Goal: Task Accomplishment & Management: Manage account settings

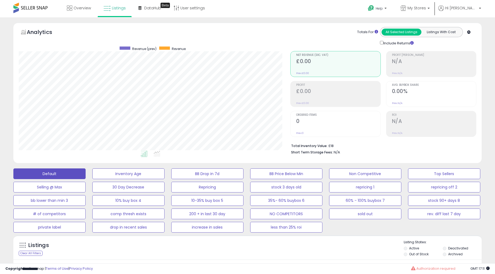
scroll to position [110, 271]
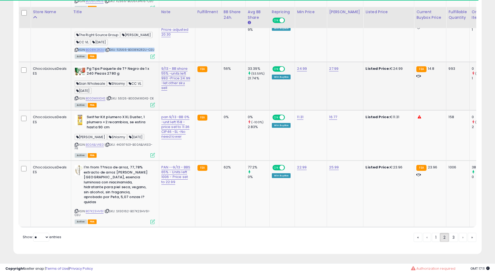
scroll to position [110, 271]
click at [110, 78] on b "Pg Tips Paquete de T? Negro de 1 x 240 Piezas 2780 g" at bounding box center [119, 71] width 65 height 11
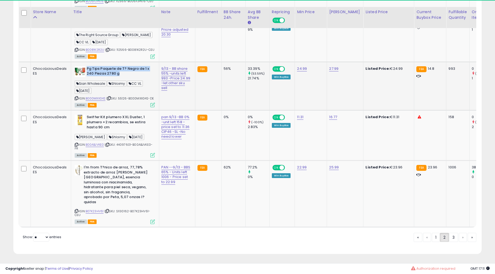
click at [168, 110] on td "9/13 - BB share 55% -units left 993 -Price 24.99 -let other sku sell" at bounding box center [177, 86] width 36 height 49
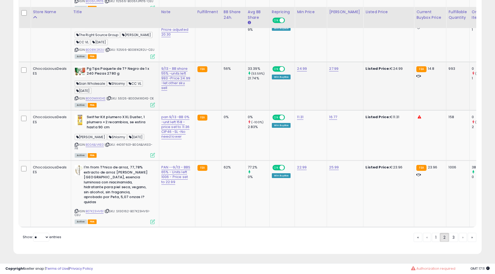
click at [168, 110] on td "9/13 - BB share 55% -units left 993 -Price 24.99 -let other sku sell" at bounding box center [177, 86] width 36 height 49
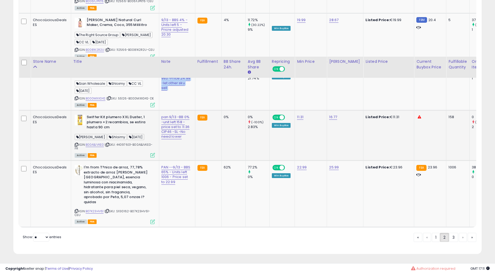
scroll to position [1539, 0]
click at [94, 118] on b "Swiffer Kit plumero XXL Duster, 1 plumero +2 recambios, se estira hasta 90 cm" at bounding box center [119, 123] width 65 height 16
click at [119, 179] on b "I'm from T?nico de arroz, 77,78% extracto de arroz [PERSON_NAME][GEOGRAPHIC_DAT…" at bounding box center [116, 185] width 65 height 41
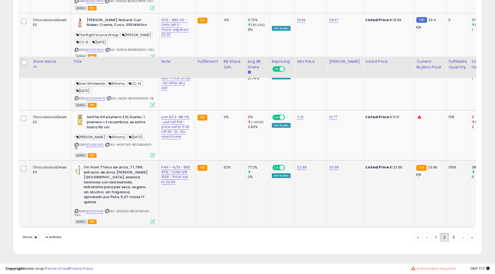
click at [119, 179] on b "I'm from T?nico de arroz, 77,78% extracto de arroz [PERSON_NAME][GEOGRAPHIC_DAT…" at bounding box center [116, 185] width 65 height 41
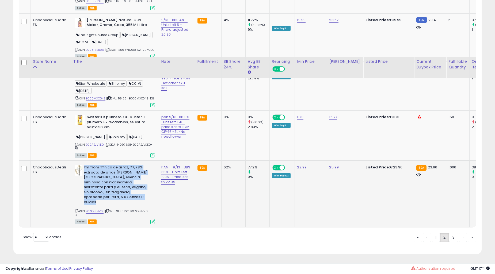
click at [119, 179] on b "I'm from T?nico de arroz, 77,78% extracto de arroz [PERSON_NAME][GEOGRAPHIC_DAT…" at bounding box center [116, 185] width 65 height 41
click at [435, 240] on link "1" at bounding box center [436, 237] width 8 height 9
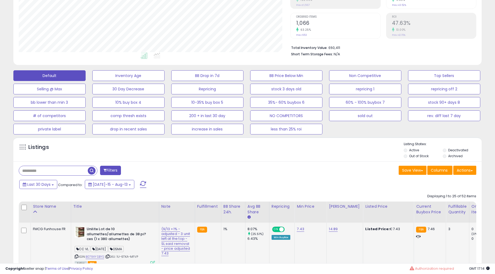
scroll to position [247, 0]
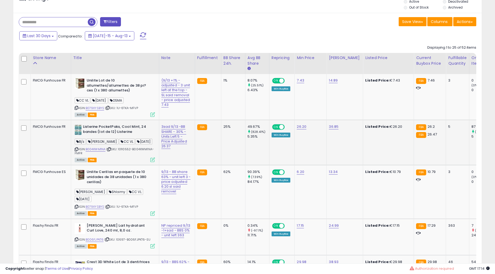
click at [149, 138] on td "Listerine PocketPaks, Cool Mint, 24 bandes (lot de 12) [PERSON_NAME]'s [PERSON_…" at bounding box center [115, 142] width 88 height 45
click at [143, 136] on b "Listerine PocketPaks, Cool Mint, 24 bandes (lot de 12) Listerine" at bounding box center [115, 129] width 65 height 11
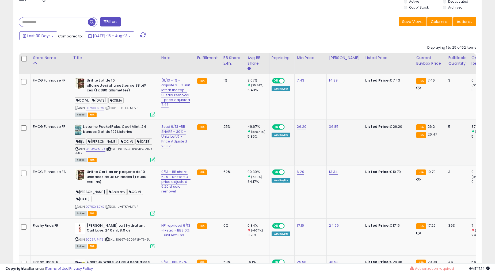
click at [143, 136] on b "Listerine PocketPaks, Cool Mint, 24 bandes (lot de 12) Listerine" at bounding box center [115, 129] width 65 height 11
click at [175, 165] on td "3sad 9/13 -BB SHARE - 30% -Units Left 5 -Price Adjusted 26.37" at bounding box center [177, 142] width 36 height 45
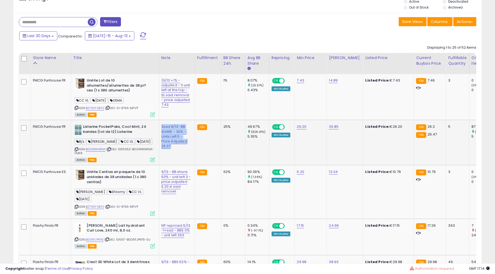
click at [175, 165] on td "3sad 9/13 -BB SHARE - 30% -Units Left 5 -Price Adjusted 26.37" at bounding box center [177, 142] width 36 height 45
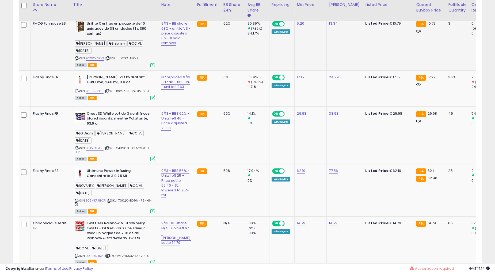
click at [119, 37] on b "Unilite Cerillas en paquete de 10 unidades de 38 unidades (1 x 380 cerillas)" at bounding box center [119, 29] width 65 height 16
click at [171, 70] on td "9/13 - BB share 63% - unit left 3 -price adjusted 6.20 sl said removel" at bounding box center [177, 43] width 36 height 53
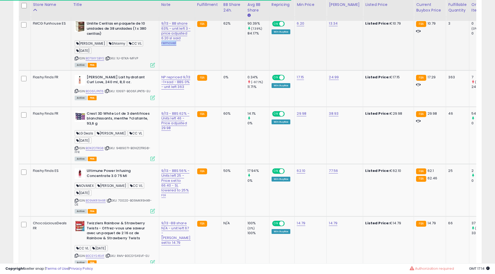
click at [171, 70] on td "9/13 - BB share 63% - unit left 3 -price adjusted 6.20 sl said removel" at bounding box center [177, 43] width 36 height 53
click at [108, 86] on b "[PERSON_NAME] Lait hydratant Curl Love, 240 ml, 8,0 oz." at bounding box center [119, 80] width 65 height 11
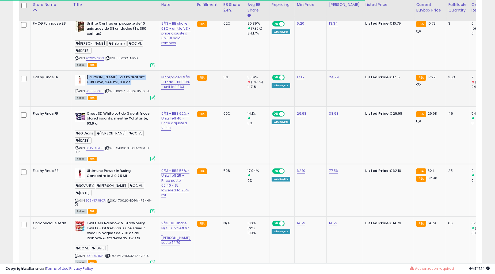
click at [108, 86] on b "[PERSON_NAME] Lait hydratant Curl Love, 240 ml, 8,0 oz." at bounding box center [119, 80] width 65 height 11
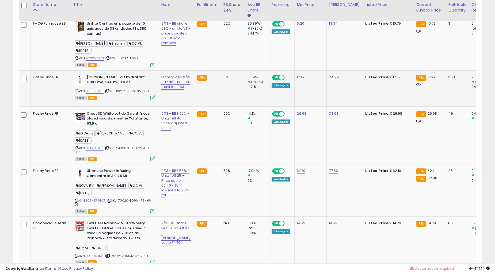
click at [175, 90] on div "NP repriced 9/13 -1+sad - BBS 0% - unit left 363" at bounding box center [175, 82] width 29 height 15
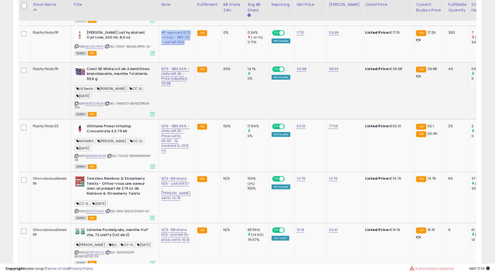
scroll to position [445, 0]
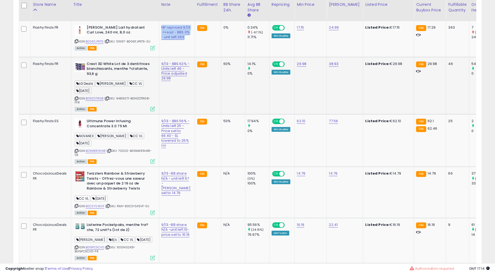
click at [114, 78] on b "Crest 3D White Lot de 3 dentifrices blanchissants, menthe ?clatante, 93,6 g" at bounding box center [119, 70] width 65 height 16
drag, startPoint x: 114, startPoint y: 84, endPoint x: 154, endPoint y: 132, distance: 62.2
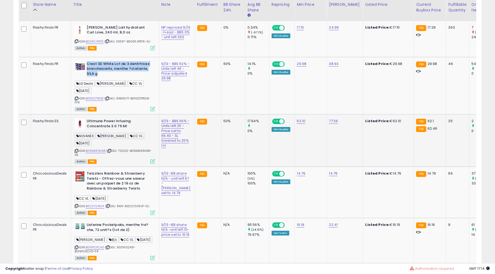
click at [114, 78] on b "Crest 3D White Lot de 3 dentifrices blanchissants, menthe ?clatante, 93,6 g" at bounding box center [119, 70] width 65 height 16
click at [122, 130] on b "Ultimune Power Infusing Concentrate 3.0 75 Ml" at bounding box center [119, 124] width 65 height 11
click at [121, 130] on b "Ultimune Power Infusing Concentrate 3.0 75 Ml" at bounding box center [119, 124] width 65 height 11
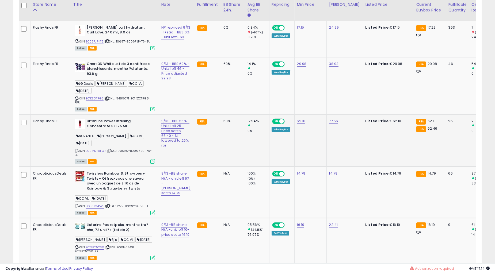
click at [175, 148] on div "9/13 - BBS 56% - Units left 25 -Price set to 66.40 - SL lowered to 25% roi" at bounding box center [175, 133] width 29 height 29
click at [117, 79] on td "Crest 3D White Lot de 3 dentifrices blanchissants, menthe ?clatante, 93,6 g LG …" at bounding box center [115, 85] width 88 height 57
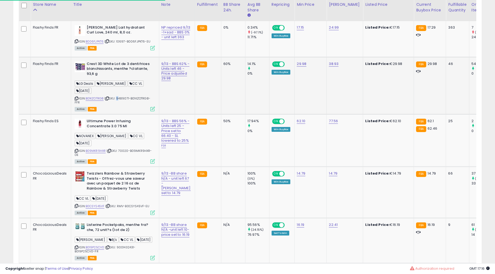
click at [117, 79] on td "Crest 3D White Lot de 3 dentifrices blanchissants, menthe ?clatante, 93,6 g LG …" at bounding box center [115, 85] width 88 height 57
click at [120, 78] on b "Crest 3D White Lot de 3 dentifrices blanchissants, menthe ?clatante, 93,6 g" at bounding box center [119, 70] width 65 height 16
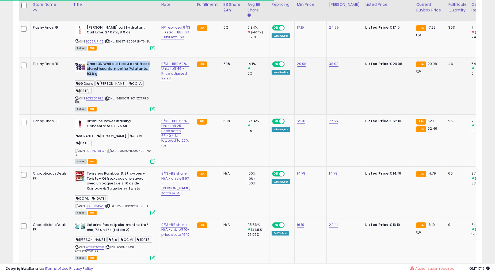
click at [120, 78] on b "Crest 3D White Lot de 3 dentifrices blanchissants, menthe ?clatante, 93,6 g" at bounding box center [119, 70] width 65 height 16
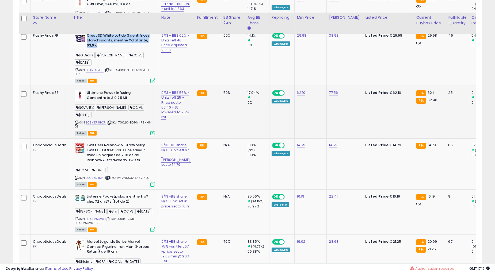
scroll to position [494, 0]
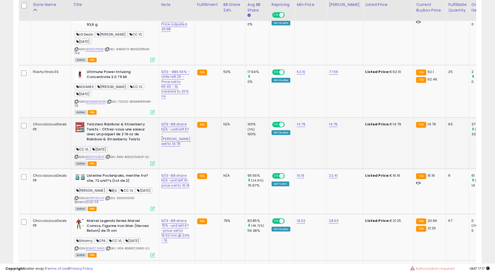
click at [134, 137] on b "Twizzlers Rainbow & Strawberry Twists - Offrez-vous une saveur avec un paquet d…" at bounding box center [119, 132] width 65 height 21
click at [91, 180] on b "Listerine Pocketpaks, menthe fra?che, 72 unit?s (lot de 2)" at bounding box center [119, 178] width 65 height 11
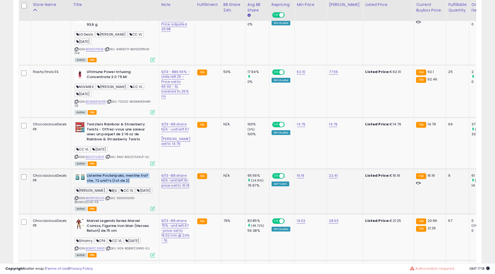
click at [91, 180] on b "Listerine Pocketpaks, menthe fra?che, 72 unit?s (lot de 2)" at bounding box center [119, 178] width 65 height 11
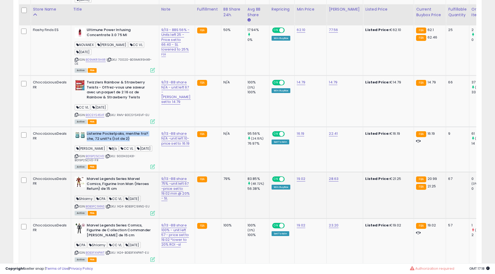
scroll to position [544, 0]
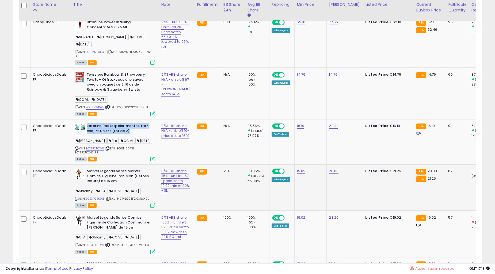
click at [122, 177] on b "Marvel Legends Series Marvel Comics, Figurine Iron Man (Heroes Return) de 15 cm" at bounding box center [119, 177] width 65 height 16
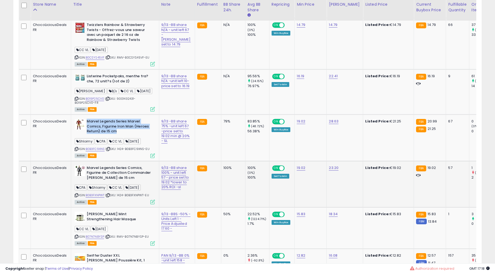
click at [126, 175] on b "Marvel Legends Series Comics, Figurine de Collection Commander [PERSON_NAME] de…" at bounding box center [119, 174] width 65 height 16
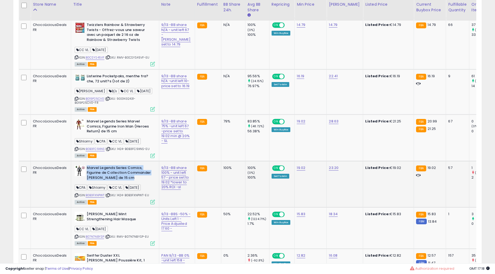
click at [126, 175] on b "Marvel Legends Series Comics, Figurine de Collection Commander [PERSON_NAME] de…" at bounding box center [119, 174] width 65 height 16
click at [177, 183] on div "9/13 -BB share 100% - unit left 57 - price set to 19.02 *lower to 20% ROI -sl" at bounding box center [175, 178] width 29 height 24
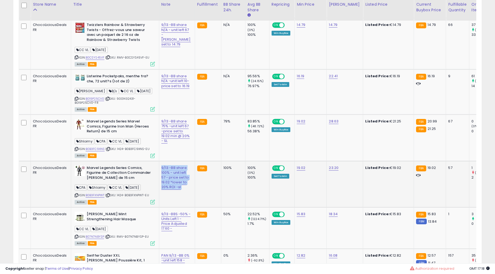
click at [177, 183] on div "9/13 -BB share 100% - unit left 57 - price set to 19.02 *lower to 20% ROI -sl" at bounding box center [175, 178] width 29 height 24
click at [121, 223] on b "[PERSON_NAME] Mint Strengthening Hair Masque" at bounding box center [119, 217] width 65 height 11
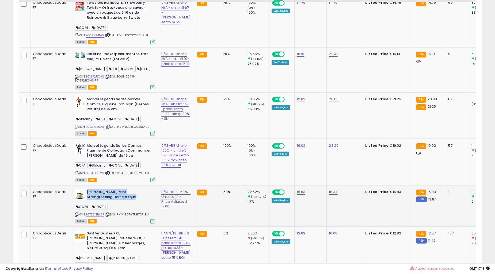
scroll to position [643, 0]
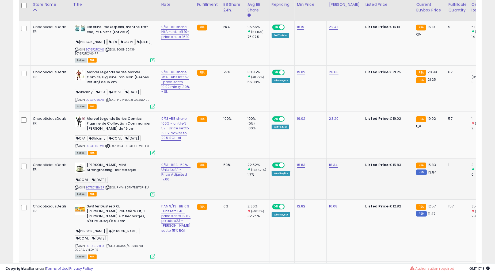
click at [177, 199] on td "9/13 -BBS -50% - Units Left 1 - Price Adjusted 17.60 -" at bounding box center [177, 178] width 36 height 41
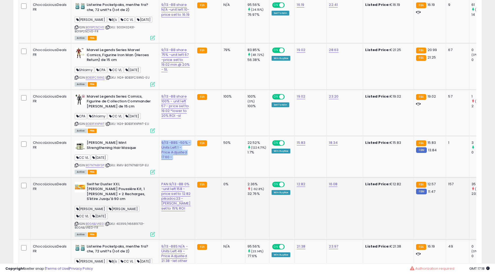
scroll to position [693, 0]
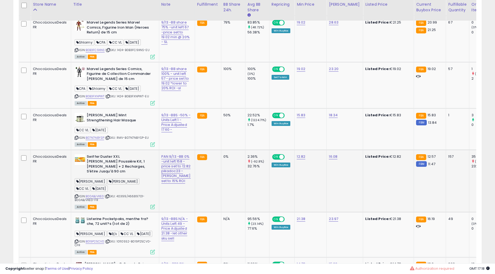
click at [121, 175] on b "Swiffer Duster XXL [PERSON_NAME] Poussière Kit, 1 [PERSON_NAME] + 2 Recharges, …" at bounding box center [119, 164] width 65 height 21
click at [120, 174] on b "Swiffer Duster XXL [PERSON_NAME] Poussière Kit, 1 [PERSON_NAME] + 2 Recharges, …" at bounding box center [119, 164] width 65 height 21
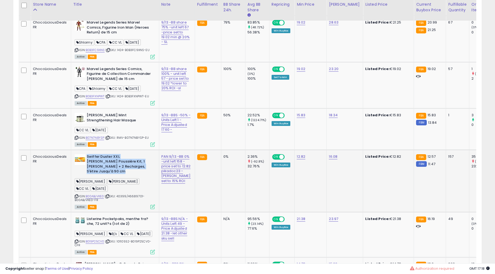
click at [120, 174] on b "Swiffer Duster XXL [PERSON_NAME] Poussière Kit, 1 [PERSON_NAME] + 2 Recharges, …" at bounding box center [119, 164] width 65 height 21
click at [178, 183] on div "PAN 9/13 -BB 0% -unit left 158 -price set to 12.82 pikadoc23 - [PERSON_NAME] se…" at bounding box center [175, 168] width 29 height 29
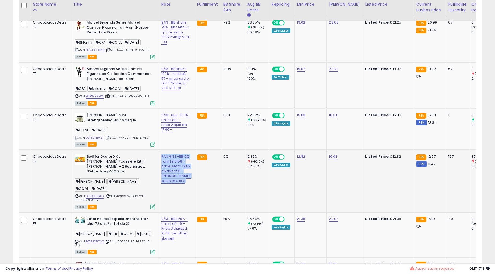
click at [178, 183] on div "PAN 9/13 -BB 0% -unit left 158 -price set to 12.82 pikadoc23 - [PERSON_NAME] se…" at bounding box center [175, 168] width 29 height 29
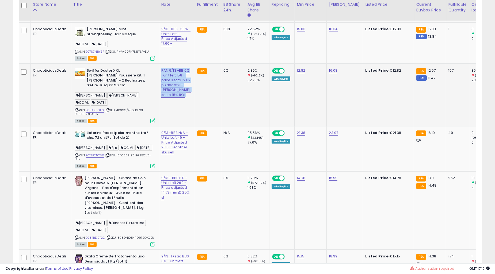
scroll to position [792, 0]
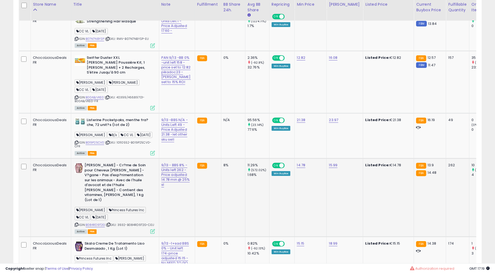
click at [108, 178] on b "[PERSON_NAME] - Cr?me de Soin pour Cheveux [PERSON_NAME] - V?gane - Pas d'exp?r…" at bounding box center [117, 183] width 65 height 41
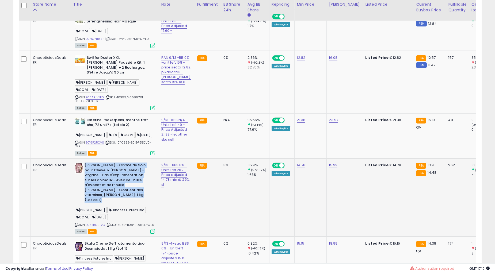
click at [108, 178] on b "[PERSON_NAME] - Cr?me de Soin pour Cheveux [PERSON_NAME] - V?gane - Pas d'exp?r…" at bounding box center [117, 183] width 65 height 41
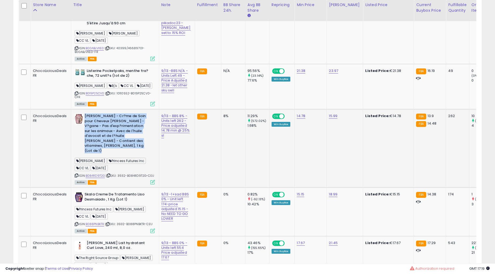
scroll to position [841, 0]
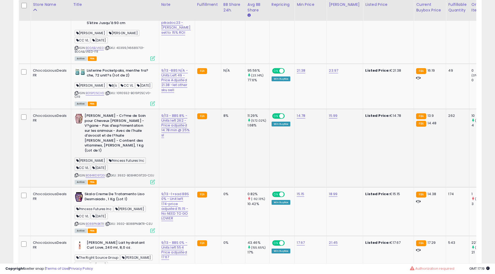
click at [177, 155] on td "9/13 - BBS 8% - Units left 262 - Price adjusted 14.78 min @ 25% sl" at bounding box center [177, 148] width 36 height 78
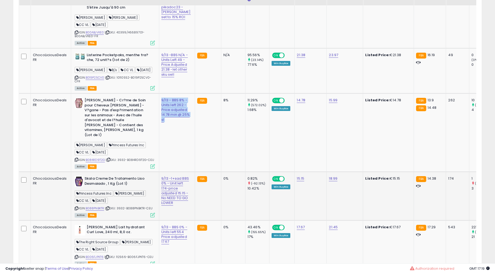
scroll to position [891, 0]
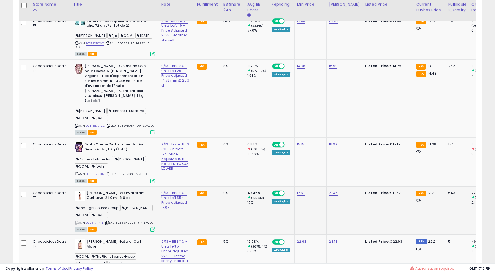
click at [108, 191] on b "[PERSON_NAME] Lait hydratant Curl Love, 240 ml, 8,0 oz." at bounding box center [119, 196] width 65 height 11
click at [132, 143] on b "Skala Creme De Tratamento Liso Desmaiado , 1 Kg (Lot 1)" at bounding box center [117, 147] width 65 height 11
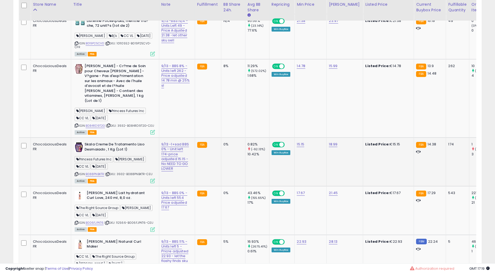
click at [132, 143] on b "Skala Creme De Tratamento Liso Desmaiado , 1 Kg (Lot 1)" at bounding box center [117, 147] width 65 height 11
click at [180, 156] on td "9/13 -1+sad BBS 0% - Unit left 174-price adjusted 15.15 - No NEED TO GO LOWER" at bounding box center [177, 162] width 36 height 49
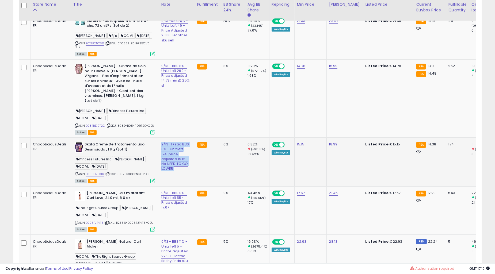
click at [180, 156] on td "9/13 -1+sad BBS 0% - Unit left 174-price adjusted 15.15 - No NEED TO GO LOWER" at bounding box center [177, 162] width 36 height 49
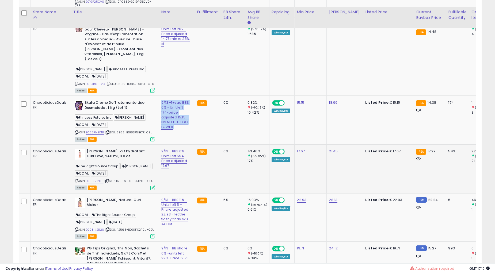
scroll to position [940, 0]
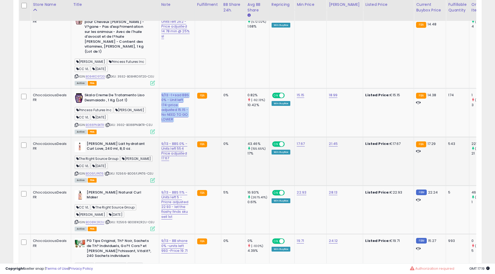
click at [101, 148] on b "[PERSON_NAME] Lait hydratant Curl Love, 240 ml, 8,0 oz." at bounding box center [119, 146] width 65 height 11
click at [165, 175] on td "9/13 - BBS 0% - Units left 554 Price adjusted 17.67" at bounding box center [177, 161] width 36 height 49
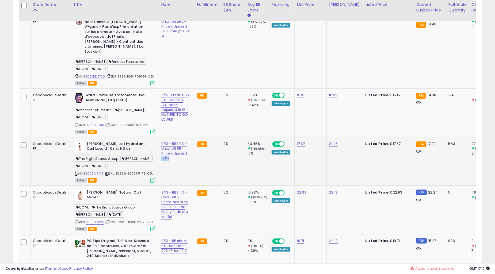
click at [165, 175] on td "9/13 - BBS 0% - Units left 554 Price adjusted 17.67" at bounding box center [177, 161] width 36 height 49
click at [130, 190] on b "[PERSON_NAME] Natural Curl Maker" at bounding box center [119, 195] width 65 height 11
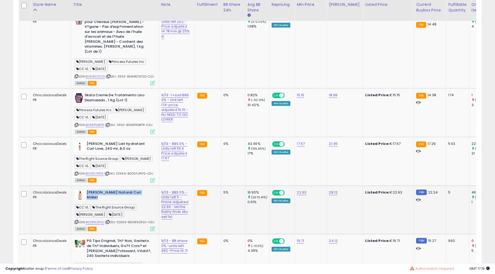
click at [130, 190] on b "[PERSON_NAME] Natural Curl Maker" at bounding box center [119, 195] width 65 height 11
click at [178, 203] on div "9/13 - BBS 11% - Units left 5 - Pricre adjusted 22.93 - let the flashy finds sk…" at bounding box center [175, 204] width 29 height 29
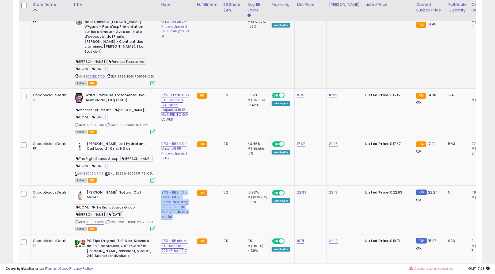
click at [103, 44] on b "[PERSON_NAME] - Cr?me de Soin pour Cheveux [PERSON_NAME] - V?gane - Pas d'exp?r…" at bounding box center [117, 34] width 65 height 41
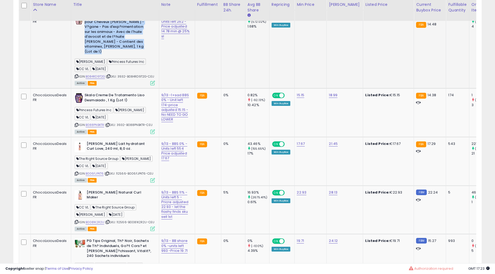
click at [103, 44] on b "[PERSON_NAME] - Cr?me de Soin pour Cheveux [PERSON_NAME] - V?gane - Pas d'exp?r…" at bounding box center [117, 34] width 65 height 41
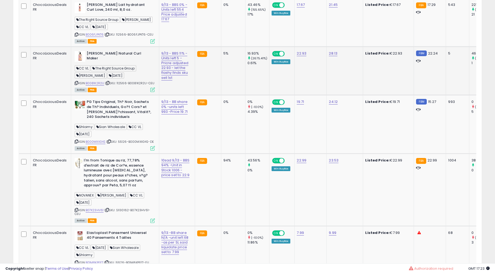
scroll to position [1089, 0]
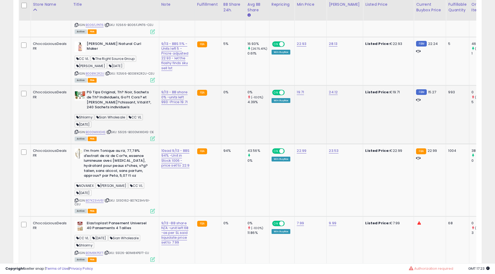
click at [105, 95] on b "PG Tips Original, Th? Noir, Sachets de Th? Individuels, Go?t Cors? et [PERSON_N…" at bounding box center [119, 100] width 65 height 21
drag, startPoint x: 105, startPoint y: 95, endPoint x: 100, endPoint y: 159, distance: 63.8
click at [106, 117] on div "PG Tips Original, Th? Noir, Sachets de Th? Individuels, Go?t Cors? et [PERSON_N…" at bounding box center [114, 115] width 82 height 51
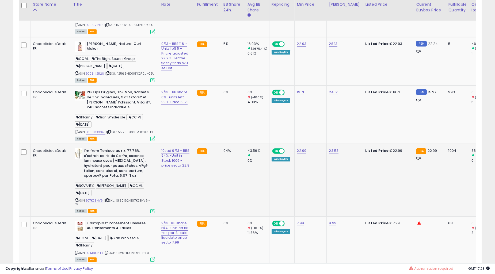
click at [100, 154] on b "I'm from Tonique au riz, 77,78% d'extrait de riz de Cor?e, essence lumineuse av…" at bounding box center [116, 163] width 65 height 31
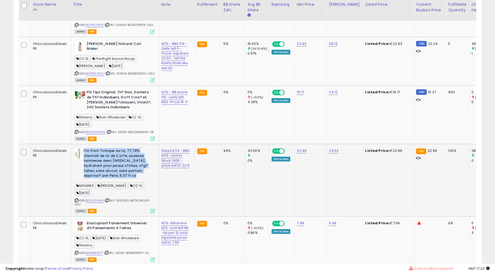
drag, startPoint x: 100, startPoint y: 154, endPoint x: 182, endPoint y: 195, distance: 92.2
click at [105, 159] on b "I'm from Tonique au riz, 77,78% d'extrait de riz de Cor?e, essence lumineuse av…" at bounding box center [116, 163] width 65 height 31
click at [180, 183] on td "10sad 9/13 - BBS 94% -Unit in Stock 1006 -price set to 22.9" at bounding box center [177, 180] width 36 height 72
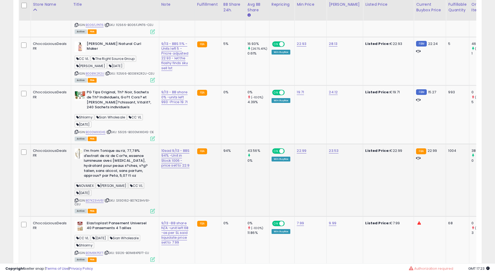
click at [180, 183] on td "10sad 9/13 - BBS 94% -Unit in Stock 1006 -price set to 22.9" at bounding box center [177, 180] width 36 height 72
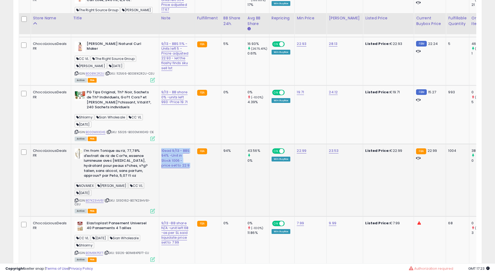
scroll to position [1138, 0]
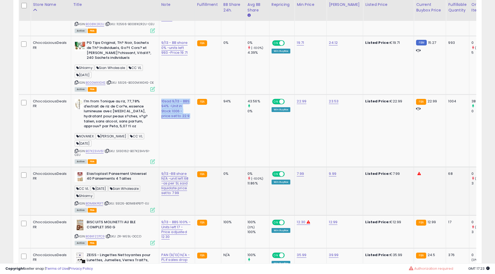
click at [120, 173] on b "Elastoplast Pansement Universel 40 Pansements 4 Tailles" at bounding box center [119, 176] width 65 height 11
click at [179, 191] on td "9/13 -BB share N/A -unit left 68 -as per SL said liquidate price set to 7.99" at bounding box center [177, 191] width 36 height 49
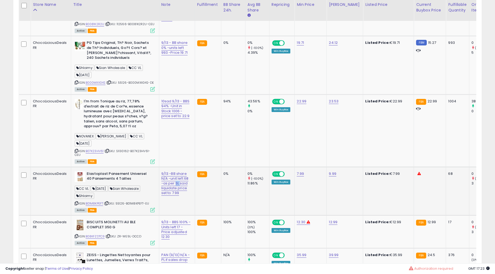
click at [179, 191] on td "9/13 -BB share N/A -unit left 68 -as per SL said liquidate price set to 7.99" at bounding box center [177, 191] width 36 height 49
click at [124, 108] on b "I'm from Tonique au riz, 77,78% d'extrait de riz de Cor?e, essence lumineuse av…" at bounding box center [116, 114] width 65 height 31
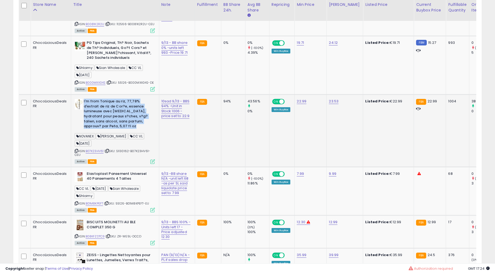
click at [124, 108] on b "I'm from Tonique au riz, 77,78% d'extrait de riz de Cor?e, essence lumineuse av…" at bounding box center [116, 114] width 65 height 31
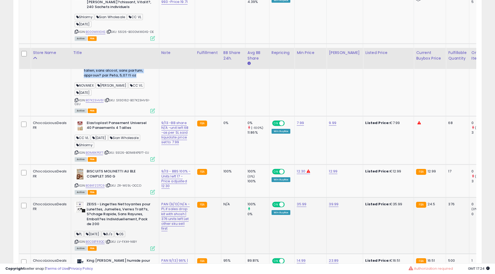
scroll to position [1237, 0]
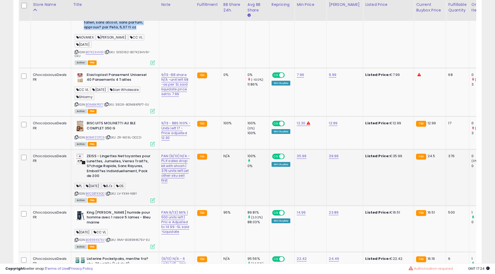
click at [133, 156] on td "ZEISS - Lingettes Nettoyantes pour Lunettes, Jumelles, Verres Trait?s, S?chage …" at bounding box center [115, 177] width 88 height 56
click at [131, 158] on b "ZEISS - Lingettes Nettoyantes pour Lunettes, Jumelles, Verres Trait?s, S?chage …" at bounding box center [119, 167] width 65 height 26
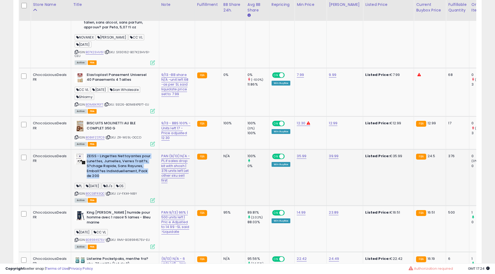
click at [131, 158] on b "ZEISS - Lingettes Nettoyantes pour Lunettes, Jumelles, Verres Trait?s, S?chage …" at bounding box center [119, 167] width 65 height 26
click at [180, 182] on td "PAN (9/13) N/A - PL if sales drop kit with shosh | 376 units left Let other sku…" at bounding box center [177, 177] width 36 height 56
click at [180, 181] on td "PAN (9/13) N/A - PL if sales drop kit with shosh | 376 units left Let other sku…" at bounding box center [177, 177] width 36 height 56
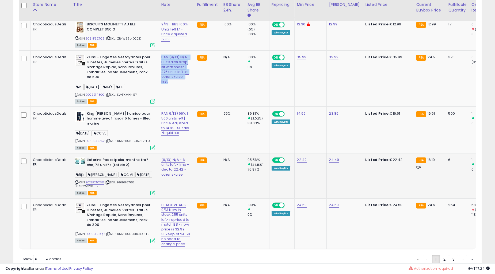
scroll to position [1336, 0]
click at [119, 124] on b "King [PERSON_NAME] humide pour homme avec 1 rasoir 5 lames - Bleu marine" at bounding box center [119, 119] width 65 height 16
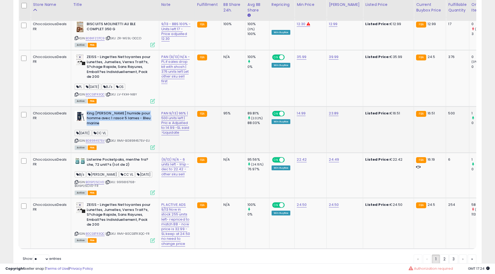
click at [119, 124] on b "King [PERSON_NAME] humide pour homme avec 1 rasoir 5 lames - Bleu marine" at bounding box center [119, 119] width 65 height 16
click at [180, 138] on td "PAN 9/13) 96% | 500 units left | Pric e Adjusted to 14.99 -SL said >Liquidate" at bounding box center [177, 129] width 36 height 46
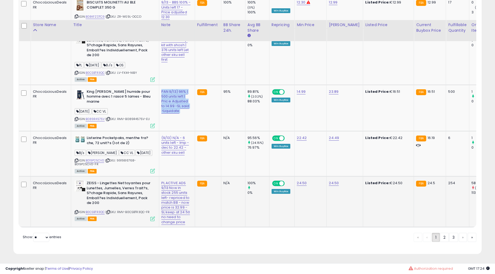
scroll to position [1386, 0]
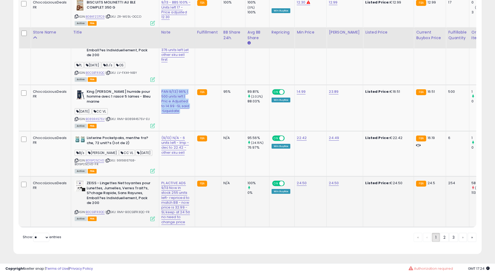
click at [138, 181] on b "ZEISS - Lingettes Nettoyantes pour Lunettes, Jumelles, Verres Trait?s, S?chage …" at bounding box center [119, 194] width 65 height 26
click at [137, 181] on b "ZEISS - Lingettes Nettoyantes pour Lunettes, Jumelles, Verres Trait?s, S?chage …" at bounding box center [119, 194] width 65 height 26
click at [180, 183] on td "PL ACTIVE ADS 9/13 Now in stock 255 units left- repriced to match BB - now pric…" at bounding box center [177, 201] width 36 height 51
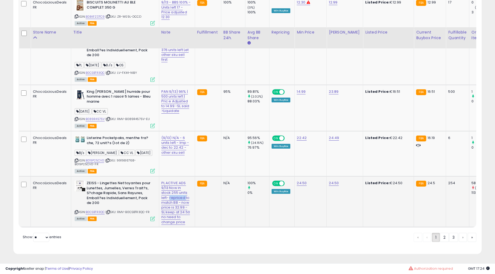
click at [180, 183] on td "PL ACTIVE ADS 9/13 Now in stock 255 units left- repriced to match BB - now pric…" at bounding box center [177, 201] width 36 height 51
click at [103, 176] on td "ZEISS - Lingettes Nettoyantes pour Lunettes, Jumelles, Verres Trait?s, S?chage …" at bounding box center [115, 201] width 88 height 51
click at [112, 181] on b "ZEISS - Lingettes Nettoyantes pour Lunettes, Jumelles, Verres Trait?s, S?chage …" at bounding box center [119, 194] width 65 height 26
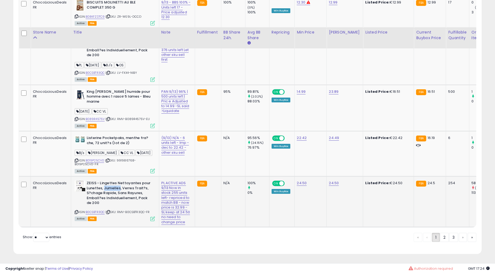
click at [112, 181] on b "ZEISS - Lingettes Nettoyantes pour Lunettes, Jumelles, Verres Trait?s, S?chage …" at bounding box center [119, 194] width 65 height 26
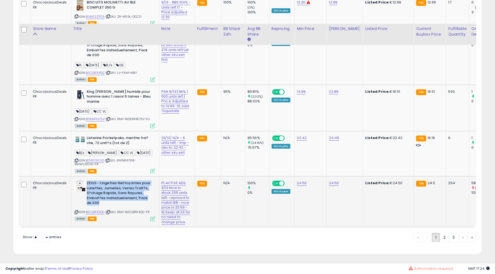
scroll to position [1287, 0]
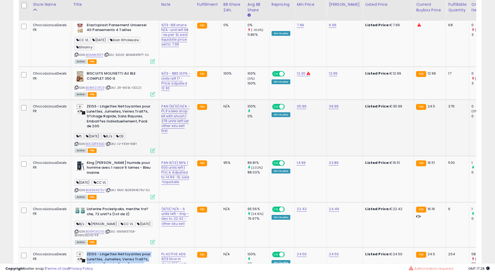
click at [105, 118] on b "ZEISS - Lingettes Nettoyantes pour Lunettes, Jumelles, Verres Trait?s, S?chage …" at bounding box center [119, 117] width 65 height 26
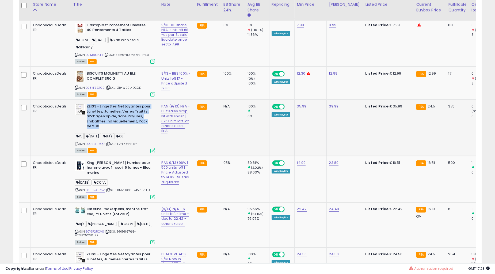
click at [105, 116] on b "ZEISS - Lingettes Nettoyantes pour Lunettes, Jumelles, Verres Trait?s, S?chage …" at bounding box center [119, 117] width 65 height 26
click at [181, 123] on td "PAN (9/13) N/A - PL if sales drop kit with shosh | 376 units left Let other sku…" at bounding box center [177, 128] width 36 height 56
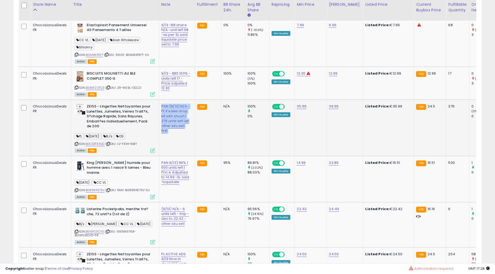
click at [181, 123] on td "PAN (9/13) N/A - PL if sales drop kit with shosh | 376 units left Let other sku…" at bounding box center [177, 128] width 36 height 56
click at [181, 122] on td "PAN (9/13) N/A - PL if sales drop kit with shosh | 376 units left Let other sku…" at bounding box center [177, 128] width 36 height 56
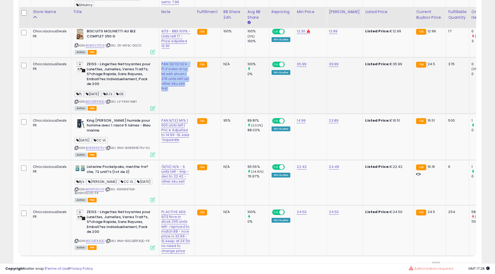
scroll to position [1336, 0]
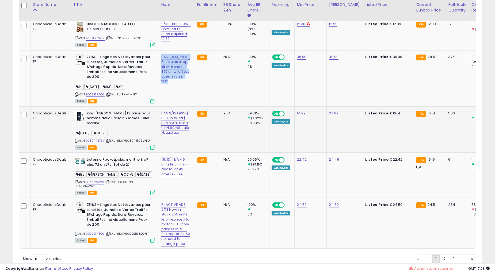
click at [120, 118] on b "King [PERSON_NAME] humide pour homme avec 1 rasoir 5 lames - Bleu marine" at bounding box center [119, 119] width 65 height 16
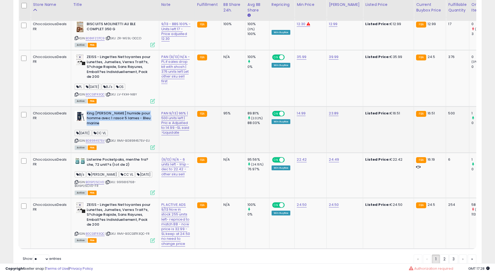
click at [120, 118] on b "King [PERSON_NAME] humide pour homme avec 1 rasoir 5 lames - Bleu marine" at bounding box center [119, 119] width 65 height 16
click at [178, 133] on div "PAN 9/13) 96% | 500 units left | Pric e Adjusted to 14.99 -SL said >Liquidate" at bounding box center [175, 123] width 29 height 24
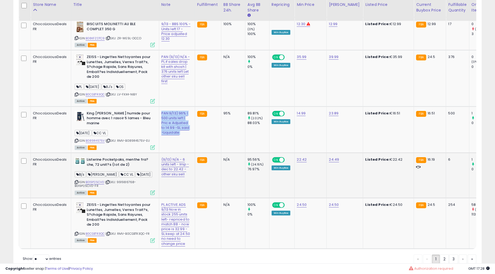
click at [130, 167] on b "Listerine Pocketpaks, menthe fra?che, 72 unit?s (lot de 2)" at bounding box center [119, 162] width 65 height 11
click at [129, 165] on b "Listerine Pocketpaks, menthe fra?che, 72 unit?s (lot de 2)" at bounding box center [119, 162] width 65 height 11
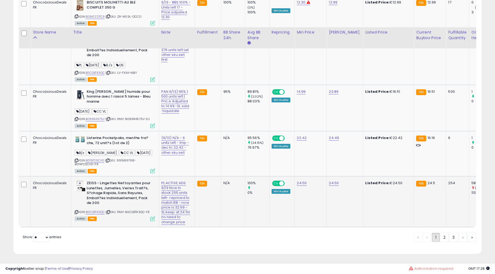
click at [114, 176] on td "ZEISS - Lingettes Nettoyantes pour Lunettes, Jumelles, Verres Trait?s, S?chage …" at bounding box center [115, 201] width 88 height 51
click at [121, 181] on b "ZEISS - Lingettes Nettoyantes pour Lunettes, Jumelles, Verres Trait?s, S?chage …" at bounding box center [119, 194] width 65 height 26
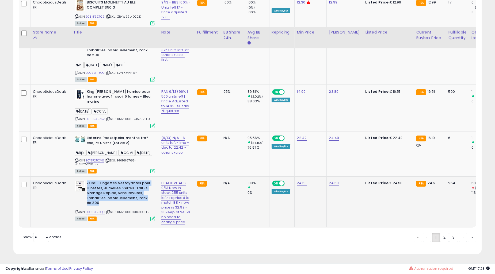
click at [121, 181] on b "ZEISS - Lingettes Nettoyantes pour Lunettes, Jumelles, Verres Trait?s, S?chage …" at bounding box center [119, 194] width 65 height 26
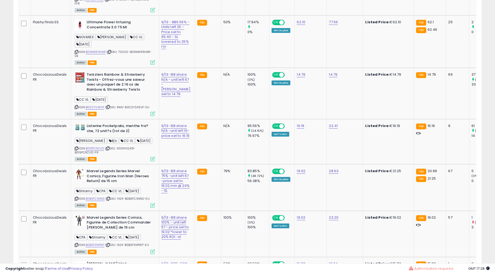
scroll to position [296, 0]
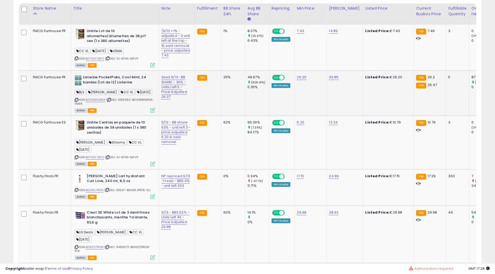
click at [125, 86] on b "Listerine PocketPaks, Cool Mint, 24 bandes (lot de 12) Listerine" at bounding box center [115, 80] width 65 height 11
click at [183, 108] on td "3sad 9/13 -BB SHARE - 30% -Units Left 5 -Price Adjusted 26.37" at bounding box center [177, 93] width 36 height 45
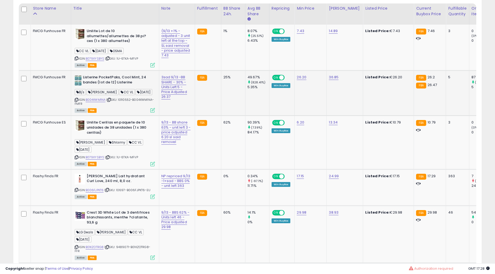
click at [183, 108] on td "3sad 9/13 -BB SHARE - 30% -Units Left 5 -Price Adjusted 26.37" at bounding box center [177, 93] width 36 height 45
click at [131, 136] on b "Unilite Cerillas en paquete de 10 unidades de 38 unidades (1 x 380 cerillas)" at bounding box center [119, 128] width 65 height 16
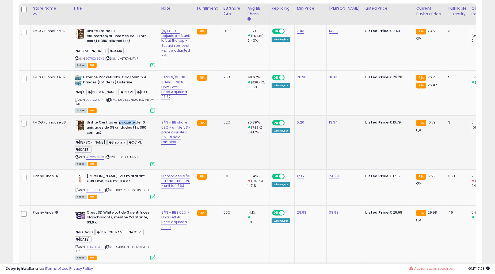
click at [131, 136] on b "Unilite Cerillas en paquete de 10 unidades de 38 unidades (1 x 380 cerillas)" at bounding box center [119, 128] width 65 height 16
click at [122, 185] on b "[PERSON_NAME] Lait hydratant Curl Love, 240 ml, 8,0 oz." at bounding box center [119, 179] width 65 height 11
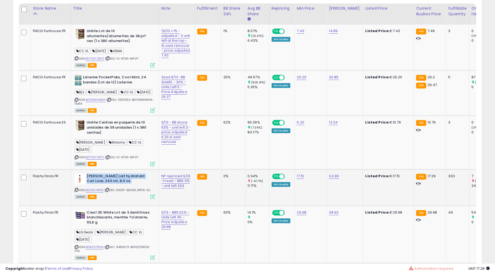
click at [122, 185] on b "[PERSON_NAME] Lait hydratant Curl Love, 240 ml, 8,0 oz." at bounding box center [119, 179] width 65 height 11
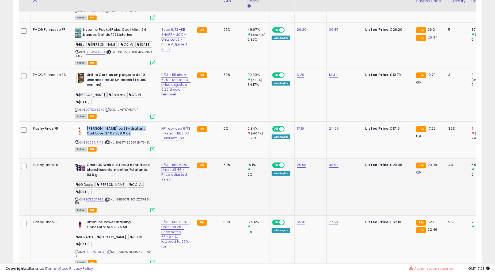
scroll to position [346, 0]
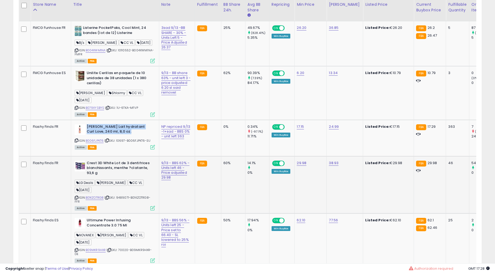
click at [107, 177] on b "Crest 3D White Lot de 3 dentifrices blanchissants, menthe ?clatante, 93,6 g" at bounding box center [119, 169] width 65 height 16
click at [172, 209] on td "9/13 - BBS 62% - Units left 46 - Price adjusted 29.98" at bounding box center [177, 184] width 36 height 57
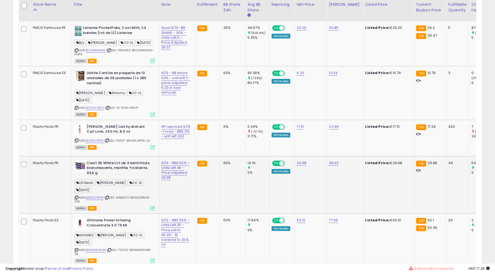
click at [172, 209] on td "9/13 - BBS 62% - Units left 46 - Price adjusted 29.98" at bounding box center [177, 184] width 36 height 57
click at [116, 87] on b "Unilite Cerillas en paquete de 10 unidades de 38 unidades (1 x 380 cerillas)" at bounding box center [119, 79] width 65 height 16
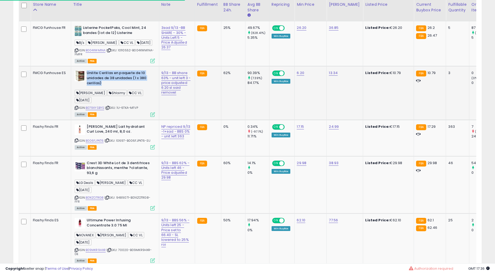
click at [116, 87] on b "Unilite Cerillas en paquete de 10 unidades de 38 unidades (1 x 380 cerillas)" at bounding box center [119, 79] width 65 height 16
click at [178, 95] on div "9/13 - BB share 63% - unit left 3 -price adjusted 6.20 sl said removel" at bounding box center [175, 83] width 29 height 24
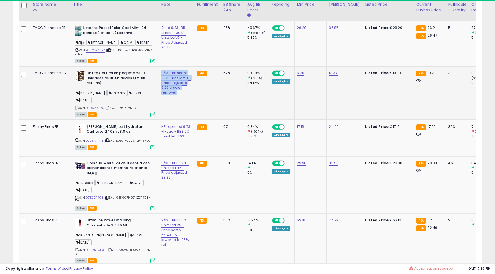
click at [178, 95] on div "9/13 - BB share 63% - unit left 3 -price adjusted 6.20 sl said removel" at bounding box center [175, 83] width 29 height 24
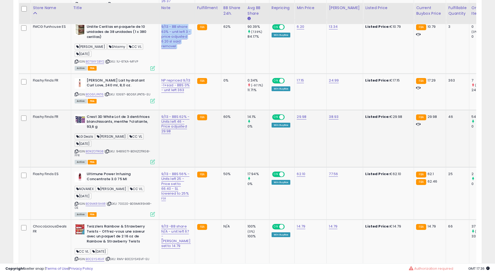
scroll to position [395, 0]
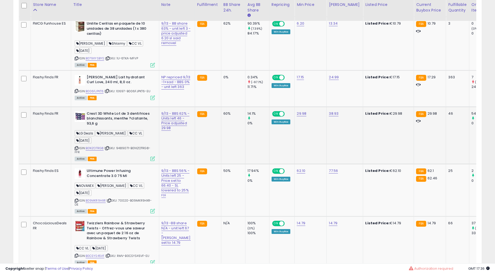
click at [124, 128] on b "Crest 3D White Lot de 3 dentifrices blanchissants, menthe ?clatante, 93,6 g" at bounding box center [119, 119] width 65 height 16
click at [178, 164] on td "9/13 - BBS 62% - Units left 46 - Price adjusted 29.98" at bounding box center [177, 135] width 36 height 57
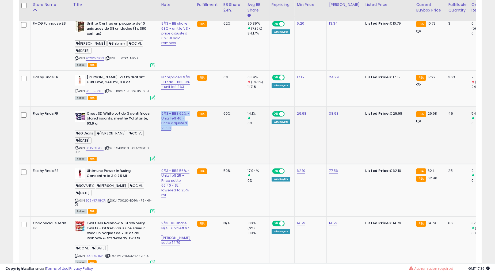
click at [178, 164] on td "9/13 - BBS 62% - Units left 46 - Price adjusted 29.98" at bounding box center [177, 135] width 36 height 57
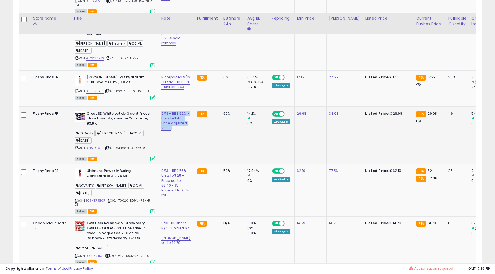
scroll to position [494, 0]
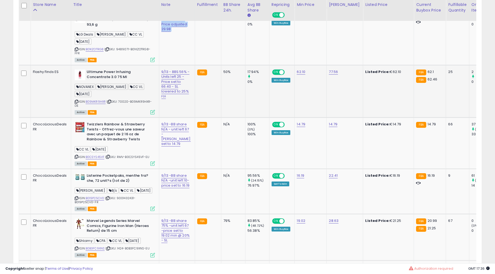
click at [173, 118] on td "9/13 - BBS 56% - Units left 25 -Price set to 66.40 - SL lowered to 25% roi" at bounding box center [177, 91] width 36 height 52
click at [118, 140] on b "Twizzlers Rainbow & Strawberry Twists - Offrez-vous une saveur avec un paquet d…" at bounding box center [119, 132] width 65 height 21
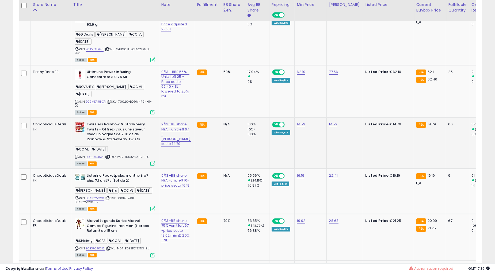
click at [118, 140] on b "Twizzlers Rainbow & Strawberry Twists - Offrez-vous une saveur avec un paquet d…" at bounding box center [119, 132] width 65 height 21
click at [171, 164] on td "9/13 -BB share N/A - unit left 67 -[PERSON_NAME] set to 14.79" at bounding box center [177, 143] width 36 height 51
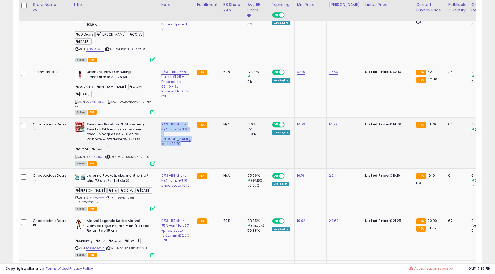
click at [171, 164] on td "9/13 -BB share N/A - unit left 67 -[PERSON_NAME] set to 14.79" at bounding box center [177, 143] width 36 height 51
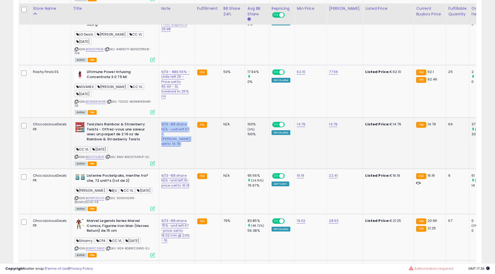
scroll to position [544, 0]
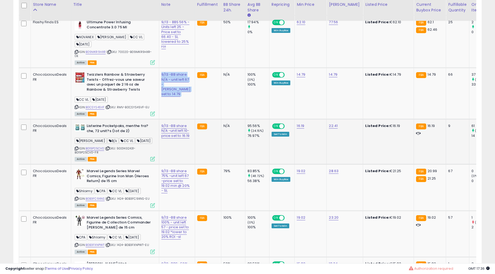
click at [113, 135] on b "Listerine Pocketpaks, menthe fra?che, 72 unit?s (lot de 2)" at bounding box center [119, 129] width 65 height 11
click at [169, 159] on td "9/13 -BB share N/A -unit left 10-price set to 16.19" at bounding box center [177, 141] width 36 height 45
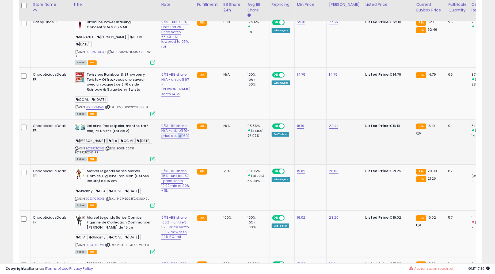
click at [169, 159] on td "9/13 -BB share N/A -unit left 10-price set to 16.19" at bounding box center [177, 141] width 36 height 45
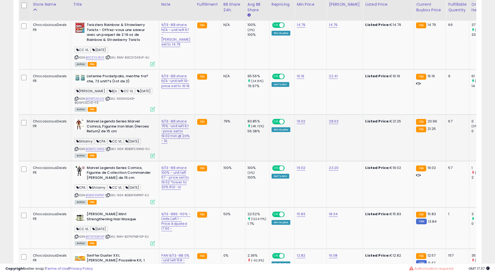
click at [108, 124] on td "Marvel Legends Series Marvel Comics, Figurine Iron Man (Heroes Return) de 15 cm…" at bounding box center [115, 138] width 88 height 46
click at [107, 126] on b "Marvel Legends Series Marvel Comics, Figurine Iron Man (Heroes Return) de 15 cm" at bounding box center [119, 127] width 65 height 16
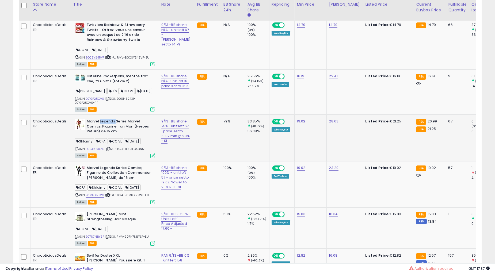
click at [107, 126] on b "Marvel Legends Series Marvel Comics, Figurine Iron Man (Heroes Return) de 15 cm" at bounding box center [119, 127] width 65 height 16
click at [170, 161] on td "9/13 -BB share 75% -unit left 67 -price set to 19.02 min @ 20% - SL" at bounding box center [177, 138] width 36 height 46
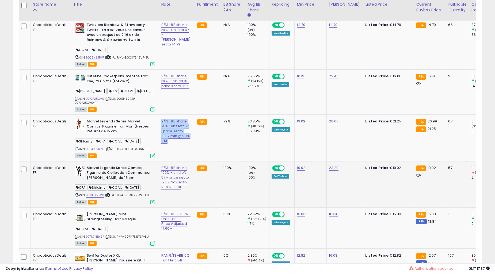
click at [135, 179] on b "Marvel Legends Series Comics, Figurine de Collection Commander [PERSON_NAME] de…" at bounding box center [119, 174] width 65 height 16
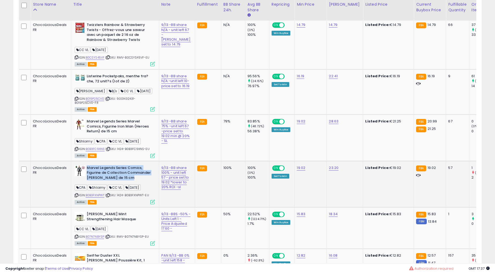
click at [135, 179] on b "Marvel Legends Series Comics, Figurine de Collection Commander [PERSON_NAME] de…" at bounding box center [119, 174] width 65 height 16
click at [178, 181] on div "9/13 -BB share 100% - unit left 57 - price set to 19.02 *lower to 20% ROI -sl" at bounding box center [175, 178] width 29 height 24
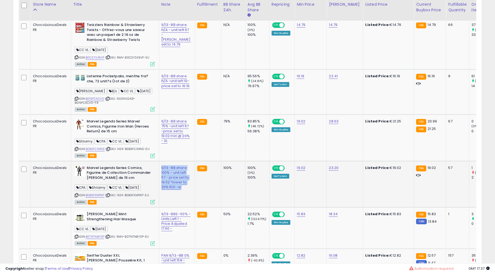
scroll to position [643, 0]
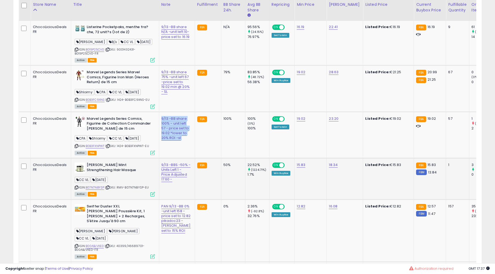
click at [175, 182] on div "9/13 -BBS -50% - Units Left 1 - Price Adjusted 17.60 -" at bounding box center [175, 173] width 29 height 20
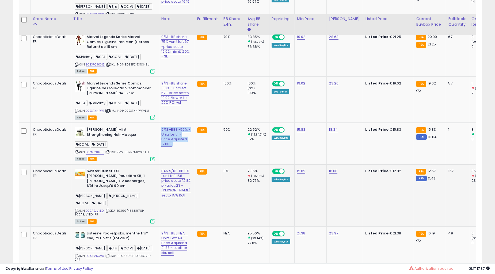
scroll to position [693, 0]
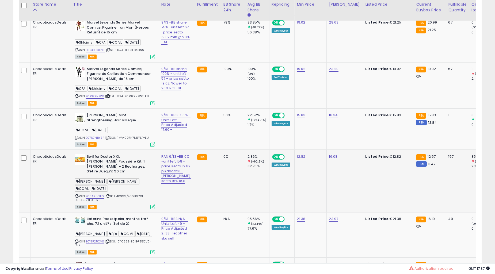
click at [120, 174] on b "Swiffer Duster XXL [PERSON_NAME] Poussière Kit, 1 [PERSON_NAME] + 2 Recharges, …" at bounding box center [119, 164] width 65 height 21
click at [183, 192] on td "PAN 9/13 -BB 0% -unit left 158 -price set to 12.82 pikadoc23 - [PERSON_NAME] se…" at bounding box center [177, 181] width 36 height 62
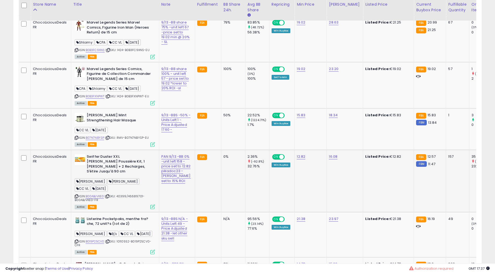
click at [183, 192] on td "PAN 9/13 -BB 0% -unit left 158 -price set to 12.82 pikadoc23 - [PERSON_NAME] se…" at bounding box center [177, 181] width 36 height 62
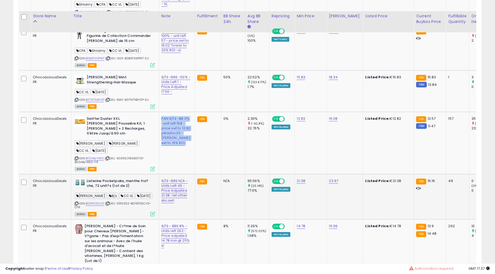
scroll to position [742, 0]
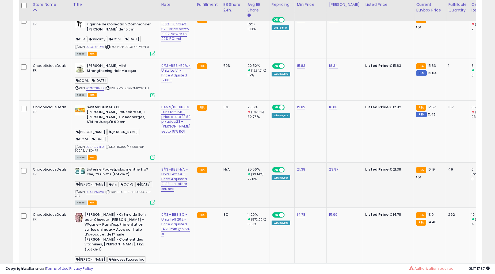
click at [125, 178] on b "Listerine Pocketpaks, menthe fra?che, 72 unit?s (lot de 2)" at bounding box center [119, 172] width 65 height 11
click at [140, 232] on b "[PERSON_NAME] - Cr?me de Soin pour Cheveux [PERSON_NAME] - V?gane - Pas d'exp?r…" at bounding box center [117, 232] width 65 height 41
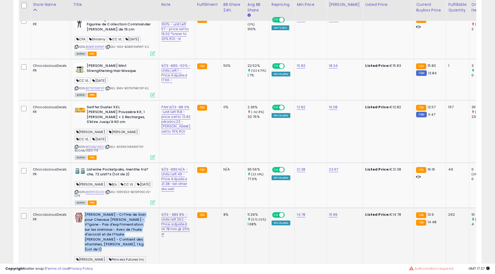
click at [140, 232] on b "[PERSON_NAME] - Cr?me de Soin pour Cheveux [PERSON_NAME] - V?gane - Pas d'exp?r…" at bounding box center [117, 232] width 65 height 41
click at [121, 178] on b "Listerine Pocketpaks, menthe fra?che, 72 unit?s (lot de 2)" at bounding box center [119, 172] width 65 height 11
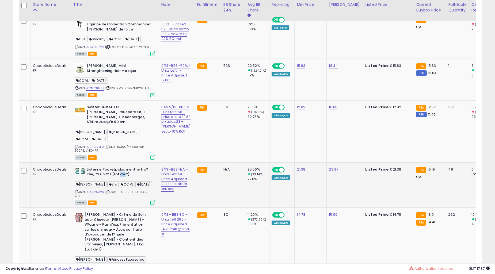
click at [121, 178] on b "Listerine Pocketpaks, menthe fra?che, 72 unit?s (lot de 2)" at bounding box center [119, 172] width 65 height 11
click at [177, 186] on div "9/13 -BBS N/A -Units Left 49 -Price Adjusted 21.38 -let other sku sell" at bounding box center [175, 179] width 29 height 24
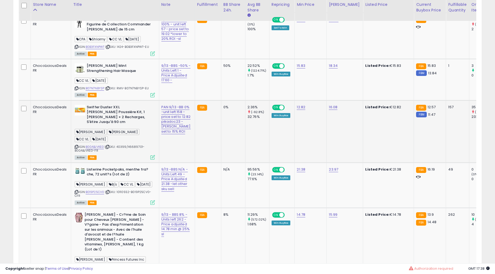
click at [122, 119] on b "Swiffer Duster XXL [PERSON_NAME] Poussière Kit, 1 [PERSON_NAME] + 2 Recharges, …" at bounding box center [119, 115] width 65 height 21
click at [178, 134] on div "PAN 9/13 -BB 0% -unit left 158 -price set to 12.82 pikadoc23 - [PERSON_NAME] se…" at bounding box center [175, 119] width 29 height 29
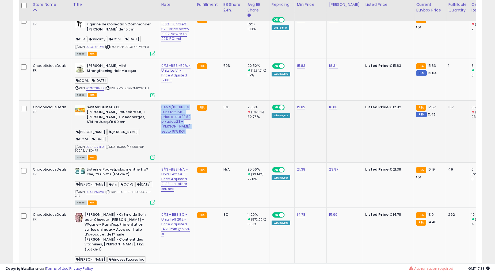
click at [178, 134] on div "PAN 9/13 -BB 0% -unit left 158 -price set to 12.82 pikadoc23 - [PERSON_NAME] se…" at bounding box center [175, 119] width 29 height 29
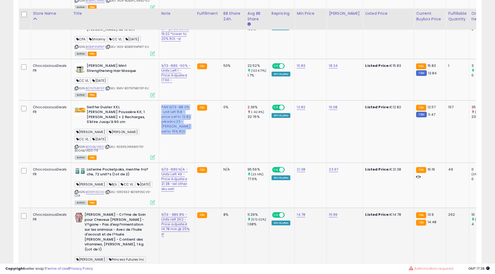
scroll to position [841, 0]
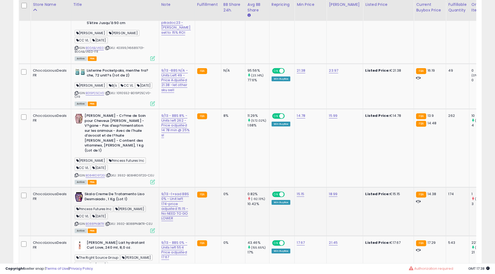
click at [114, 192] on b "Skala Creme De Tratamento Liso Desmaiado , 1 Kg (Lot 1)" at bounding box center [117, 197] width 65 height 11
click at [180, 200] on td "9/13 -1+sad BBS 0% - Unit left 174-price adjusted 15.15 - No NEED TO GO LOWER" at bounding box center [177, 211] width 36 height 49
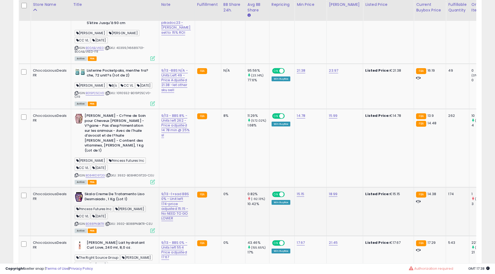
click at [180, 200] on td "9/13 -1+sad BBS 0% - Unit left 174-price adjusted 15.15 - No NEED TO GO LOWER" at bounding box center [177, 211] width 36 height 49
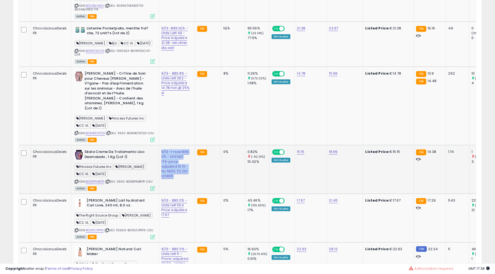
scroll to position [891, 0]
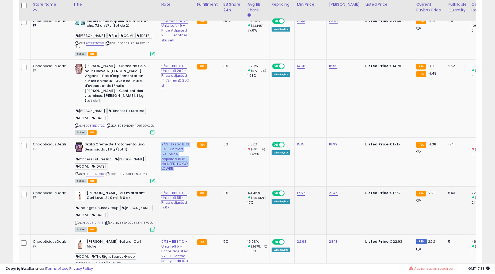
click at [114, 197] on b "[PERSON_NAME] Lait hydratant Curl Love, 240 ml, 8,0 oz." at bounding box center [119, 196] width 65 height 11
click at [114, 196] on b "[PERSON_NAME] Lait hydratant Curl Love, 240 ml, 8,0 oz." at bounding box center [119, 196] width 65 height 11
click at [177, 220] on td "9/13 - BBS 0% - Units left 554 Price adjusted 17.67" at bounding box center [177, 210] width 36 height 49
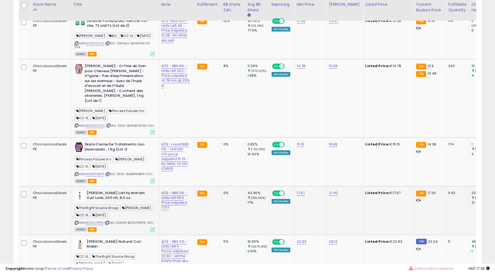
click at [177, 220] on td "9/13 - BBS 0% - Units left 554 Price adjusted 17.67" at bounding box center [177, 210] width 36 height 49
click at [177, 218] on td "9/13 - BBS 0% - Units left 554 Price adjusted 17.67" at bounding box center [177, 210] width 36 height 49
click at [114, 191] on b "[PERSON_NAME] Lait hydratant Curl Love, 240 ml, 8,0 oz." at bounding box center [119, 196] width 65 height 11
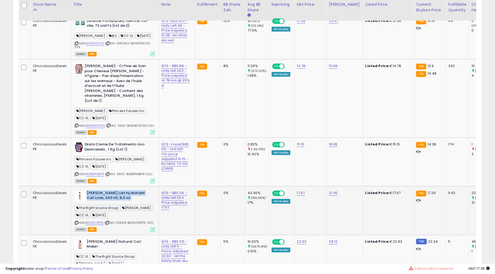
click at [114, 191] on b "[PERSON_NAME] Lait hydratant Curl Love, 240 ml, 8,0 oz." at bounding box center [119, 196] width 65 height 11
click at [173, 218] on td "9/13 - BBS 0% - Units left 554 Price adjusted 17.67" at bounding box center [177, 210] width 36 height 49
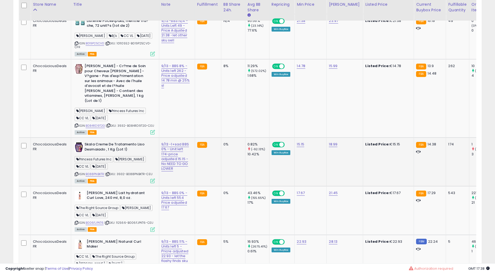
click at [178, 159] on div "9/13 -1+sad BBS 0% - Unit left 174-price adjusted 15.15 - No NEED TO GO LOWER" at bounding box center [175, 156] width 29 height 29
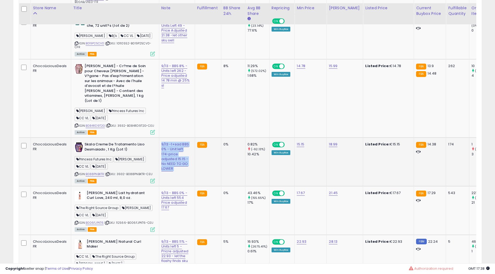
scroll to position [940, 0]
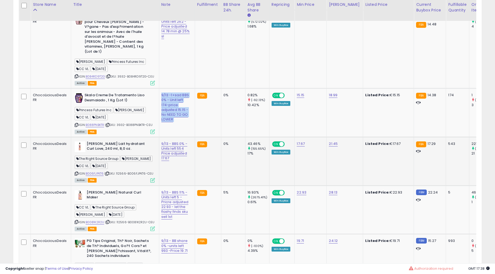
click at [124, 141] on b "[PERSON_NAME] Lait hydratant Curl Love, 240 ml, 8,0 oz." at bounding box center [119, 146] width 65 height 11
click at [121, 137] on td "[PERSON_NAME] Lait hydratant Curl Love, 240 ml, 8,0 oz. The Right Source Group …" at bounding box center [115, 161] width 88 height 49
drag, startPoint x: 121, startPoint y: 137, endPoint x: 122, endPoint y: 189, distance: 52.1
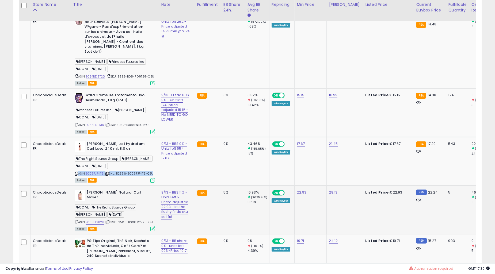
click at [121, 137] on td "[PERSON_NAME] Lait hydratant Curl Love, 240 ml, 8,0 oz. The Right Source Group …" at bounding box center [115, 161] width 88 height 49
click at [195, 202] on td "FBA" at bounding box center [208, 210] width 26 height 49
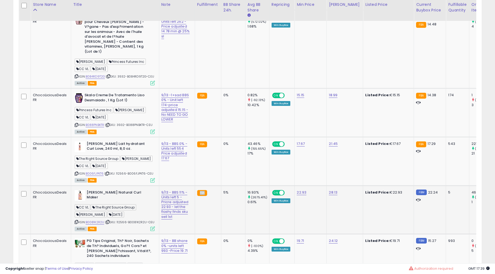
click at [180, 202] on td "9/13 - BBS 11% - Units left 5 - Pricre adjusted 22.93 - let the flashy finds sk…" at bounding box center [177, 210] width 36 height 49
click at [179, 201] on div "9/13 - BBS 11% - Units left 5 - Pricre adjusted 22.93 - let the flashy finds sk…" at bounding box center [175, 204] width 29 height 29
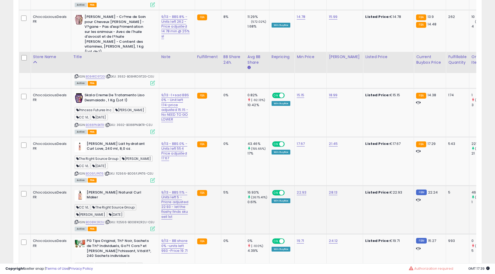
scroll to position [1039, 0]
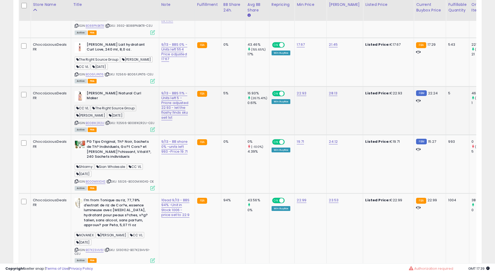
click at [178, 132] on td "9/13 - BBS 11% - Units left 5 - Pricre adjusted 22.93 - let the flashy finds sk…" at bounding box center [177, 110] width 36 height 49
click at [177, 120] on div "9/13 - BBS 11% - Units left 5 - Pricre adjusted 22.93 - let the flashy finds sk…" at bounding box center [175, 105] width 29 height 29
click at [176, 120] on div "9/13 - BBS 11% - Units left 5 - Pricre adjusted 22.93 - let the flashy finds sk…" at bounding box center [175, 105] width 29 height 29
click at [175, 120] on div "9/13 - BBS 11% - Units left 5 - Pricre adjusted 22.93 - let the flashy finds sk…" at bounding box center [175, 105] width 29 height 29
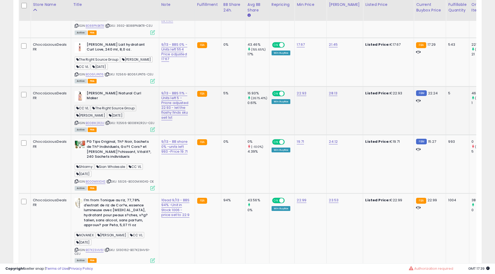
click at [174, 120] on div "9/13 - BBS 11% - Units left 5 - Pricre adjusted 22.93 - let the flashy finds sk…" at bounding box center [175, 105] width 29 height 29
click at [120, 145] on b "PG Tips Original, Th? Noir, Sachets de Th? Individuels, Go?t Cors? et [PERSON_N…" at bounding box center [119, 149] width 65 height 21
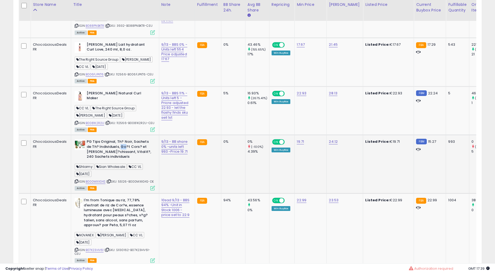
click at [120, 145] on b "PG Tips Original, Th? Noir, Sachets de Th? Individuels, Go?t Cors? et [PERSON_N…" at bounding box center [119, 149] width 65 height 21
click at [182, 106] on td "9/13 - BBS 11% - Units left 5 - Pricre adjusted 22.93 - let the flashy finds sk…" at bounding box center [177, 110] width 36 height 49
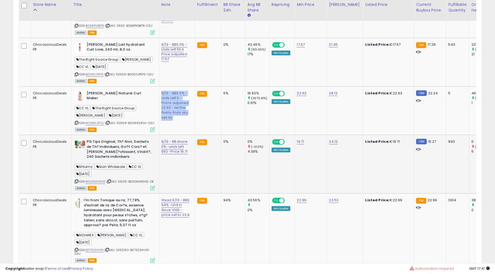
click at [172, 170] on td "9/13 - BB share 0% -units left 993 -Price 19.71" at bounding box center [177, 164] width 36 height 59
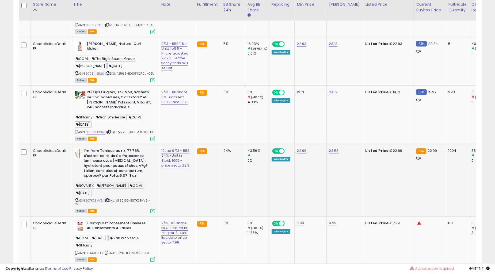
click at [112, 163] on b "I'm from Tonique au riz, 77,78% d'extrait de riz de Cor?e, essence lumineuse av…" at bounding box center [116, 163] width 65 height 31
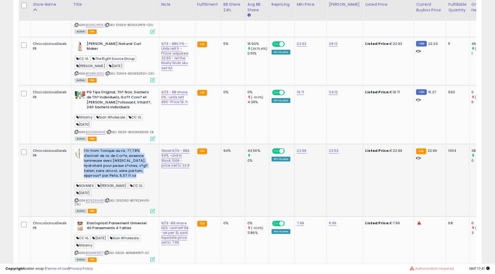
click at [112, 163] on b "I'm from Tonique au riz, 77,78% d'extrait de riz de Cor?e, essence lumineuse av…" at bounding box center [116, 163] width 65 height 31
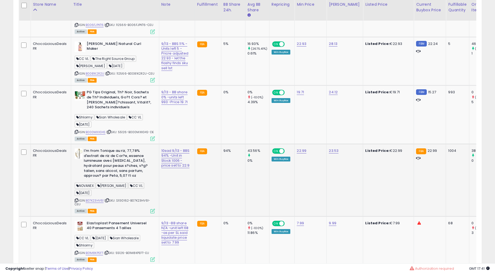
click at [179, 185] on td "10sad 9/13 - BBS 94% -Unit in Stock 1006 -price set to 22.9" at bounding box center [177, 180] width 36 height 72
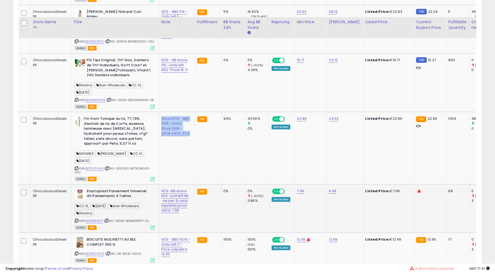
scroll to position [1138, 0]
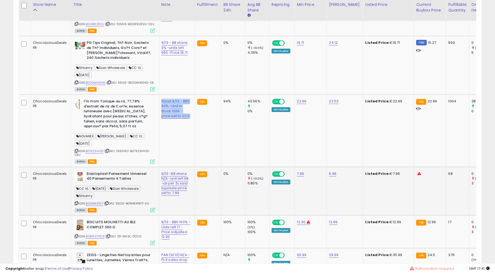
click at [118, 171] on b "Elastoplast Pansement Universel 40 Pansements 4 Tailles" at bounding box center [119, 176] width 65 height 11
click at [179, 191] on td "9/13 -BB share N/A -unit left 68 -as per SL said liquidate price set to 7.99" at bounding box center [177, 191] width 36 height 49
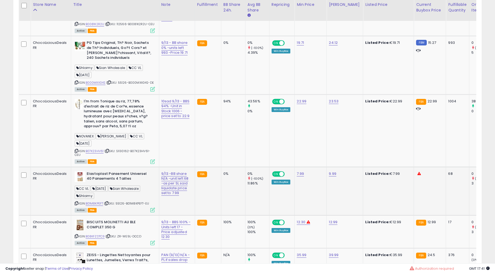
click at [179, 191] on td "9/13 -BB share N/A -unit left 68 -as per SL said liquidate price set to 7.99" at bounding box center [177, 191] width 36 height 49
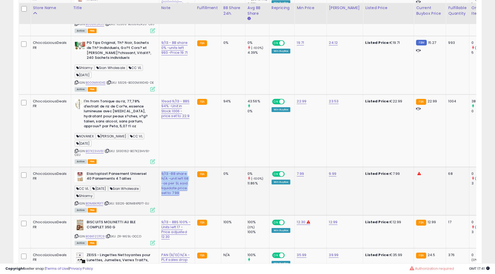
scroll to position [1188, 0]
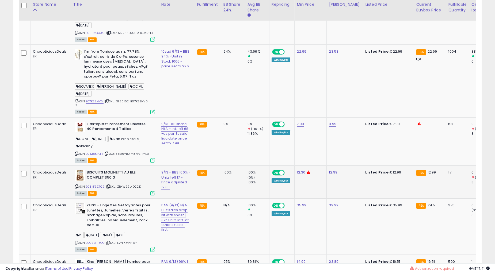
click at [121, 172] on b "BISCUITS MOLINETTI AU BLE COMPLET 350 G" at bounding box center [119, 175] width 65 height 11
click at [175, 182] on link "9/13 - BBS 100% - Units left 17 - Price adjusted 12.30" at bounding box center [175, 180] width 29 height 20
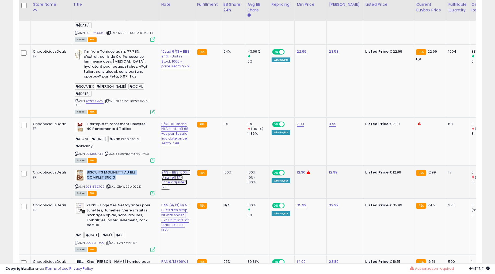
click at [175, 182] on link "9/13 - BBS 100% - Units left 17 - Price adjusted 12.30" at bounding box center [175, 180] width 29 height 20
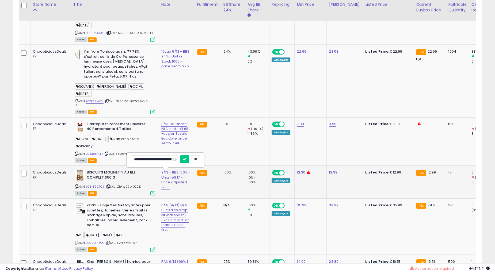
scroll to position [0, 50]
click at [179, 179] on div "**********" at bounding box center [175, 180] width 29 height 20
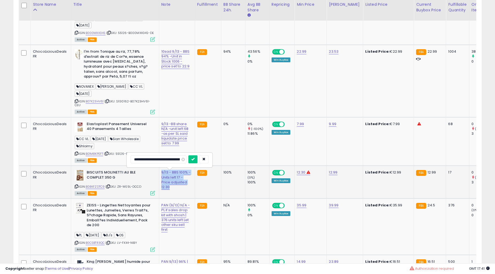
click at [179, 179] on div "**********" at bounding box center [175, 180] width 29 height 20
click at [204, 160] on icon "button" at bounding box center [203, 159] width 3 height 3
click at [98, 129] on b "Elastoplast Pansement Universel 40 Pansements 4 Tailles" at bounding box center [119, 127] width 65 height 11
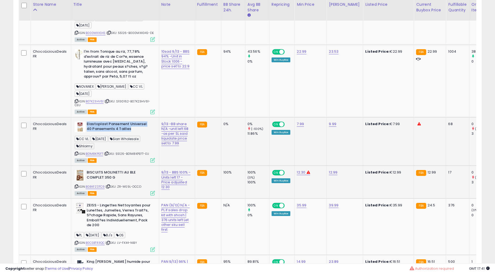
click at [98, 129] on b "Elastoplast Pansement Universel 40 Pansements 4 Tailles" at bounding box center [119, 127] width 65 height 11
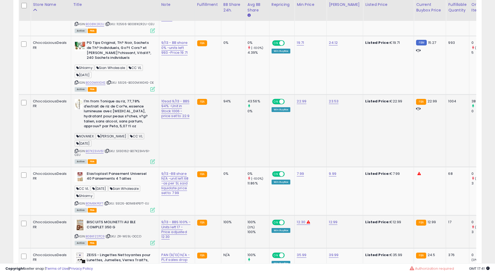
click at [126, 107] on b "I'm from Tonique au riz, 77,78% d'extrait de riz de Cor?e, essence lumineuse av…" at bounding box center [116, 114] width 65 height 31
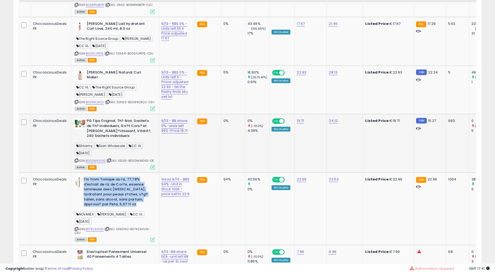
scroll to position [1039, 0]
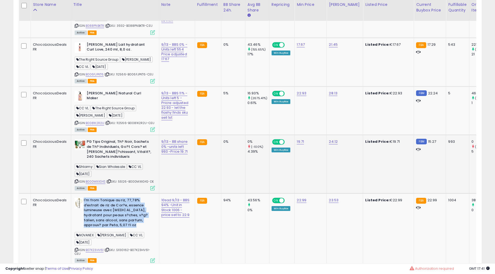
click at [122, 148] on b "PG Tips Original, Th? Noir, Sachets de Th? Individuels, Go?t Cors? et [PERSON_N…" at bounding box center [119, 149] width 65 height 21
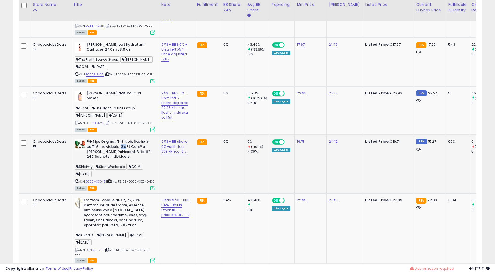
click at [122, 148] on b "PG Tips Original, Th? Noir, Sachets de Th? Individuels, Go?t Cors? et [PERSON_N…" at bounding box center [119, 149] width 65 height 21
click at [120, 147] on b "PG Tips Original, Th? Noir, Sachets de Th? Individuels, Go?t Cors? et [PERSON_N…" at bounding box center [119, 149] width 65 height 21
click at [120, 143] on b "PG Tips Original, Th? Noir, Sachets de Th? Individuels, Go?t Cors? et [PERSON_N…" at bounding box center [119, 149] width 65 height 21
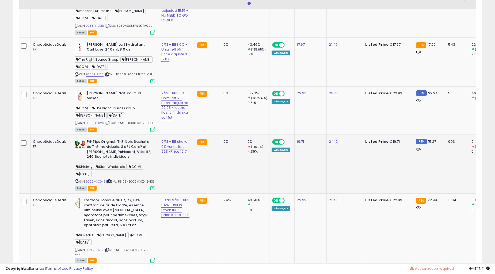
scroll to position [891, 0]
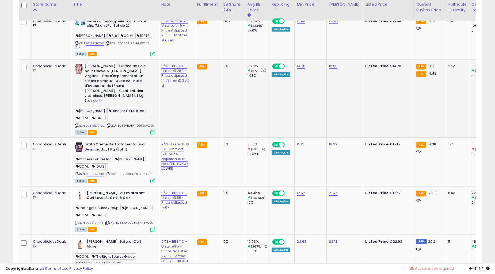
click at [116, 80] on b "[PERSON_NAME] - Cr?me de Soin pour Cheveux [PERSON_NAME] - V?gane - Pas d'exp?r…" at bounding box center [117, 84] width 65 height 41
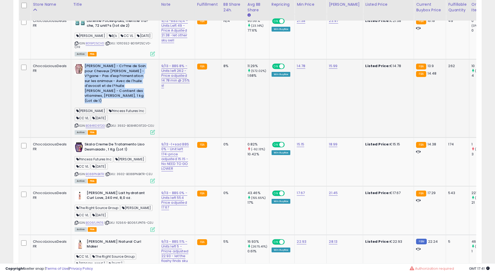
click at [116, 80] on b "[PERSON_NAME] - Cr?me de Soin pour Cheveux [PERSON_NAME] - V?gane - Pas d'exp?r…" at bounding box center [117, 84] width 65 height 41
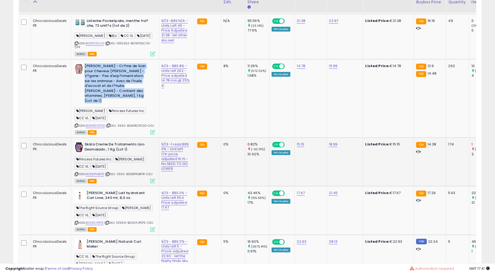
scroll to position [792, 0]
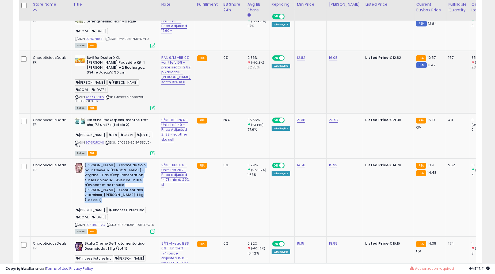
click at [118, 71] on b "Swiffer Duster XXL [PERSON_NAME] Poussière Kit, 1 [PERSON_NAME] + 2 Recharges, …" at bounding box center [119, 65] width 65 height 21
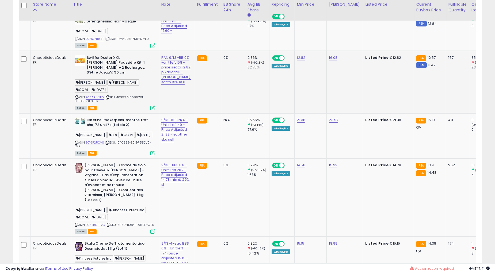
click at [118, 70] on b "Swiffer Duster XXL [PERSON_NAME] Poussière Kit, 1 [PERSON_NAME] + 2 Recharges, …" at bounding box center [119, 65] width 65 height 21
click at [118, 69] on b "Swiffer Duster XXL [PERSON_NAME] Poussière Kit, 1 [PERSON_NAME] + 2 Recharges, …" at bounding box center [119, 65] width 65 height 21
click at [130, 76] on b "Swiffer Duster XXL [PERSON_NAME] Poussière Kit, 1 [PERSON_NAME] + 2 Recharges, …" at bounding box center [119, 65] width 65 height 21
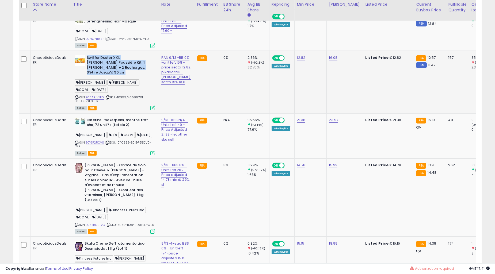
click at [130, 76] on b "Swiffer Duster XXL [PERSON_NAME] Poussière Kit, 1 [PERSON_NAME] + 2 Recharges, …" at bounding box center [119, 65] width 65 height 21
click at [178, 85] on div "PAN 9/13 -BB 0% -unit left 158 -price set to 12.82 pikadoc23 - [PERSON_NAME] se…" at bounding box center [175, 69] width 29 height 29
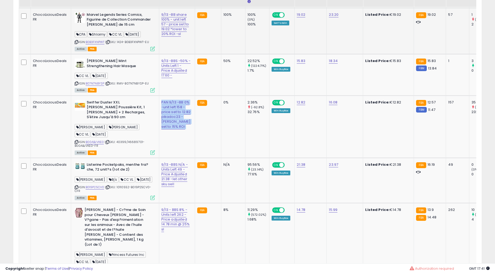
scroll to position [693, 0]
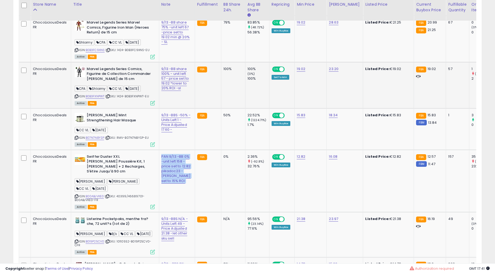
click at [99, 83] on b "Marvel Legends Series Comics, Figurine de Collection Commander [PERSON_NAME] de…" at bounding box center [119, 75] width 65 height 16
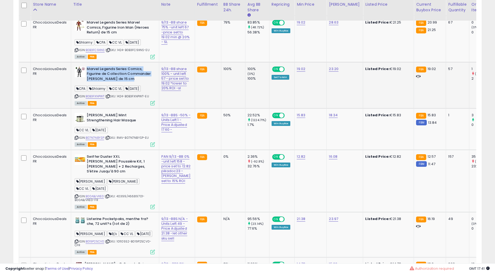
click at [99, 83] on b "Marvel Legends Series Comics, Figurine de Collection Commander [PERSON_NAME] de…" at bounding box center [119, 75] width 65 height 16
click at [179, 83] on div "9/13 -BB share 100% - unit left 57 - price set to 19.02 *lower to 20% ROI -sl" at bounding box center [175, 79] width 29 height 24
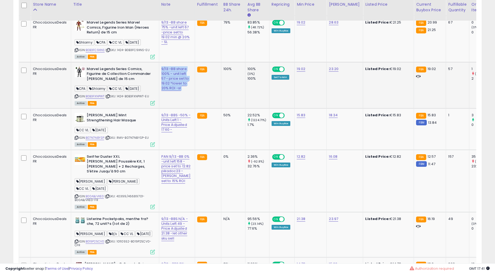
click at [179, 83] on div "9/13 -BB share 100% - unit left 57 - price set to 19.02 *lower to 20% ROI -sl" at bounding box center [175, 79] width 29 height 24
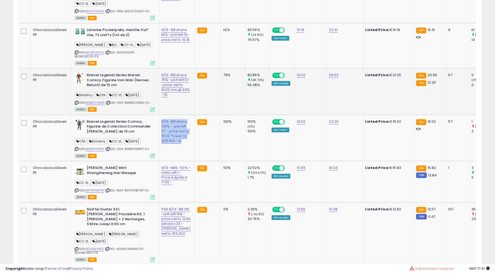
scroll to position [594, 0]
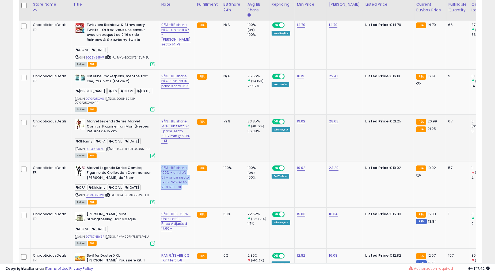
click at [94, 134] on b "Marvel Legends Series Marvel Comics, Figurine Iron Man (Heroes Return) de 15 cm" at bounding box center [119, 127] width 65 height 16
click at [121, 77] on td "Listerine Pocketpaks, menthe fra?che, 72 unit?s (lot de 2) [PERSON_NAME] Bj's C…" at bounding box center [115, 92] width 88 height 45
click at [121, 85] on b "Listerine Pocketpaks, menthe fra?che, 72 unit?s (lot de 2)" at bounding box center [119, 79] width 65 height 11
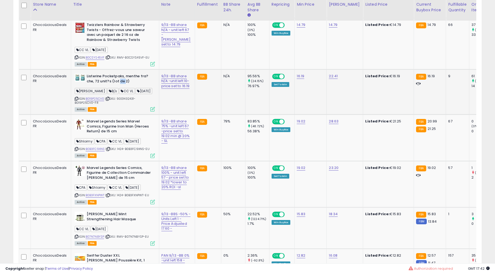
click at [121, 85] on b "Listerine Pocketpaks, menthe fra?che, 72 unit?s (lot de 2)" at bounding box center [119, 79] width 65 height 11
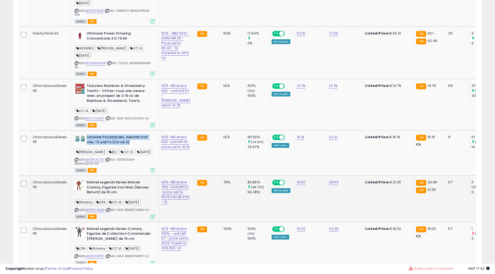
scroll to position [494, 0]
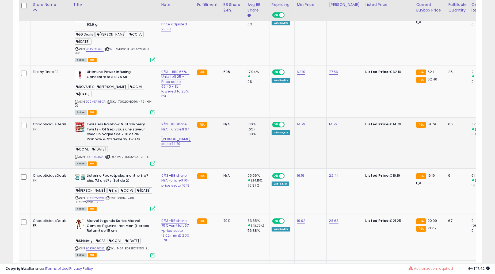
click at [126, 132] on b "Twizzlers Rainbow & Strawberry Twists - Offrez-vous une saveur avec un paquet d…" at bounding box center [119, 132] width 65 height 21
click at [178, 146] on div "9/13 -BB share N/A - unit left 67 -[PERSON_NAME] set to 14.79" at bounding box center [175, 134] width 29 height 24
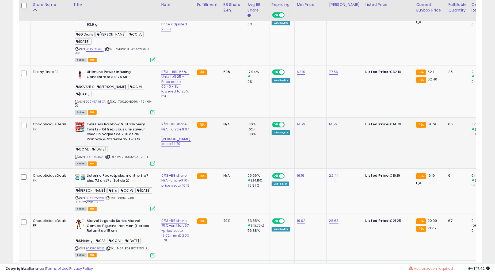
click at [178, 146] on div "9/13 -BB share N/A - unit left 67 -[PERSON_NAME] set to 14.79" at bounding box center [175, 134] width 29 height 24
click at [122, 81] on b "Ultimune Power Infusing Concentrate 3.0 75 Ml" at bounding box center [119, 75] width 65 height 11
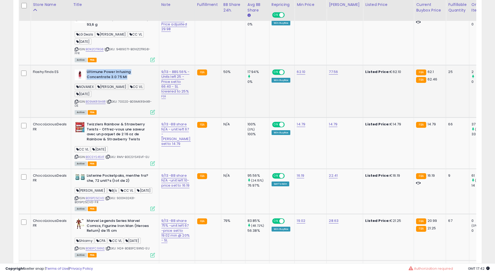
click at [122, 81] on b "Ultimune Power Infusing Concentrate 3.0 75 Ml" at bounding box center [119, 75] width 65 height 11
click at [175, 97] on link "9/13 - BBS 56% - Units left 25 -Price set to 66.40 - SL lowered to 25% roi" at bounding box center [175, 84] width 28 height 30
type input "**********"
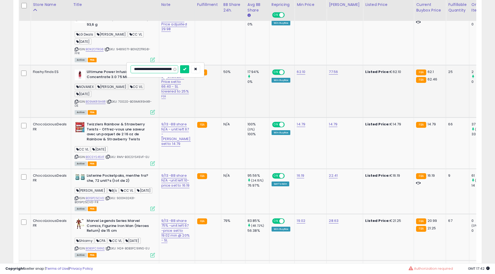
scroll to position [0, 83]
click at [205, 69] on icon "button" at bounding box center [203, 68] width 3 height 3
click at [106, 29] on b "Crest 3D White Lot de 3 dentifrices blanchissants, menthe ?clatante, 93,6 g" at bounding box center [119, 20] width 65 height 16
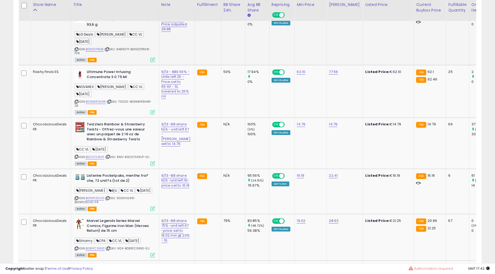
click at [106, 29] on b "Crest 3D White Lot de 3 dentifrices blanchissants, menthe ?clatante, 93,6 g" at bounding box center [119, 20] width 65 height 16
click at [178, 32] on div "9/13 - BBS 62% - Units left 46 - Price adjusted 29.98" at bounding box center [175, 22] width 29 height 20
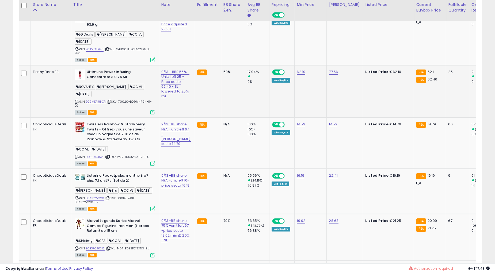
click at [125, 81] on b "Ultimune Power Infusing Concentrate 3.0 75 Ml" at bounding box center [119, 75] width 65 height 11
click at [195, 99] on td "FBA" at bounding box center [208, 91] width 26 height 52
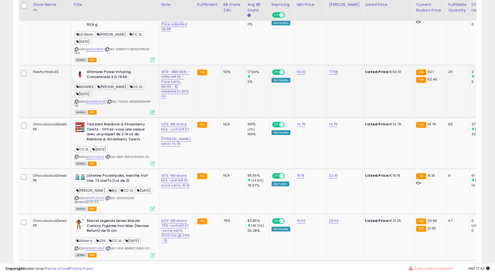
click at [195, 99] on td "FBA" at bounding box center [208, 91] width 26 height 52
click at [183, 99] on td "9/13 - BBS 56% - Units left 25 -Price set to 66.40 - SL lowered to 25% roi" at bounding box center [177, 91] width 36 height 52
click at [118, 137] on b "Twizzlers Rainbow & Strawberry Twists - Offrez-vous une saveur avec un paquet d…" at bounding box center [119, 132] width 65 height 21
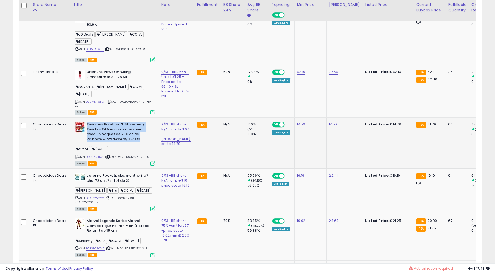
click at [118, 137] on b "Twizzlers Rainbow & Strawberry Twists - Offrez-vous une saveur avec un paquet d…" at bounding box center [119, 132] width 65 height 21
click at [180, 158] on td "9/13 -BB share N/A - unit left 67 -[PERSON_NAME] set to 14.79" at bounding box center [177, 143] width 36 height 51
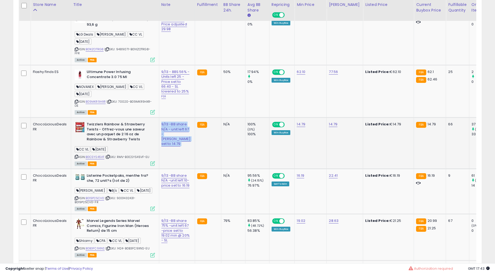
click at [180, 158] on td "9/13 -BB share N/A - unit left 67 -[PERSON_NAME] set to 14.79" at bounding box center [177, 143] width 36 height 51
click at [112, 185] on b "Listerine Pocketpaks, menthe fra?che, 72 unit?s (lot de 2)" at bounding box center [119, 178] width 65 height 11
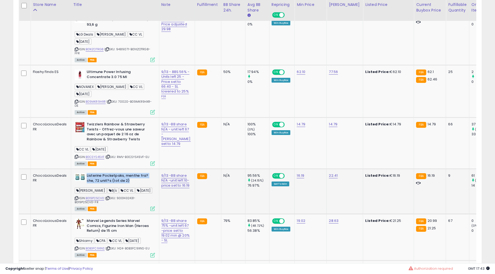
click at [175, 205] on td "9/13 -BB share N/A -unit left 10-price set to 16.19" at bounding box center [177, 191] width 36 height 45
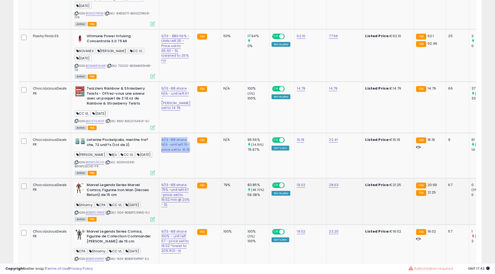
scroll to position [544, 0]
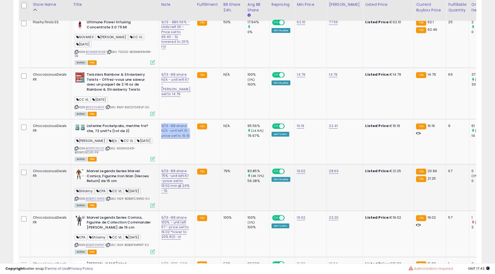
click at [114, 185] on b "Marvel Legends Series Marvel Comics, Figurine Iron Man (Heroes Return) de 15 cm" at bounding box center [119, 177] width 65 height 16
click at [195, 202] on td "FBA" at bounding box center [208, 187] width 26 height 46
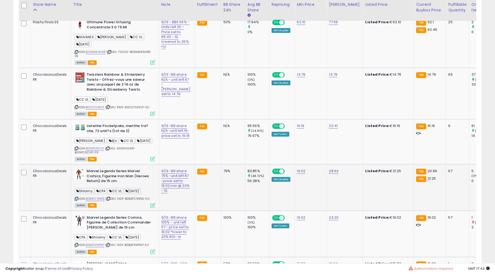
click at [195, 201] on td "FBA" at bounding box center [208, 187] width 26 height 46
click at [195, 199] on td "FBA" at bounding box center [208, 187] width 26 height 46
click at [121, 135] on b "Listerine Pocketpaks, menthe fra?che, 72 unit?s (lot de 2)" at bounding box center [119, 129] width 65 height 11
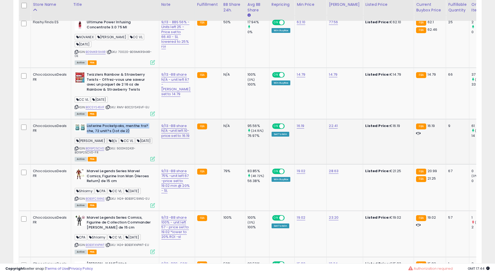
click at [121, 135] on b "Listerine Pocketpaks, menthe fra?che, 72 unit?s (lot de 2)" at bounding box center [119, 129] width 65 height 11
click at [122, 182] on b "Marvel Legends Series Marvel Comics, Figurine Iron Man (Heroes Return) de 15 cm" at bounding box center [119, 177] width 65 height 16
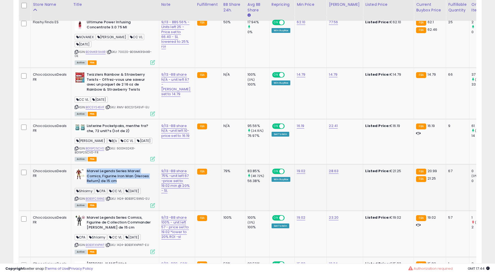
click at [122, 182] on b "Marvel Legends Series Marvel Comics, Figurine Iron Man (Heroes Return) de 15 cm" at bounding box center [119, 177] width 65 height 16
click at [182, 198] on td "9/13 -BB share 75% -unit left 67 -price set to 19.02 min @ 20% - SL" at bounding box center [177, 187] width 36 height 46
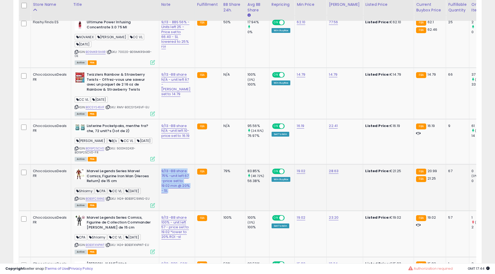
click at [182, 198] on td "9/13 -BB share 75% -unit left 67 -price set to 19.02 min @ 20% - SL" at bounding box center [177, 187] width 36 height 46
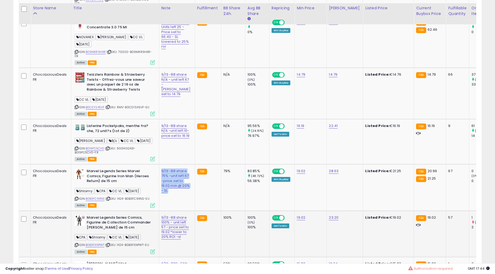
scroll to position [594, 0]
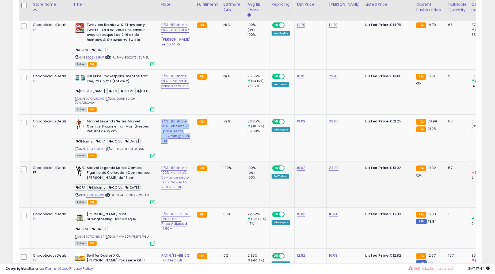
click at [104, 182] on b "Marvel Legends Series Comics, Figurine de Collection Commander [PERSON_NAME] de…" at bounding box center [119, 174] width 65 height 16
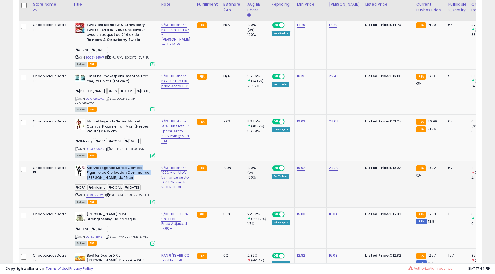
click at [104, 182] on b "Marvel Legends Series Comics, Figurine de Collection Commander [PERSON_NAME] de…" at bounding box center [119, 174] width 65 height 16
click at [181, 184] on td "9/13 -BB share 100% - unit left 57 - price set to 19.02 *lower to 20% ROI -sl" at bounding box center [177, 184] width 36 height 46
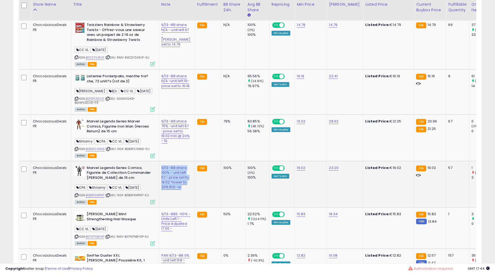
click at [181, 184] on td "9/13 -BB share 100% - unit left 57 - price set to 19.02 *lower to 20% ROI -sl" at bounding box center [177, 184] width 36 height 46
click at [105, 223] on b "[PERSON_NAME] Mint Strengthening Hair Masque" at bounding box center [119, 217] width 65 height 11
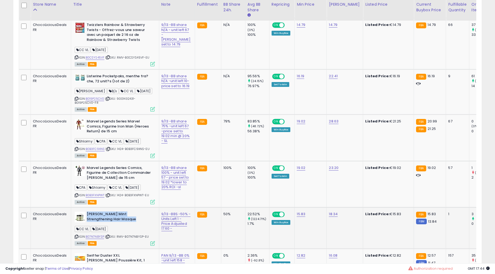
click at [105, 223] on b "[PERSON_NAME] Mint Strengthening Hair Masque" at bounding box center [119, 217] width 65 height 11
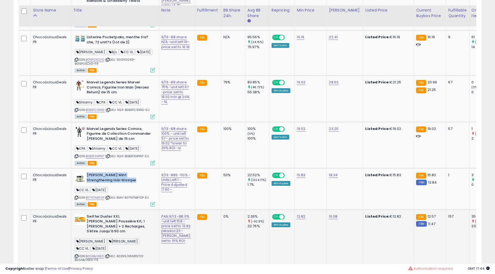
scroll to position [643, 0]
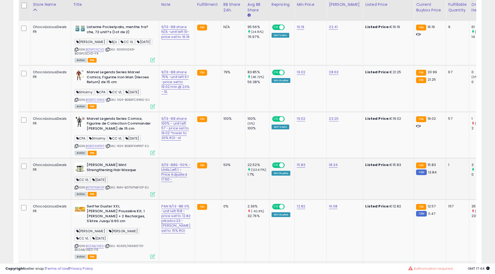
click at [182, 196] on td "9/13 -BBS -50% - Units Left 1 - Price Adjusted 17.60 -" at bounding box center [177, 178] width 36 height 41
click at [87, 221] on b "Swiffer Duster XXL [PERSON_NAME] Poussière Kit, 1 [PERSON_NAME] + 2 Recharges, …" at bounding box center [119, 214] width 65 height 21
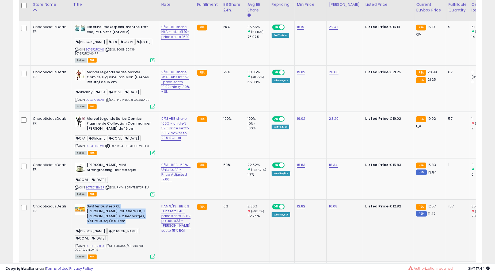
click at [87, 221] on b "Swiffer Duster XXL [PERSON_NAME] Poussière Kit, 1 [PERSON_NAME] + 2 Recharges, …" at bounding box center [119, 214] width 65 height 21
click at [195, 235] on td "FBA" at bounding box center [208, 230] width 26 height 62
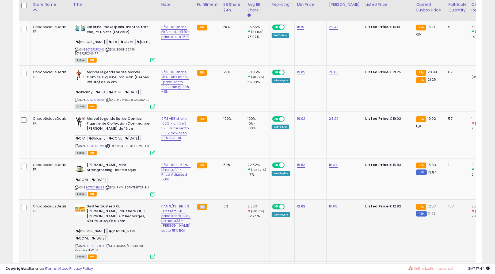
click at [181, 237] on td "PAN 9/13 -BB 0% -unit left 158 -price set to 12.82 pikadoc23 - [PERSON_NAME] se…" at bounding box center [177, 230] width 36 height 62
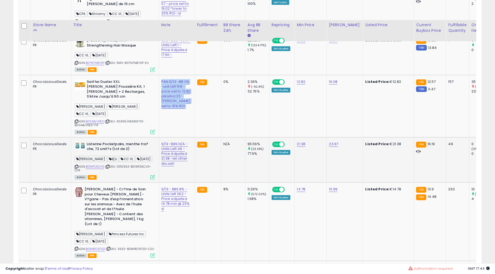
scroll to position [792, 0]
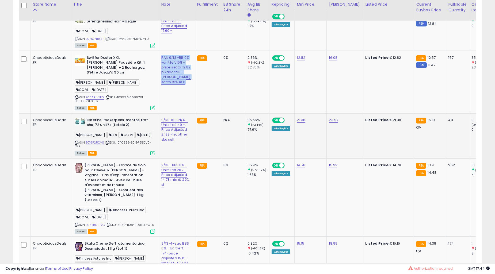
click at [124, 128] on b "Listerine Pocketpaks, menthe fra?che, 72 unit?s (lot de 2)" at bounding box center [119, 123] width 65 height 11
click at [176, 140] on div "9/13 -BBS N/A -Units Left 49 -Price Adjusted 21.38 -let other sku sell" at bounding box center [175, 130] width 29 height 24
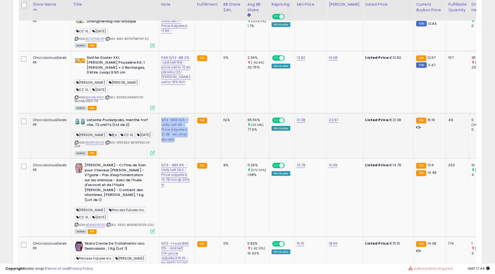
click at [176, 140] on div "9/13 -BBS N/A -Units Left 49 -Price Adjusted 21.38 -let other sku sell" at bounding box center [175, 130] width 29 height 24
click at [90, 129] on b "Listerine Pocketpaks, menthe fra?che, 72 unit?s (lot de 2)" at bounding box center [119, 123] width 65 height 11
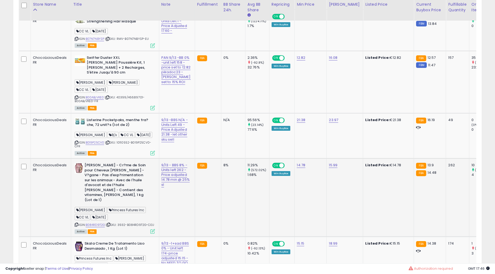
click at [106, 185] on b "[PERSON_NAME] - Cr?me de Soin pour Cheveux [PERSON_NAME] - V?gane - Pas d'exp?r…" at bounding box center [117, 183] width 65 height 41
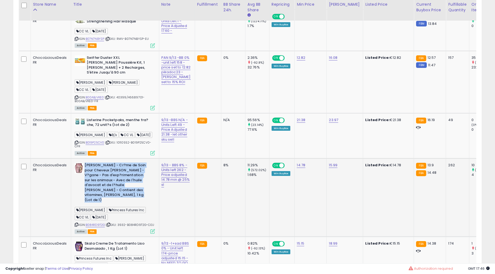
click at [106, 185] on b "[PERSON_NAME] - Cr?me de Soin pour Cheveux [PERSON_NAME] - V?gane - Pas d'exp?r…" at bounding box center [117, 183] width 65 height 41
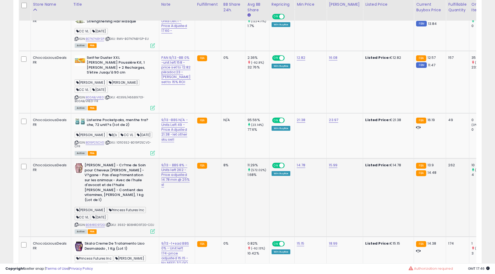
click at [179, 206] on td "9/13 - BBS 8% - Units left 262 - Price adjusted 14.78 min @ 25% sl" at bounding box center [177, 197] width 36 height 78
click at [180, 206] on td "9/13 - BBS 8% - Units left 262 - Price adjusted 14.78 min @ 25% sl" at bounding box center [177, 197] width 36 height 78
click at [175, 207] on td "9/13 - BBS 8% - Units left 262 - Price adjusted 14.78 min @ 25% sl" at bounding box center [177, 197] width 36 height 78
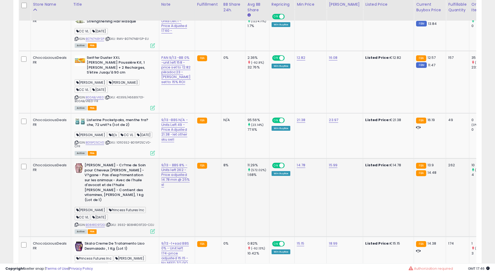
click at [175, 207] on td "9/13 - BBS 8% - Units left 262 - Price adjusted 14.78 min @ 25% sl" at bounding box center [177, 197] width 36 height 78
click at [175, 206] on td "9/13 - BBS 8% - Units left 262 - Price adjusted 14.78 min @ 25% sl" at bounding box center [177, 197] width 36 height 78
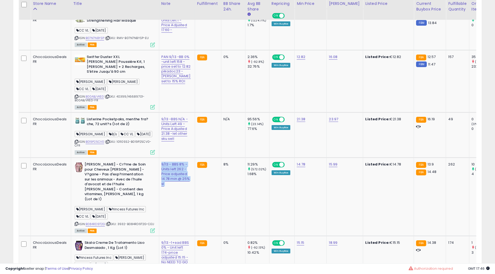
scroll to position [891, 0]
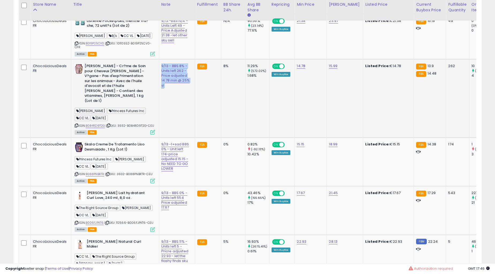
click at [105, 132] on td "[PERSON_NAME] - Cr?me de Soin pour Cheveux [PERSON_NAME] - V?gane - Pas d'exp?r…" at bounding box center [115, 98] width 88 height 78
click at [105, 138] on td "[PERSON_NAME] Creme De Tratamento Liso Desmaiado , 1 Kg (Lot 1) Princess Future…" at bounding box center [115, 162] width 88 height 49
click at [109, 143] on b "Skala Creme De Tratamento Liso Desmaiado , 1 Kg (Lot 1)" at bounding box center [117, 147] width 65 height 11
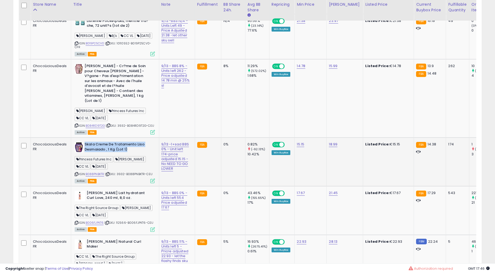
click at [109, 143] on b "Skala Creme De Tratamento Liso Desmaiado , 1 Kg (Lot 1)" at bounding box center [117, 147] width 65 height 11
click at [178, 151] on div "9/13 -1+sad BBS 0% - Unit left 174-price adjusted 15.15 - No NEED TO GO LOWER" at bounding box center [175, 156] width 29 height 29
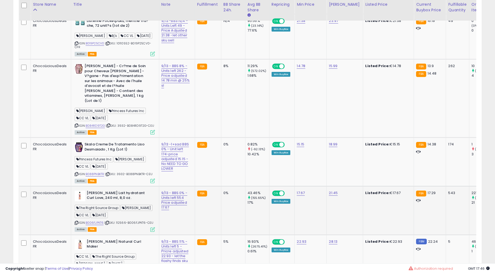
click at [102, 193] on b "[PERSON_NAME] Lait hydratant Curl Love, 240 ml, 8,0 oz." at bounding box center [119, 196] width 65 height 11
click at [172, 221] on td "9/13 - BBS 0% - Units left 554 Price adjusted 17.67" at bounding box center [177, 210] width 36 height 49
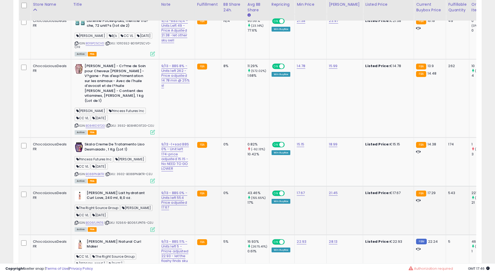
click at [172, 221] on td "9/13 - BBS 0% - Units left 554 Price adjusted 17.67" at bounding box center [177, 210] width 36 height 49
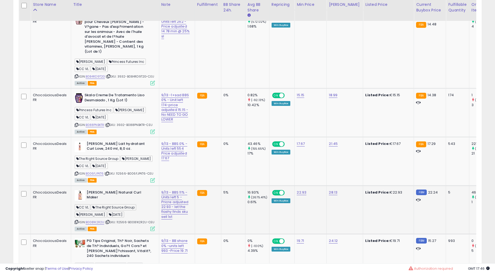
click at [90, 190] on b "[PERSON_NAME] Natural Curl Maker" at bounding box center [119, 195] width 65 height 11
click at [101, 250] on b "PG Tips Original, Th? Noir, Sachets de Th? Individuels, Go?t Cors? et [PERSON_N…" at bounding box center [119, 249] width 65 height 21
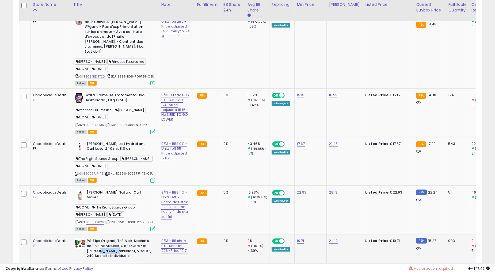
click at [101, 250] on b "PG Tips Original, Th? Noir, Sachets de Th? Individuels, Go?t Cors? et [PERSON_N…" at bounding box center [119, 249] width 65 height 21
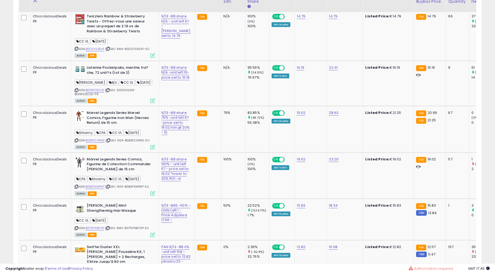
scroll to position [594, 0]
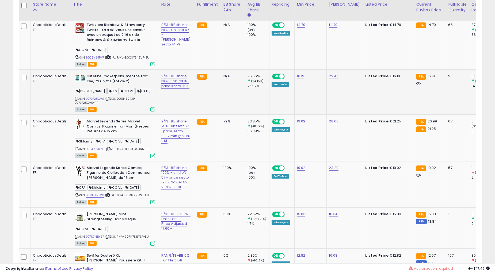
click at [115, 94] on div "ASIN: B019P25CV0 | SKU: 9001432431-B019P25CV0-FR Active FBA" at bounding box center [115, 92] width 80 height 37
click at [116, 85] on b "Listerine Pocketpaks, menthe fra?che, 72 unit?s (lot de 2)" at bounding box center [119, 79] width 65 height 11
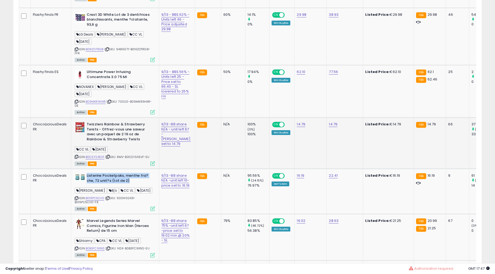
scroll to position [395, 0]
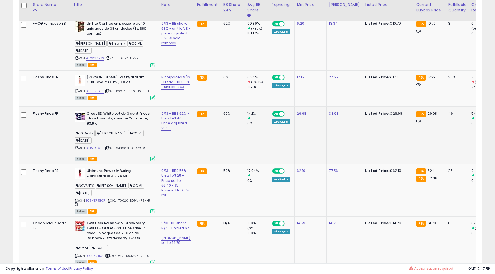
click at [121, 128] on b "Crest 3D White Lot de 3 dentifrices blanchissants, menthe ?clatante, 93,6 g" at bounding box center [119, 119] width 65 height 16
click at [180, 137] on td "9/13 - BBS 62% - Units left 46 - Price adjusted 29.98" at bounding box center [177, 135] width 36 height 57
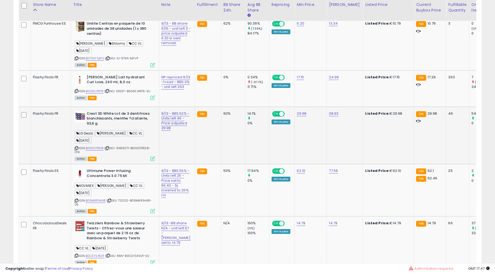
click at [180, 137] on td "9/13 - BBS 62% - Units left 46 - Price adjusted 29.98" at bounding box center [177, 135] width 36 height 57
click at [122, 86] on b "[PERSON_NAME] Lait hydratant Curl Love, 240 ml, 8,0 oz." at bounding box center [119, 80] width 65 height 11
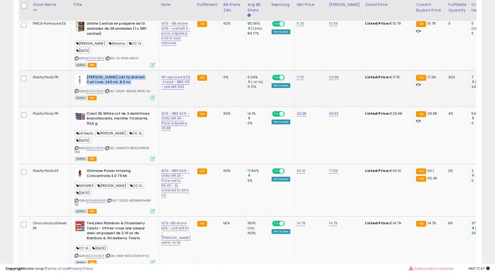
click at [122, 86] on b "[PERSON_NAME] Lait hydratant Curl Love, 240 ml, 8,0 oz." at bounding box center [119, 80] width 65 height 11
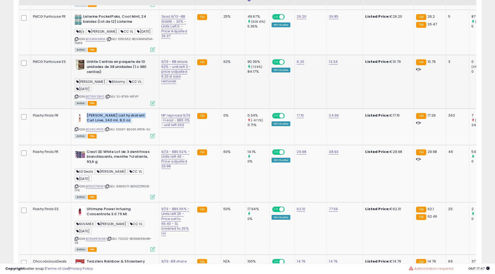
scroll to position [296, 0]
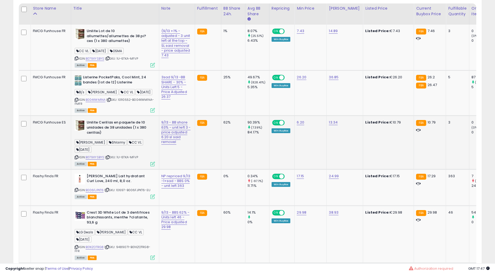
click at [114, 136] on b "Unilite Cerillas en paquete de 10 unidades de 38 unidades (1 x 380 cerillas)" at bounding box center [119, 128] width 65 height 16
click at [179, 144] on div "9/13 - BB share 63% - unit left 3 -price adjusted 6.20 sl said removel" at bounding box center [175, 132] width 29 height 24
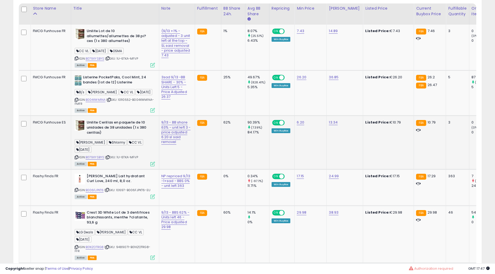
click at [179, 144] on div "9/13 - BB share 63% - unit left 3 -price adjusted 6.20 sl said removel" at bounding box center [175, 132] width 29 height 24
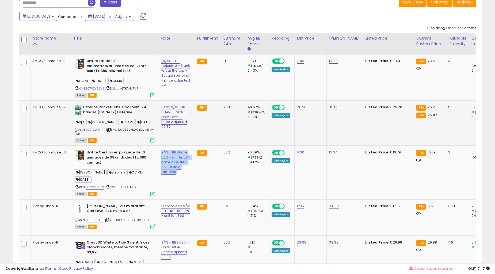
scroll to position [247, 0]
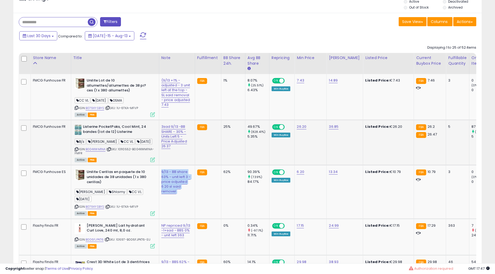
click at [98, 136] on b "Listerine PocketPaks, Cool Mint, 24 bandes (lot de 12) Listerine" at bounding box center [115, 129] width 65 height 11
click at [173, 165] on td "3sad 9/13 -BB SHARE - 30% -Units Left 5 -Price Adjusted 26.37" at bounding box center [177, 142] width 36 height 45
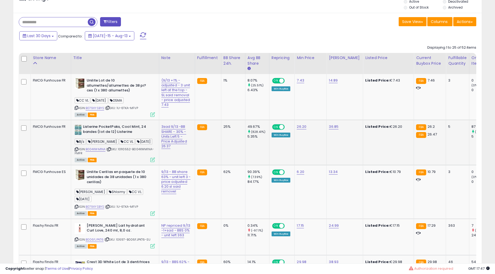
click at [173, 165] on td "3sad 9/13 -BB SHARE - 30% -Units Left 5 -Price Adjusted 26.37" at bounding box center [177, 142] width 36 height 45
click at [125, 94] on b "Unilite Lot de 10 allumettes/allumettes de 38 pi?ces (1 x 380 allumettes)" at bounding box center [119, 86] width 65 height 16
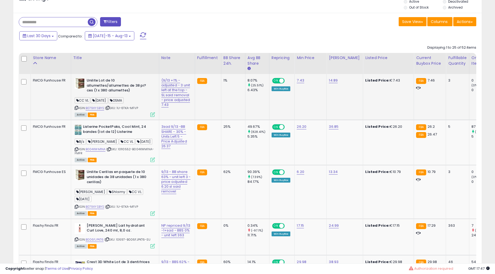
click at [125, 94] on b "Unilite Lot de 10 allumettes/allumettes de 38 pi?ces (1 x 380 allumettes)" at bounding box center [119, 86] width 65 height 16
click at [181, 114] on td "(9/13 +1% - adjusted - 3 unit left at the top - SL said removal - price adjuste…" at bounding box center [177, 97] width 36 height 46
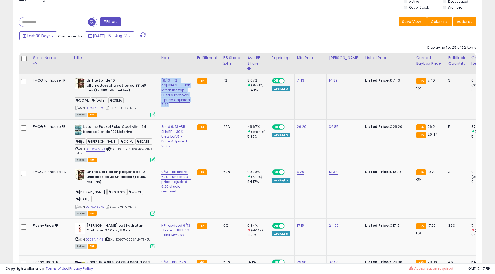
click at [181, 114] on td "(9/13 +1% - adjusted - 3 unit left at the top - SL said removal - price adjuste…" at bounding box center [177, 97] width 36 height 46
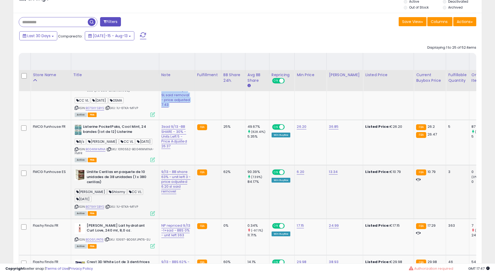
scroll to position [346, 0]
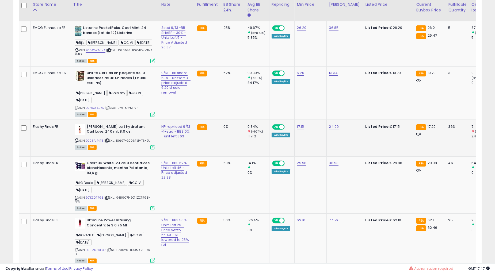
click at [113, 136] on b "[PERSON_NAME] Lait hydratant Curl Love, 240 ml, 8,0 oz." at bounding box center [119, 129] width 65 height 11
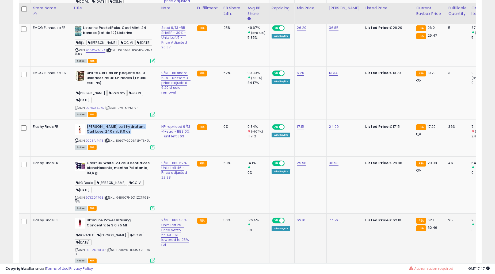
scroll to position [445, 0]
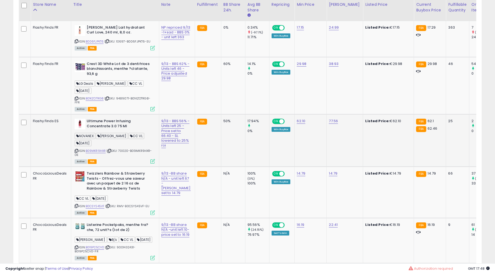
click at [108, 130] on b "Ultimune Power Infusing Concentrate 3.0 75 Ml" at bounding box center [119, 124] width 65 height 11
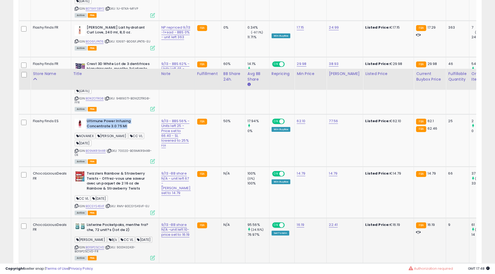
scroll to position [594, 0]
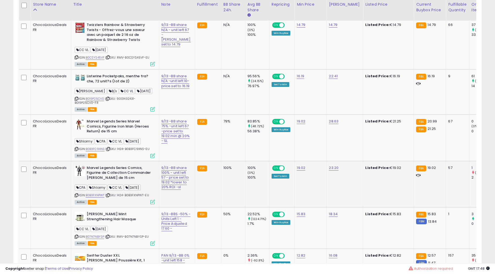
click at [119, 182] on b "Marvel Legends Series Comics, Figurine de Collection Commander [PERSON_NAME] de…" at bounding box center [119, 174] width 65 height 16
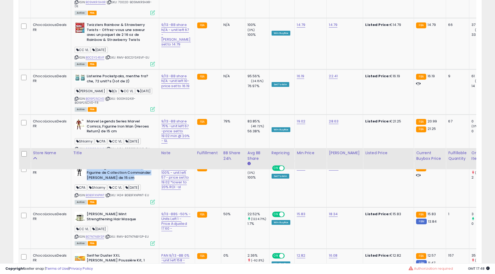
scroll to position [742, 0]
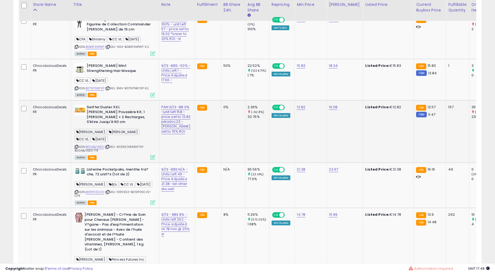
click at [118, 120] on b "Swiffer Duster XXL [PERSON_NAME] Poussière Kit, 1 [PERSON_NAME] + 2 Recharges, …" at bounding box center [119, 115] width 65 height 21
click at [174, 134] on div "PAN 9/13 -BB 0% -unit left 158 -price set to 12.82 pikadoc23 - [PERSON_NAME] se…" at bounding box center [175, 119] width 29 height 29
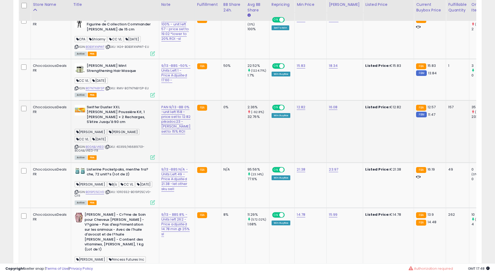
click at [174, 134] on div "PAN 9/13 -BB 0% -unit left 158 -price set to 12.82 pikadoc23 - [PERSON_NAME] se…" at bounding box center [175, 119] width 29 height 29
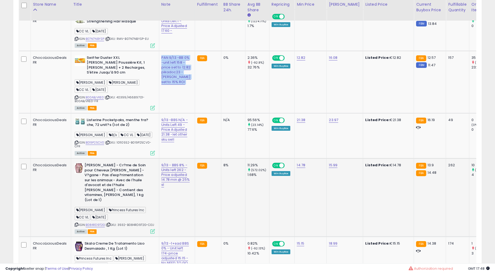
click at [122, 177] on b "[PERSON_NAME] - Cr?me de Soin pour Cheveux [PERSON_NAME] - V?gane - Pas d'exp?r…" at bounding box center [117, 183] width 65 height 41
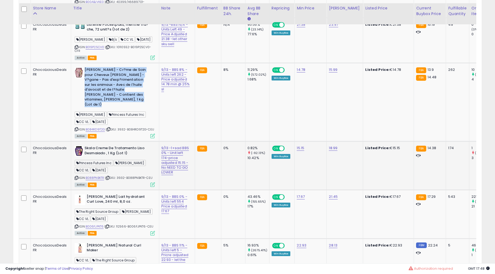
scroll to position [891, 0]
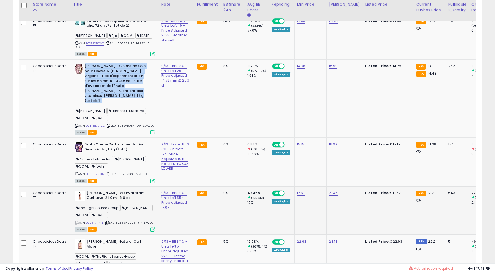
click at [111, 191] on b "[PERSON_NAME] Lait hydratant Curl Love, 240 ml, 8,0 oz." at bounding box center [119, 196] width 65 height 11
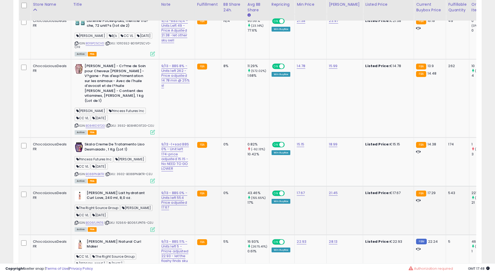
click at [111, 191] on b "[PERSON_NAME] Lait hydratant Curl Love, 240 ml, 8,0 oz." at bounding box center [119, 196] width 65 height 11
click at [182, 205] on td "9/13 - BBS 0% - Units left 554 Price adjusted 17.67" at bounding box center [177, 210] width 36 height 49
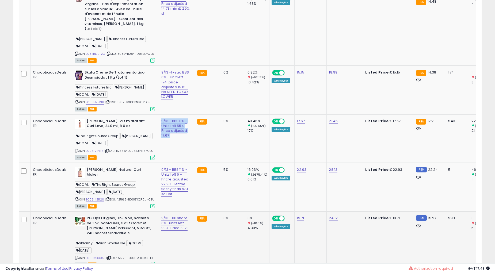
scroll to position [990, 0]
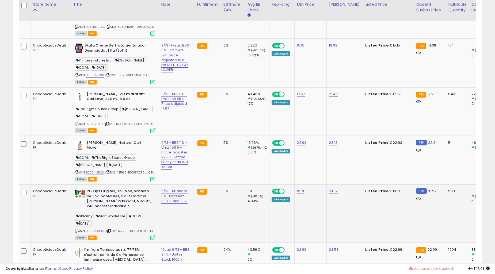
click at [111, 194] on b "PG Tips Original, Th? Noir, Sachets de Th? Individuels, Go?t Cors? et [PERSON_N…" at bounding box center [119, 199] width 65 height 21
click at [175, 217] on td "9/13 - BB share 0% -units left 993 -Price 19.71" at bounding box center [177, 214] width 36 height 59
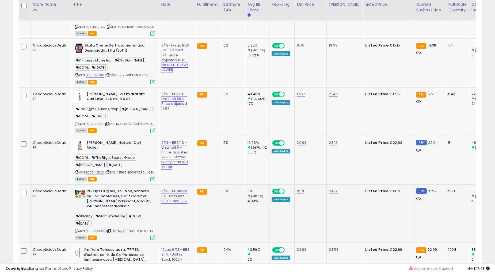
click at [175, 217] on td "9/13 - BB share 0% -units left 993 -Price 19.71" at bounding box center [177, 214] width 36 height 59
click at [175, 152] on div "9/13 - BBS 11% - Units left 5 - Pricre adjusted 22.93 - let the flashy finds sk…" at bounding box center [175, 154] width 29 height 29
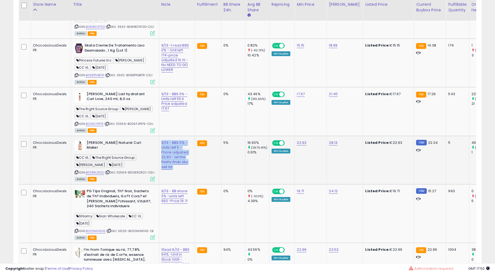
click at [175, 152] on div "9/13 - BBS 11% - Units left 5 - Pricre adjusted 22.93 - let the flashy finds sk…" at bounding box center [175, 154] width 29 height 29
click at [195, 66] on td "FBA" at bounding box center [208, 63] width 26 height 49
click at [182, 63] on td "9/13 -1+sad BBS 0% - Unit left 174-price adjusted 15.15 - No NEED TO GO LOWER" at bounding box center [177, 63] width 36 height 49
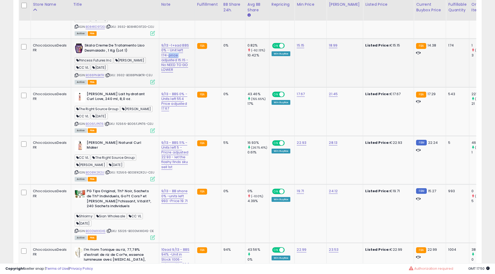
click at [182, 63] on td "9/13 -1+sad BBS 0% - Unit left 174-price adjusted 15.15 - No NEED TO GO LOWER" at bounding box center [177, 63] width 36 height 49
click at [181, 61] on td "9/13 -1+sad BBS 0% - Unit left 174-price adjusted 15.15 - No NEED TO GO LOWER" at bounding box center [177, 63] width 36 height 49
click at [176, 120] on td "9/13 - BBS 0% - Units left 554 Price adjusted 17.67" at bounding box center [177, 111] width 36 height 49
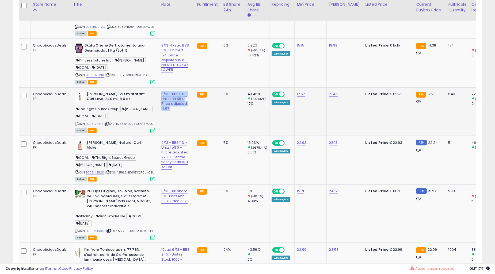
click at [176, 120] on td "9/13 - BBS 0% - Units left 554 Price adjusted 17.67" at bounding box center [177, 111] width 36 height 49
click at [176, 111] on div "9/13 - BBS 0% - Units left 554 Price adjusted 17.67" at bounding box center [175, 102] width 29 height 20
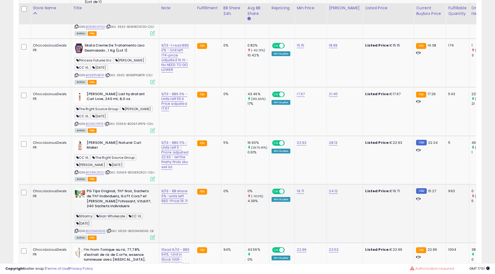
scroll to position [1089, 0]
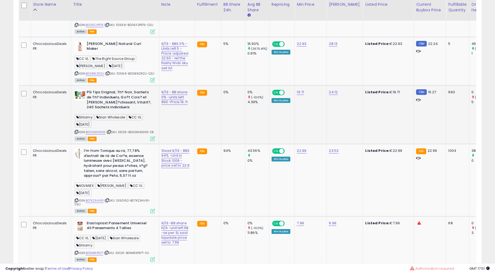
click at [133, 101] on b "PG Tips Original, Th? Noir, Sachets de Th? Individuels, Go?t Cors? et [PERSON_N…" at bounding box center [119, 100] width 65 height 21
click at [164, 118] on td "9/13 - BB share 0% -units left 993 -Price 19.71" at bounding box center [177, 115] width 36 height 59
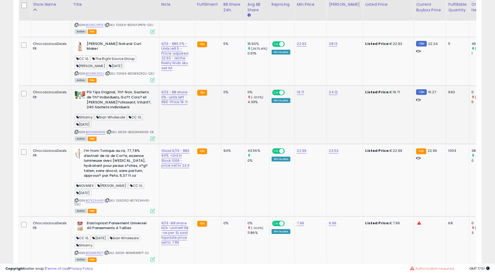
click at [164, 118] on td "9/13 - BB share 0% -units left 993 -Price 19.71" at bounding box center [177, 115] width 36 height 59
click at [121, 163] on b "I'm from Tonique au riz, 77,78% d'extrait de riz de Cor?e, essence lumineuse av…" at bounding box center [116, 163] width 65 height 31
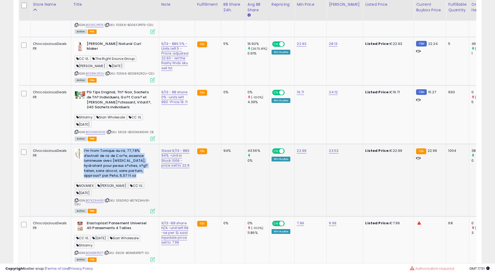
click at [121, 163] on b "I'm from Tonique au riz, 77,78% d'extrait de riz de Cor?e, essence lumineuse av…" at bounding box center [116, 163] width 65 height 31
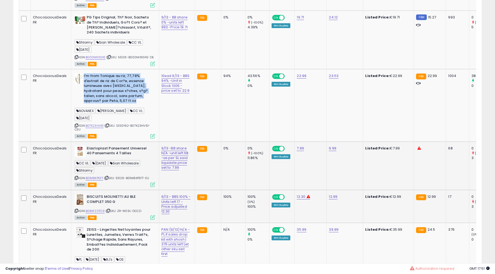
scroll to position [1188, 0]
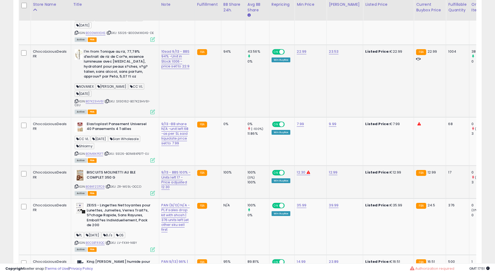
click at [171, 87] on td "10sad 9/13 - BBS 94% -Unit in Stock 1006 -price set to 22.9" at bounding box center [177, 81] width 36 height 72
click at [110, 64] on b "I'm from Tonique au riz, 77,78% d'extrait de riz de Cor?e, essence lumineuse av…" at bounding box center [116, 64] width 65 height 31
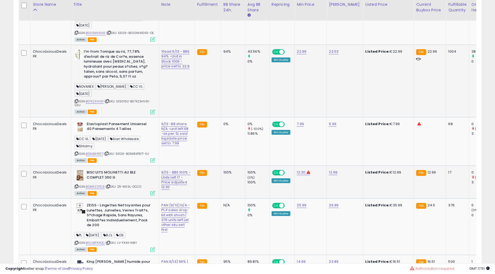
click at [110, 64] on b "I'm from Tonique au riz, 77,78% d'extrait de riz de Cor?e, essence lumineuse av…" at bounding box center [116, 64] width 65 height 31
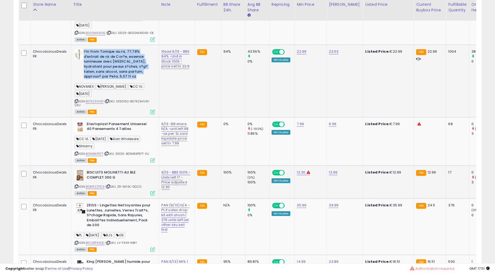
click at [110, 64] on b "I'm from Tonique au riz, 77,78% d'extrait de riz de Cor?e, essence lumineuse av…" at bounding box center [116, 64] width 65 height 31
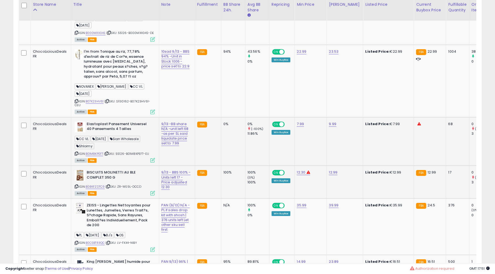
click at [177, 146] on div "9/13 -BB share N/A -unit left 68 -as per SL said liquidate price set to 7.99" at bounding box center [175, 134] width 29 height 24
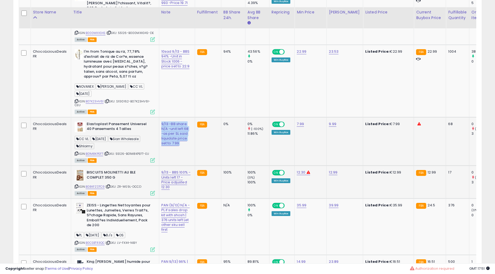
scroll to position [1237, 0]
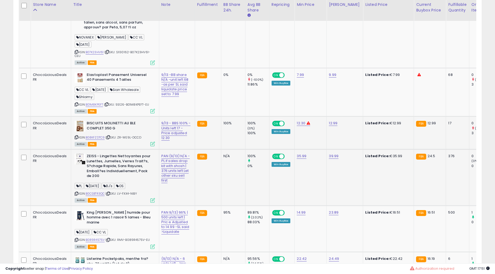
click at [134, 159] on b "ZEISS - Lingettes Nettoyantes pour Lunettes, Jumelles, Verres Trait?s, S?chage …" at bounding box center [119, 167] width 65 height 26
click at [134, 158] on b "ZEISS - Lingettes Nettoyantes pour Lunettes, Jumelles, Verres Trait?s, S?chage …" at bounding box center [119, 167] width 65 height 26
click at [179, 181] on td "PAN (9/13) N/A - PL if sales drop kit with shosh | 376 units left Let other sku…" at bounding box center [177, 177] width 36 height 56
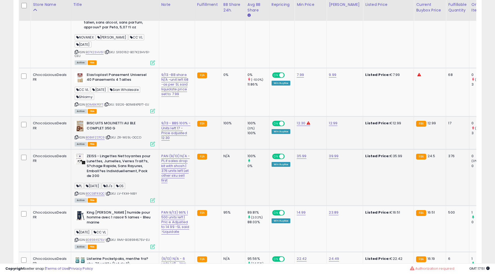
click at [179, 181] on td "PAN (9/13) N/A - PL if sales drop kit with shosh | 376 units left Let other sku…" at bounding box center [177, 177] width 36 height 56
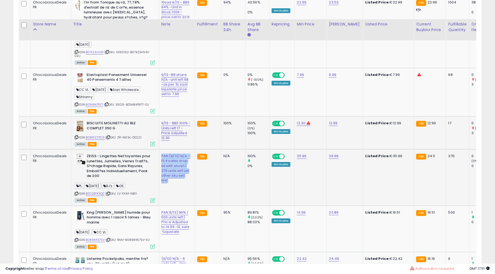
scroll to position [1386, 0]
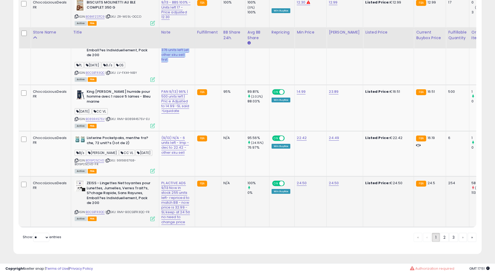
click at [126, 181] on b "ZEISS - Lingettes Nettoyantes pour Lunettes, Jumelles, Verres Trait?s, S?chage …" at bounding box center [119, 194] width 65 height 26
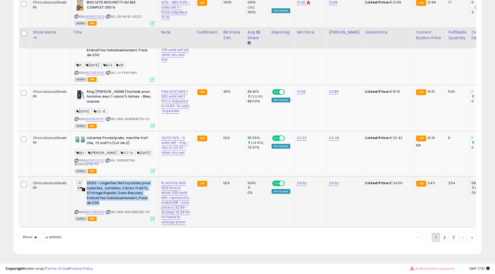
click at [126, 181] on b "ZEISS - Lingettes Nettoyantes pour Lunettes, Jumelles, Verres Trait?s, S?chage …" at bounding box center [119, 194] width 65 height 26
click at [180, 178] on td "PL ACTIVE ADS 9/13 Now in stock 255 units left- repriced to match BB - now pric…" at bounding box center [177, 201] width 36 height 51
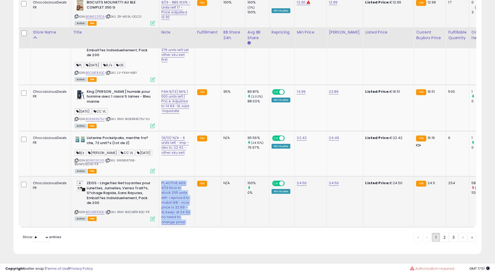
click at [180, 178] on td "PL ACTIVE ADS 9/13 Now in stock 255 units left- repriced to match BB - now pric…" at bounding box center [177, 201] width 36 height 51
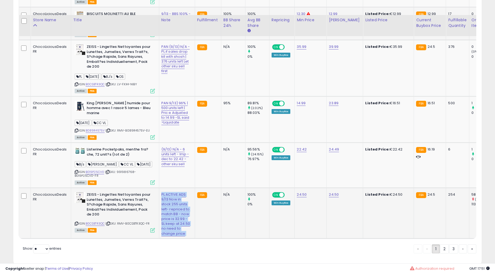
scroll to position [1336, 0]
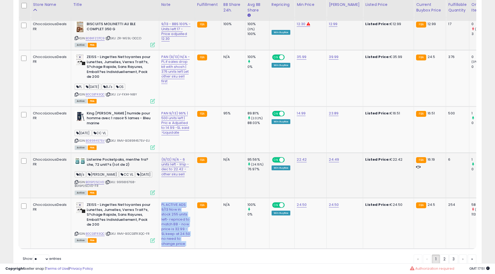
click at [130, 168] on b "Listerine Pocketpaks, menthe fra?che, 72 unit?s (lot de 2)" at bounding box center [119, 162] width 65 height 11
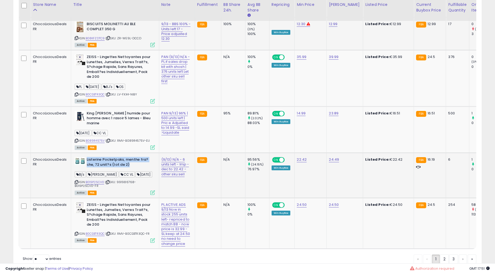
click at [130, 168] on b "Listerine Pocketpaks, menthe fra?che, 72 unit?s (lot de 2)" at bounding box center [119, 162] width 65 height 11
click at [123, 121] on b "King [PERSON_NAME] humide pour homme avec 1 rasoir 5 lames - Bleu marine" at bounding box center [119, 119] width 65 height 16
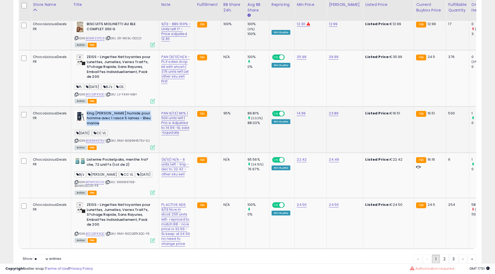
click at [123, 121] on b "King [PERSON_NAME] humide pour homme avec 1 rasoir 5 lames - Bleu marine" at bounding box center [119, 119] width 65 height 16
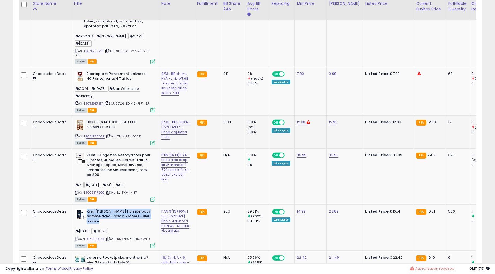
scroll to position [1237, 0]
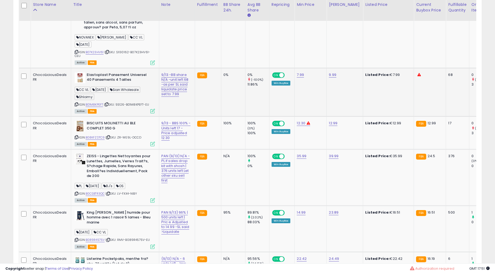
click at [117, 74] on b "Elastoplast Pansement Universel 40 Pansements 4 Tailles" at bounding box center [119, 77] width 65 height 11
click at [105, 128] on b "BISCUITS MOLINETTI AU BLE COMPLET 350 G" at bounding box center [119, 126] width 65 height 11
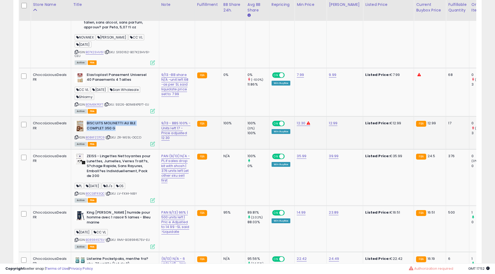
click at [105, 128] on b "BISCUITS MOLINETTI AU BLE COMPLET 350 G" at bounding box center [119, 126] width 65 height 11
click at [114, 165] on b "ZEISS - Lingettes Nettoyantes pour Lunettes, Jumelles, Verres Trait?s, S?chage …" at bounding box center [119, 167] width 65 height 26
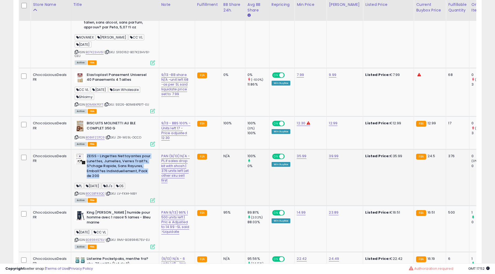
click at [113, 165] on b "ZEISS - Lingettes Nettoyantes pour Lunettes, Jumelles, Verres Trait?s, S?chage …" at bounding box center [119, 167] width 65 height 26
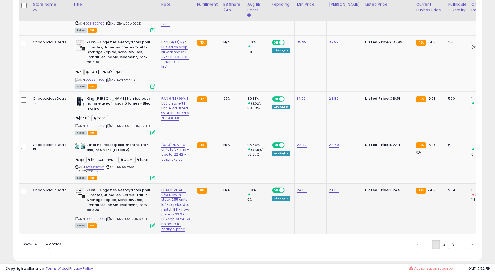
scroll to position [1386, 0]
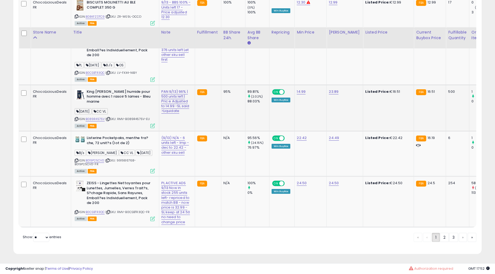
click at [106, 89] on b "King [PERSON_NAME] humide pour homme avec 1 rasoir 5 lames - Bleu marine" at bounding box center [119, 97] width 65 height 16
click at [110, 176] on td "ZEISS - Lingettes Nettoyantes pour Lunettes, Jumelles, Verres Trait?s, S?chage …" at bounding box center [115, 201] width 88 height 51
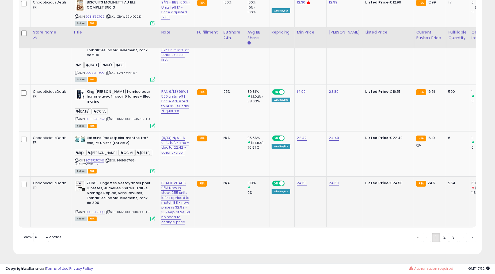
click at [113, 181] on b "ZEISS - Lingettes Nettoyantes pour Lunettes, Jumelles, Verres Trait?s, S?chage …" at bounding box center [119, 194] width 65 height 26
click at [181, 176] on td "PL ACTIVE ADS 9/13 Now in stock 255 units left- repriced to match BB - now pric…" at bounding box center [177, 201] width 36 height 51
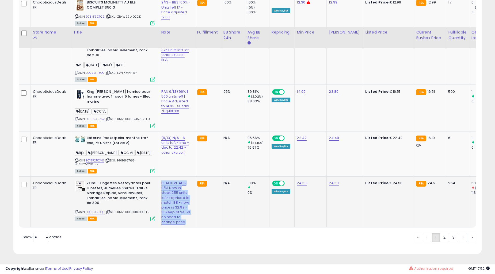
click at [181, 176] on td "PL ACTIVE ADS 9/13 Now in stock 255 units left- repriced to match BB - now pric…" at bounding box center [177, 201] width 36 height 51
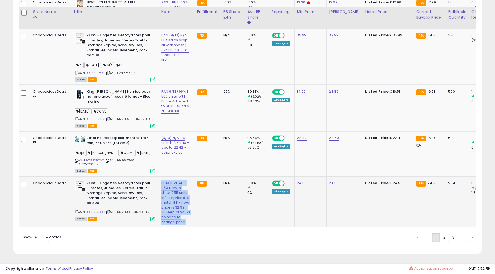
scroll to position [1336, 0]
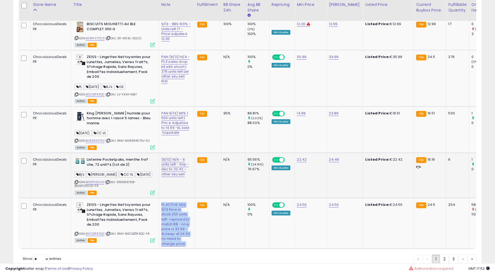
click at [178, 177] on div "(9/13) N/A - 6 units left - Imp - dec to 22.42 -other sku sell" at bounding box center [175, 167] width 29 height 20
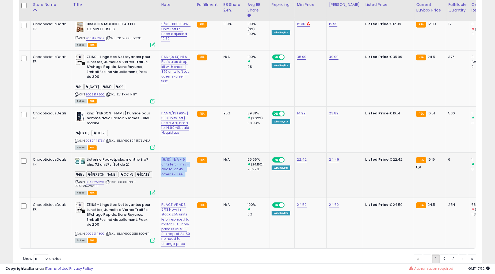
click at [178, 177] on div "(9/13) N/A - 6 units left - Imp - dec to 22.42 -other sku sell" at bounding box center [175, 167] width 29 height 20
click at [180, 135] on td "PAN 9/13) 96% | 500 units left | Pric e Adjusted to 14.99 -SL said >Liquidate" at bounding box center [177, 129] width 36 height 46
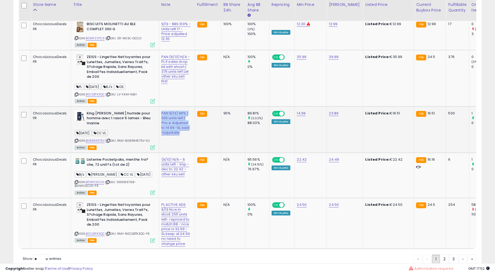
click at [180, 135] on td "PAN 9/13) 96% | 500 units left | Pric e Adjusted to 14.99 -SL said >Liquidate" at bounding box center [177, 129] width 36 height 46
click at [136, 127] on b "King [PERSON_NAME] humide pour homme avec 1 rasoir 5 lames - Bleu marine" at bounding box center [119, 119] width 65 height 16
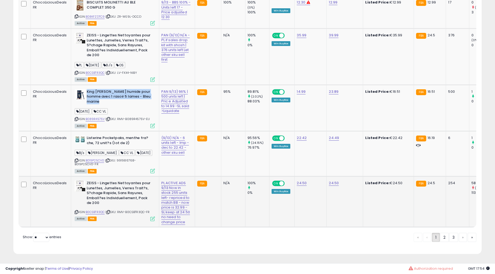
scroll to position [1386, 0]
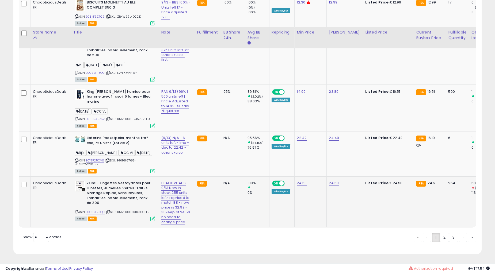
click at [132, 181] on b "ZEISS - Lingettes Nettoyantes pour Lunettes, Jumelles, Verres Trait?s, S?chage …" at bounding box center [119, 194] width 65 height 26
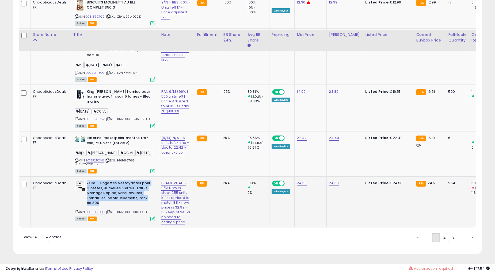
scroll to position [1394, 0]
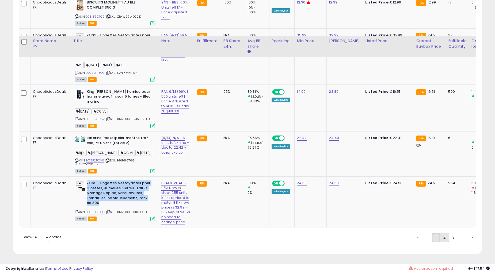
click at [442, 238] on link "2" at bounding box center [444, 237] width 9 height 9
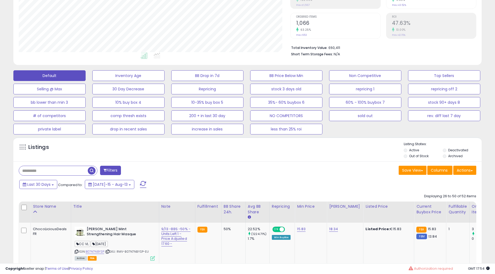
scroll to position [247, 0]
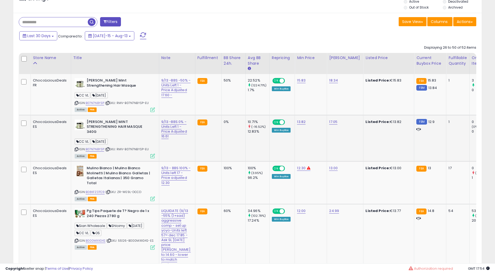
click at [114, 120] on b "[PERSON_NAME] MINT STRENGTHENING HAIR MASQUE 340G" at bounding box center [119, 128] width 65 height 16
click at [126, 174] on b "Mulino Bianco | Mulino Bianco Molinetti | Mulino Bianco Galletas | Galletas Ita…" at bounding box center [119, 176] width 65 height 21
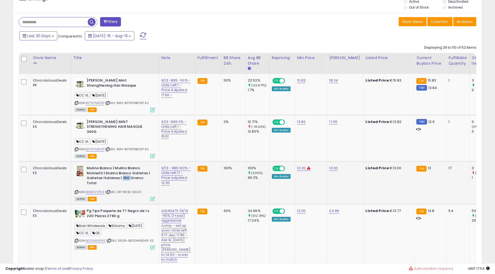
click at [126, 174] on b "Mulino Bianco | Mulino Bianco Molinetti | Mulino Bianco Galletas | Galletas Ita…" at bounding box center [119, 176] width 65 height 21
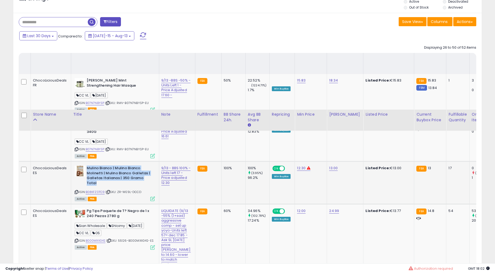
scroll to position [395, 0]
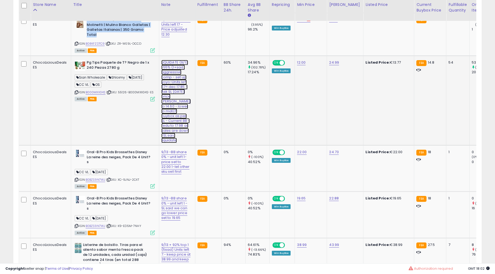
click at [179, 94] on link "LIQUIDATE (9/13 -55% (1+sad) aggressive comp - set up yoyo-Units left 57= dec 1…" at bounding box center [175, 101] width 29 height 83
click at [175, 99] on link "LIQUIDATE (9/13 -55% (1+sad) aggressive comp - set up yoyo-Units left 57= dec 1…" at bounding box center [175, 101] width 29 height 83
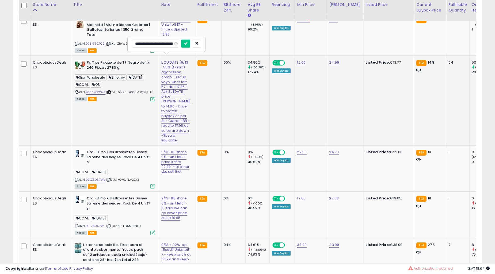
scroll to position [0, 352]
click at [205, 42] on icon "button" at bounding box center [204, 43] width 3 height 3
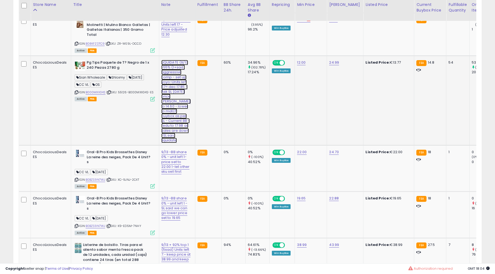
click at [179, 94] on link "LIQUIDATE (9/13 -55% (1+sad) aggressive comp - set up yoyo-Units left 57= dec 1…" at bounding box center [175, 101] width 29 height 83
type input "**********"
click at [179, 94] on link "LIQUIDATE (9/13 -55% (1+sad) aggressive comp - set up yoyo-Units left 57= dec 1…" at bounding box center [175, 101] width 29 height 83
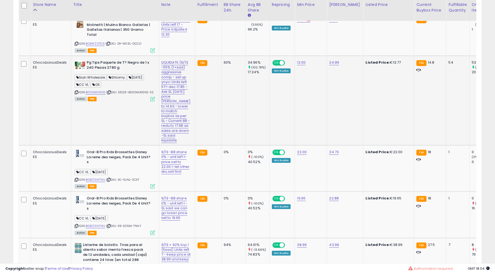
click at [178, 143] on div "LIQUIDATE (9/13 -55% (1+sad) aggressive comp - set up yoyo-Units left 57= dec 1…" at bounding box center [176, 101] width 30 height 83
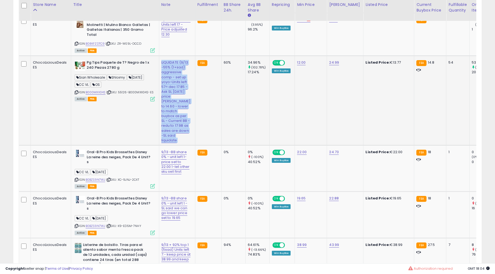
click at [178, 143] on div "LIQUIDATE (9/13 -55% (1+sad) aggressive comp - set up yoyo-Units left 57= dec 1…" at bounding box center [176, 101] width 30 height 83
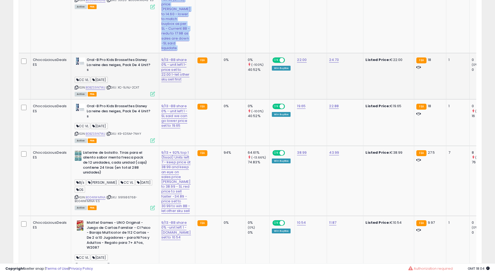
scroll to position [494, 0]
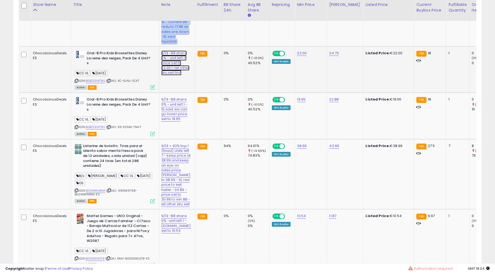
click at [178, 75] on link "9/13 -BB share 0% - unit left 1- price set to 22.00 1-let other sku sell first" at bounding box center [175, 63] width 28 height 25
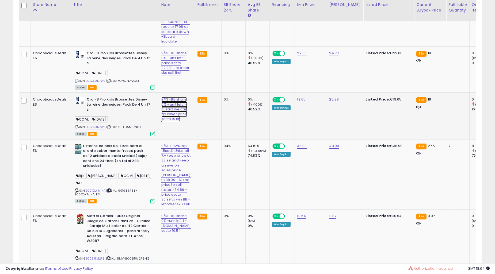
click at [170, 122] on link "9/13 -BB share 0% - unit left 1 -SL said we can go lower price set to 19.65" at bounding box center [174, 109] width 26 height 25
click at [171, 129] on td "9/13 -BB share 0% - unit left 1 -SL said we can go lower price set to 19.65" at bounding box center [177, 116] width 36 height 46
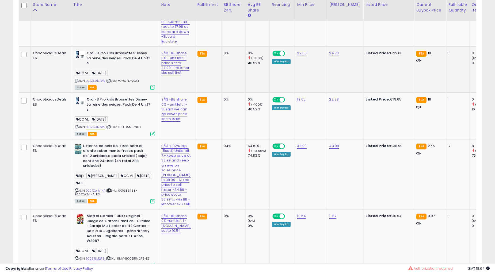
click at [173, 93] on td "9/13 -BB share 0% - unit left 1- price set to 22.00 1-let other sku sell first" at bounding box center [177, 70] width 36 height 46
click at [126, 67] on b "Oral-B Pro Kids Brossettes Disney La reine des neiges, Pack De 4 Unit?s" at bounding box center [119, 59] width 65 height 16
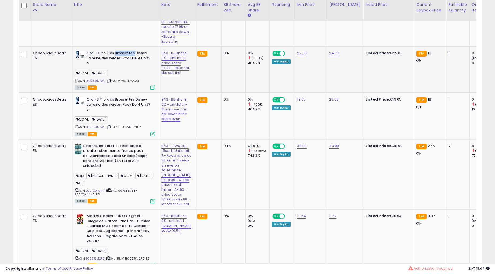
click at [126, 67] on b "Oral-B Pro Kids Brossettes Disney La reine des neiges, Pack De 4 Unit?s" at bounding box center [119, 59] width 65 height 16
click at [126, 170] on b "Listerine de bolsillo. Tiras para el aliento sabor menta fresca pack de 12 unid…" at bounding box center [115, 157] width 65 height 26
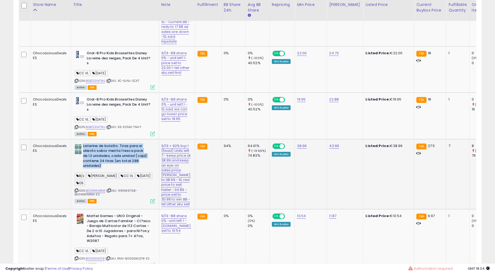
click at [126, 170] on b "Listerine de bolsillo. Tiras para el aliento sabor menta fresca pack de 12 unid…" at bounding box center [115, 157] width 65 height 26
click at [183, 194] on td "9/13 + 92% top 1 (5sad) Units left 7.- keep price at 38.99 and keep an eye on s…" at bounding box center [177, 174] width 36 height 70
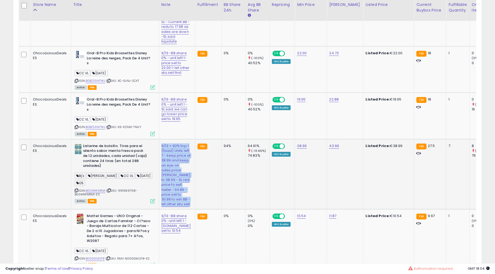
click at [183, 194] on td "9/13 + 92% top 1 (5sad) Units left 7.- keep price at 38.99 and keep an eye on s…" at bounding box center [177, 174] width 36 height 70
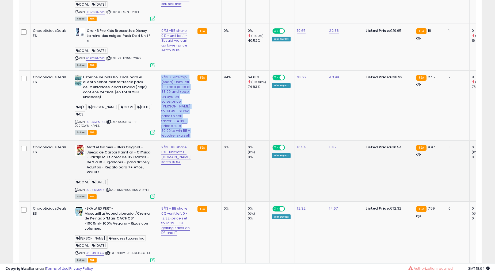
scroll to position [594, 0]
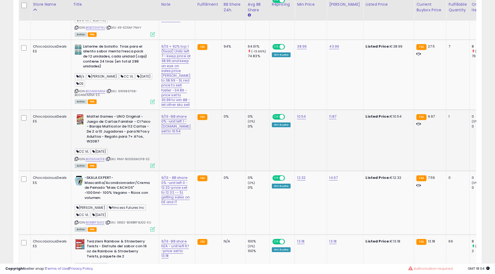
click at [140, 145] on b "Mattel Games - UNO Original - Juego de Cartas Familiar - Cl?sico - Baraja Multi…" at bounding box center [119, 129] width 65 height 31
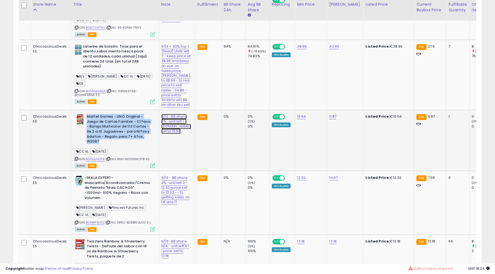
click at [179, 134] on link "9/13 -BB share 0% -unit left 1 - [DOMAIN_NAME] set to 10.54" at bounding box center [176, 124] width 30 height 20
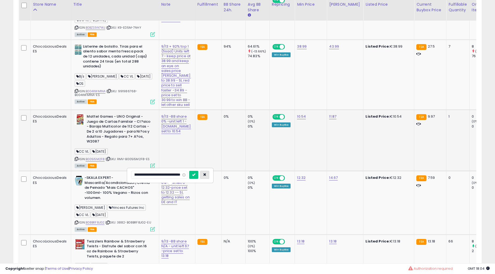
scroll to position [0, 0]
click at [201, 178] on button "button" at bounding box center [204, 175] width 9 height 8
click at [136, 145] on b "Mattel Games - UNO Original - Juego de Cartas Familiar - Cl?sico - Baraja Multi…" at bounding box center [119, 129] width 65 height 31
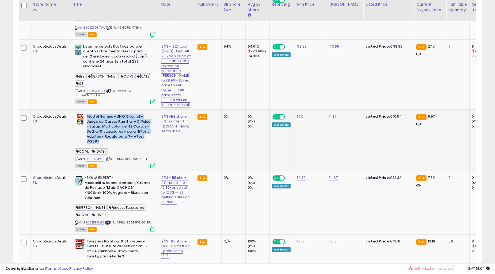
click at [136, 145] on b "Mattel Games - UNO Original - Juego de Cartas Familiar - Cl?sico - Baraja Multi…" at bounding box center [119, 129] width 65 height 31
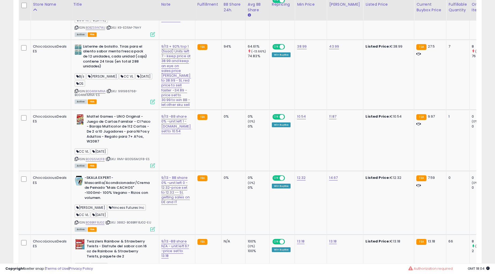
click at [167, 171] on td "9/13 -BB share 0% -unit left 1 - [DOMAIN_NAME] set to 10.54" at bounding box center [177, 140] width 36 height 61
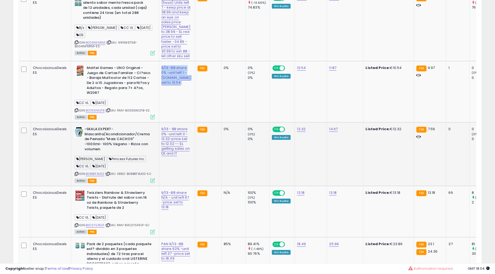
scroll to position [643, 0]
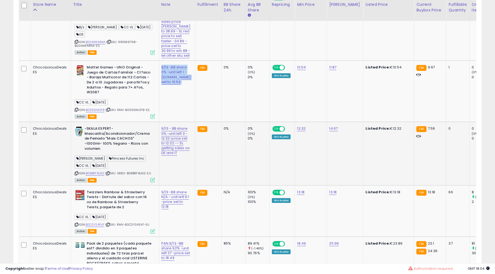
click at [137, 152] on b "-SKALA EXPERT- Mascarilla/Acondicionador/Crema de Peinado "Mais CACHOS" -1000ml…" at bounding box center [117, 139] width 65 height 26
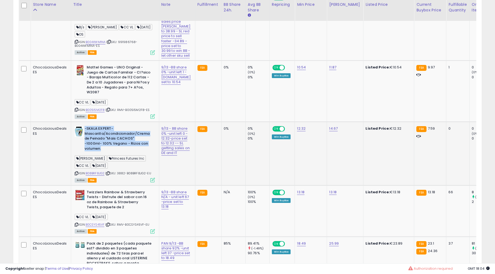
click at [137, 152] on b "-SKALA EXPERT- Mascarilla/Acondicionador/Crema de Peinado "Mais CACHOS" -1000ml…" at bounding box center [117, 139] width 65 height 26
click at [182, 185] on td "9/13 - BB share 0% -unit left 0 - 12.32-price set to 12.32 -- SL getting sales …" at bounding box center [177, 153] width 36 height 63
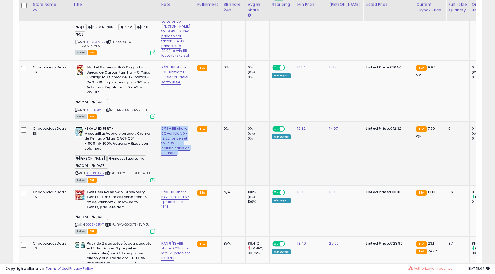
click at [182, 185] on td "9/13 - BB share 0% -unit left 0 - 12.32-price set to 12.32 -- SL getting sales …" at bounding box center [177, 153] width 36 height 63
click at [122, 96] on b "Mattel Games - UNO Original - Juego de Cartas Familiar - Cl?sico - Baraja Multi…" at bounding box center [119, 80] width 65 height 31
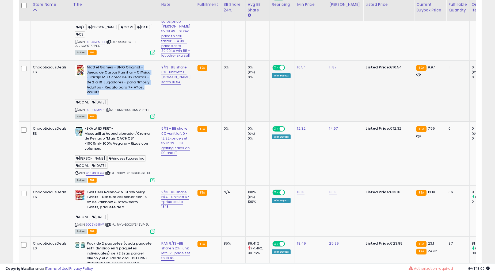
click at [122, 96] on b "Mattel Games - UNO Original - Juego de Cartas Familiar - Cl?sico - Baraja Multi…" at bounding box center [119, 80] width 65 height 31
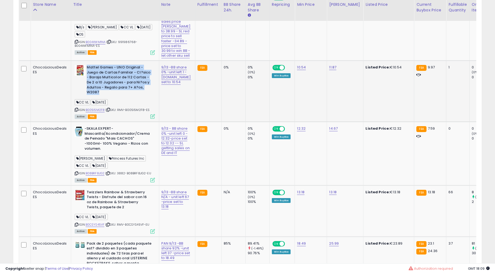
click at [122, 96] on b "Mattel Games - UNO Original - Juego de Cartas Familiar - Cl?sico - Baraja Multi…" at bounding box center [119, 80] width 65 height 31
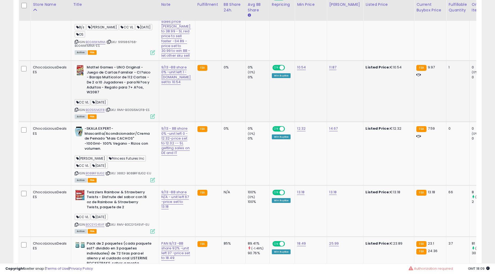
click at [170, 122] on td "9/13 -BB share 0% -unit left 1 - [DOMAIN_NAME] set to 10.54" at bounding box center [177, 91] width 36 height 61
click at [182, 185] on td "9/13 - BB share 0% -unit left 0 - 12.32-price set to 12.32 -- SL getting sales …" at bounding box center [177, 153] width 36 height 63
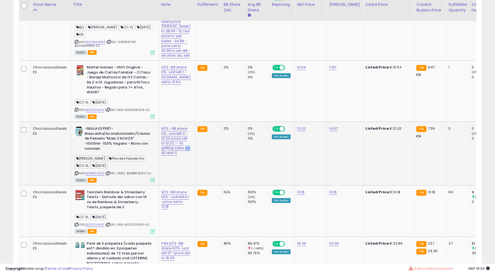
click at [182, 185] on td "9/13 - BB share 0% -unit left 0 - 12.32-price set to 12.32 -- SL getting sales …" at bounding box center [177, 153] width 36 height 63
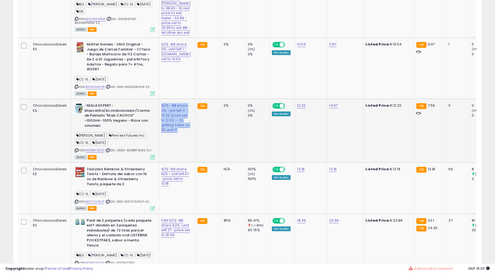
scroll to position [693, 0]
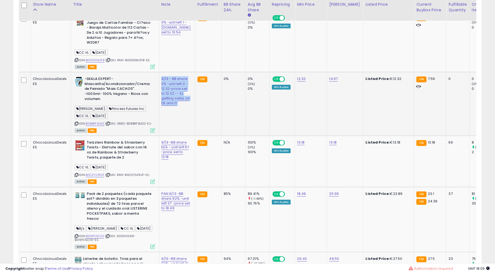
click at [119, 103] on b "-SKALA EXPERT- Mascarilla/Acondicionador/Crema de Peinado "Mais CACHOS" -1000ml…" at bounding box center [117, 89] width 65 height 26
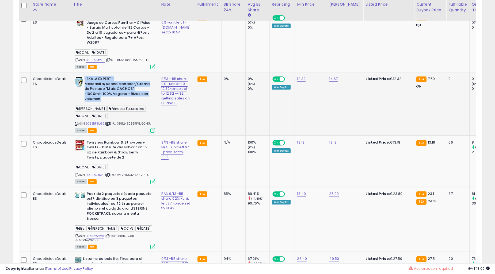
click at [119, 103] on b "-SKALA EXPERT- Mascarilla/Acondicionador/Crema de Peinado "Mais CACHOS" -1000ml…" at bounding box center [117, 89] width 65 height 26
click at [124, 187] on td "Twizzlers Rainbow & Strawberry Twists - Disfrute del sabor con 16 oz de Rainbow…" at bounding box center [115, 161] width 88 height 51
click at [128, 161] on b "Twizzlers Rainbow & Strawberry Twists - Disfrute del sabor con 16 oz de Rainbow…" at bounding box center [119, 150] width 65 height 21
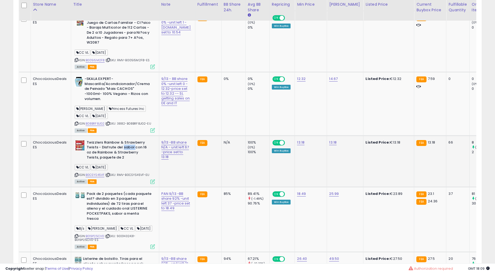
click at [128, 161] on b "Twizzlers Rainbow & Strawberry Twists - Disfrute del sabor con 16 oz de Rainbow…" at bounding box center [119, 150] width 65 height 21
click at [180, 160] on div "9/13 -BB share N/A - unit left 67 -price set to 13.18" at bounding box center [176, 150] width 30 height 20
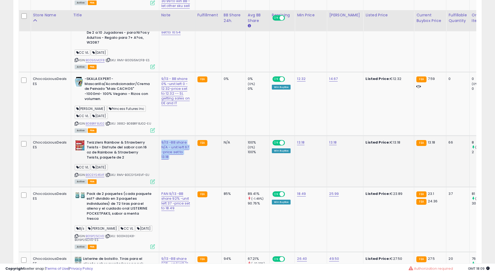
scroll to position [841, 0]
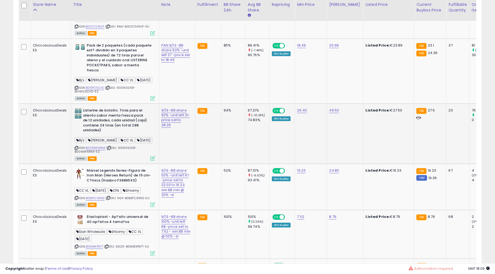
click at [107, 134] on b "Listerine de bolsillo. Tiras para el aliento sabor menta fresca pack de 12 unid…" at bounding box center [115, 121] width 65 height 26
click at [125, 74] on b "Pack de 2 paquetes (cada paquete est? dividido en 3 paquetes individuales) de 7…" at bounding box center [119, 58] width 65 height 31
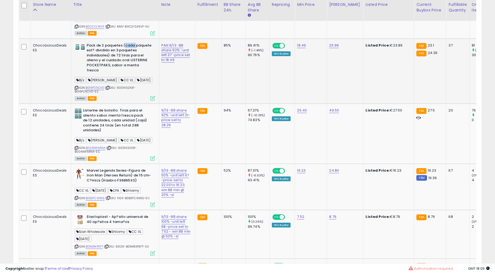
click at [125, 74] on b "Pack de 2 paquetes (cada paquete est? dividido en 3 paquetes individuales) de 7…" at bounding box center [119, 58] width 65 height 31
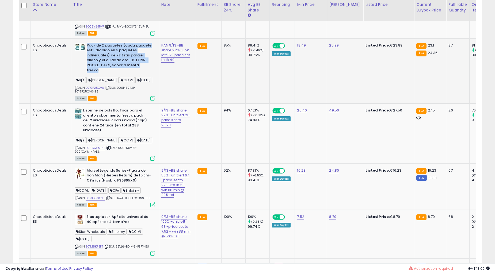
click at [125, 74] on b "Pack de 2 paquetes (cada paquete est? dividido en 3 paquetes individuales) de 7…" at bounding box center [119, 58] width 65 height 31
click at [168, 103] on td "PAN 9/13 -BB share 92% -unit left 37 -price set to 18.49" at bounding box center [177, 71] width 36 height 65
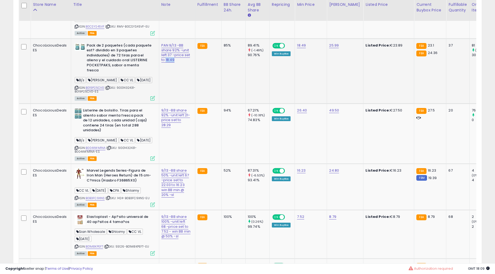
click at [168, 103] on td "PAN 9/13 -BB share 92% -unit left 37 -price set to 18.49" at bounding box center [177, 71] width 36 height 65
click at [138, 134] on b "Listerine de bolsillo. Tiras para el aliento sabor menta fresca pack de 12 unid…" at bounding box center [115, 121] width 65 height 26
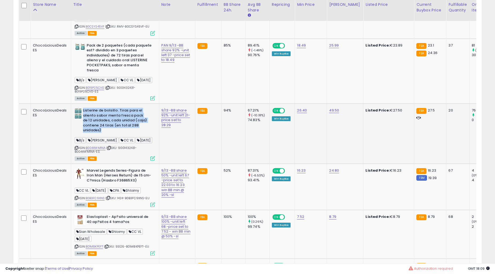
click at [138, 134] on b "Listerine de bolsillo. Tiras para el aliento sabor menta fresca pack de 12 unid…" at bounding box center [115, 121] width 65 height 26
click at [164, 164] on td "9/13 -BB share 92% -unit left 21-price set to 28.29" at bounding box center [177, 134] width 36 height 60
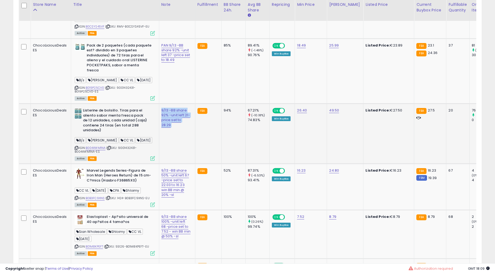
click at [164, 164] on td "9/13 -BB share 92% -unit left 21-price set to 28.29" at bounding box center [177, 134] width 36 height 60
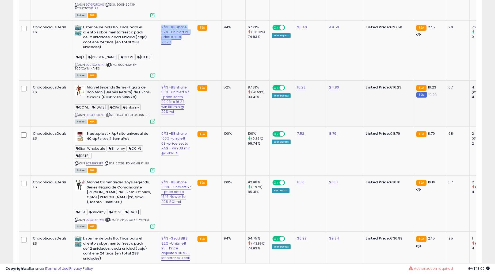
scroll to position [940, 0]
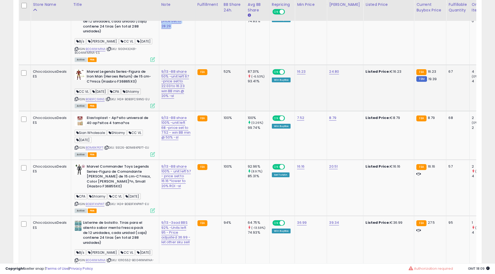
click at [130, 86] on b "Marvel Legends Series-Figura de Iron Man (Heroes Return) de 15 cm-C?mics (Hasbr…" at bounding box center [119, 77] width 65 height 16
click at [180, 111] on td "9/13 -BB share 50% -unit left 67 -price set to 22.03 to 16.23 win BB min @ 20% …" at bounding box center [177, 88] width 36 height 46
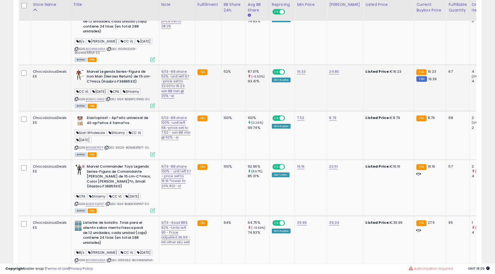
click at [180, 111] on td "9/13 -BB share 50% -unit left 67 -price set to 22.03 to 16.23 win BB min @ 20% …" at bounding box center [177, 88] width 36 height 46
click at [108, 35] on b "Listerine de bolsillo. Tiras para el aliento sabor menta fresca pack de 12 unid…" at bounding box center [115, 22] width 65 height 26
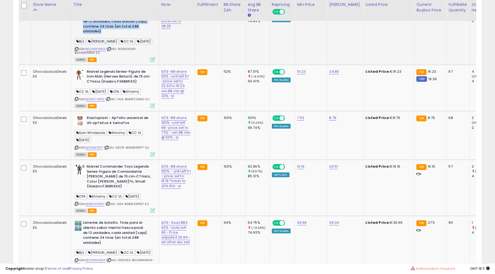
click at [108, 35] on b "Listerine de bolsillo. Tiras para el aliento sabor menta fresca pack de 12 unid…" at bounding box center [115, 22] width 65 height 26
click at [120, 86] on b "Marvel Legends Series-Figura de Iron Man (Heroes Return) de 15 cm-C?mics (Hasbr…" at bounding box center [119, 77] width 65 height 16
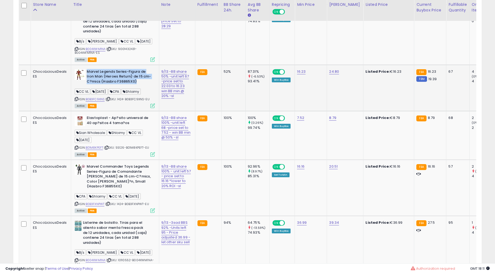
click at [120, 86] on b "Marvel Legends Series-Figura de Iron Man (Heroes Return) de 15 cm-C?mics (Hasbr…" at bounding box center [119, 77] width 65 height 16
click at [183, 111] on td "9/13 -BB share 50% -unit left 67 -price set to 22.03 to 16.23 win BB min @ 20% …" at bounding box center [177, 88] width 36 height 46
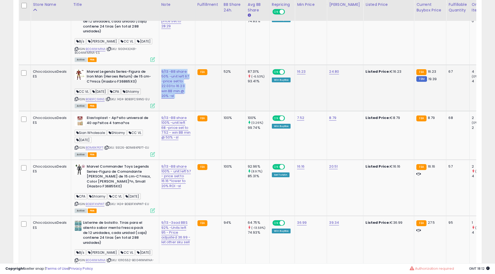
click at [183, 111] on td "9/13 -BB share 50% -unit left 67 -price set to 22.03 to 16.23 win BB min @ 20% …" at bounding box center [177, 88] width 36 height 46
click at [132, 160] on td "Elastoplast - Ap?sito universal de 40 ap?sitos 4 tama?os Sian Wholesale [PERSON…" at bounding box center [115, 135] width 88 height 49
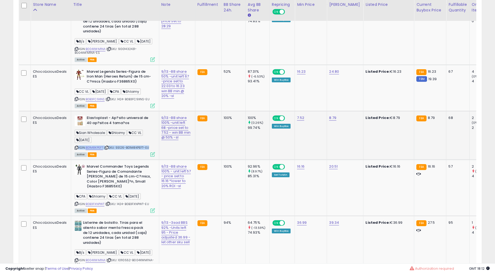
click at [132, 160] on td "Elastoplast - Ap?sito universal de 40 ap?sitos 4 tama?os Sian Wholesale [PERSON…" at bounding box center [115, 135] width 88 height 49
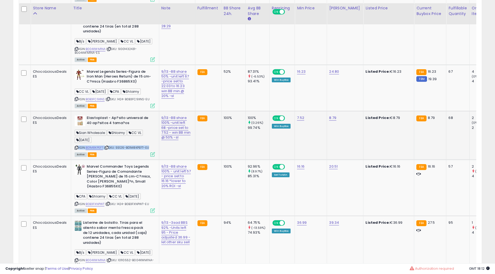
scroll to position [990, 0]
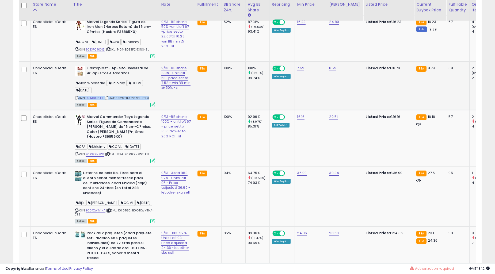
click at [195, 110] on td "FBA" at bounding box center [208, 86] width 26 height 49
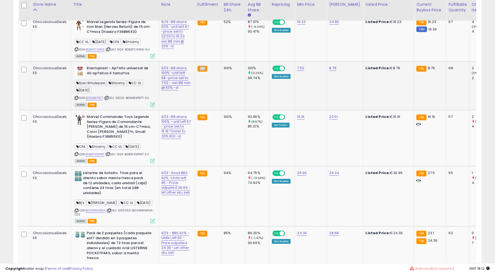
click at [195, 110] on td "FBA" at bounding box center [208, 86] width 26 height 49
click at [127, 77] on b "Elastoplast - Ap?sito universal de 40 ap?sitos 4 tama?os" at bounding box center [119, 71] width 65 height 11
click at [126, 77] on b "Elastoplast - Ap?sito universal de 40 ap?sitos 4 tama?os" at bounding box center [119, 71] width 65 height 11
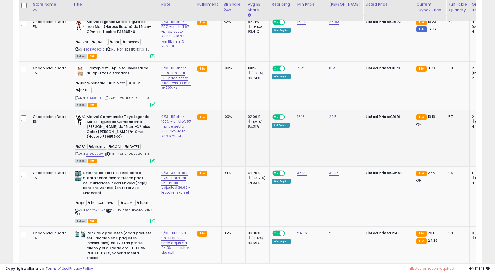
click at [115, 141] on b "Marvel Commander Toys Legends Series-Figura de Comandante [PERSON_NAME] de 15 c…" at bounding box center [119, 127] width 65 height 26
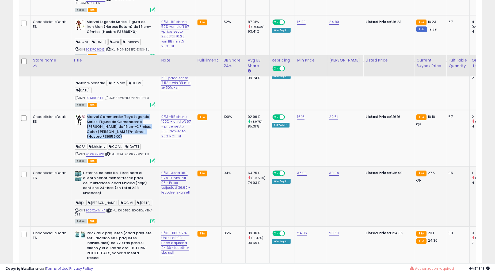
scroll to position [1089, 0]
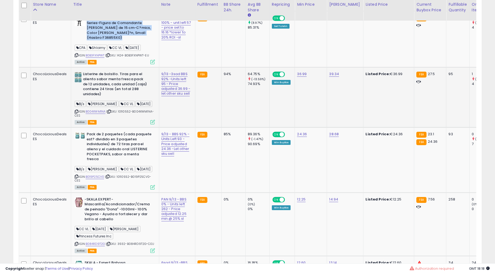
click at [126, 98] on b "Listerine de bolsillo. Tiras para el aliento sabor menta fresca pack de 12 unid…" at bounding box center [115, 85] width 65 height 26
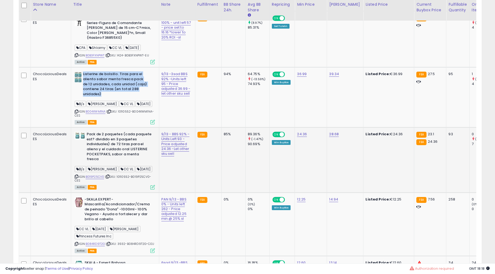
drag, startPoint x: 126, startPoint y: 140, endPoint x: 99, endPoint y: 221, distance: 85.3
click at [126, 98] on b "Listerine de bolsillo. Tiras para el aliento sabor menta fresca pack de 12 unid…" at bounding box center [115, 85] width 65 height 26
click at [100, 163] on b "Pack de 2 paquetes (cada paquete est? dividido en 3 paquetes individuales) de 7…" at bounding box center [119, 147] width 65 height 31
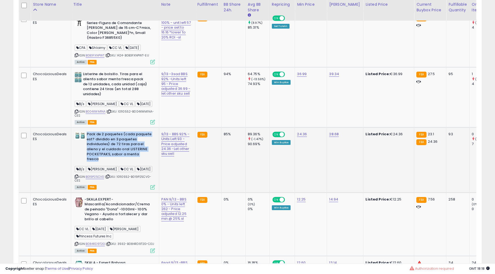
click at [100, 163] on b "Pack de 2 paquetes (cada paquete est? dividido en 3 paquetes individuales) de 7…" at bounding box center [119, 147] width 65 height 31
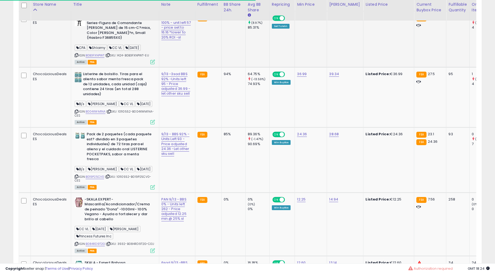
click at [112, 42] on b "Marvel Commander Toys Legends Series-Figura de Comandante [PERSON_NAME] de 15 c…" at bounding box center [119, 29] width 65 height 26
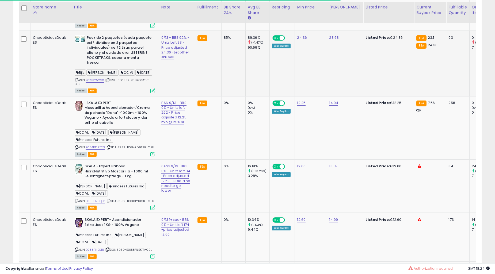
scroll to position [1188, 0]
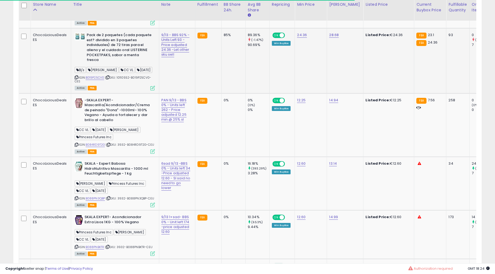
click at [118, 64] on b "Pack de 2 paquetes (cada paquete est? dividido en 3 paquetes individuales) de 7…" at bounding box center [119, 48] width 65 height 31
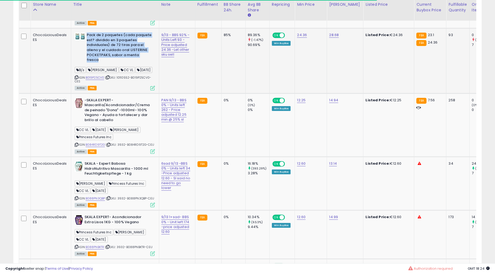
click at [118, 64] on b "Pack de 2 paquetes (cada paquete est? dividido en 3 paquetes individuales) de 7…" at bounding box center [119, 48] width 65 height 31
click at [120, 64] on b "Pack de 2 paquetes (cada paquete est? dividido en 3 paquetes individuales) de 7…" at bounding box center [119, 48] width 65 height 31
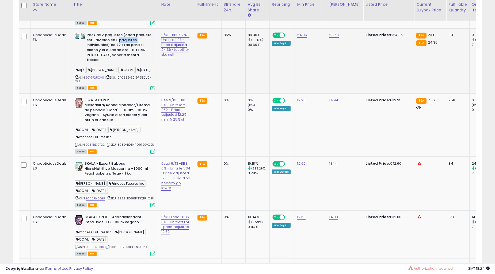
click at [120, 64] on b "Pack de 2 paquetes (cada paquete est? dividido en 3 paquetes individuales) de 7…" at bounding box center [119, 48] width 65 height 31
click at [117, 124] on b "-SKALA EXPERT- Mascarilla/Acondicionador/Crema de peinado "Dona" -1000ml- 100% …" at bounding box center [117, 111] width 65 height 26
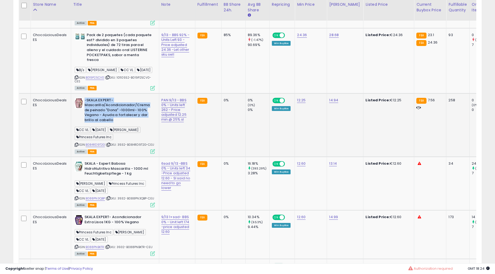
click at [117, 124] on b "-SKALA EXPERT- Mascarilla/Acondicionador/Crema de peinado "Dona" -1000ml- 100% …" at bounding box center [117, 111] width 65 height 26
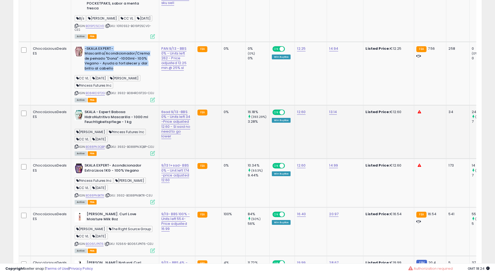
scroll to position [1287, 0]
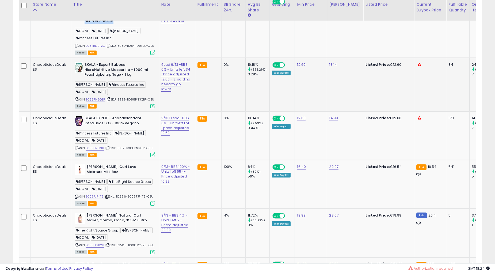
click at [111, 79] on b "SKALA - Expert Babosa HidroNutritivo Mascarilla - 1000 ml Feuchtigkeitspflege -…" at bounding box center [117, 70] width 65 height 16
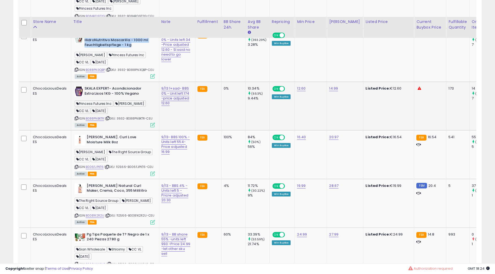
scroll to position [1336, 0]
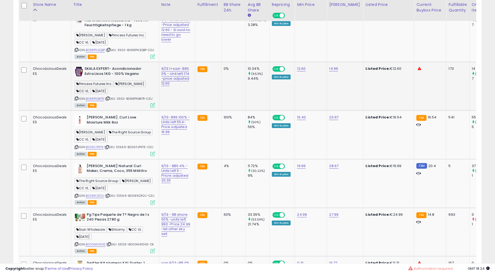
click at [108, 78] on b "SKALA EXPERT- Acondicionador Extra Lisos 1KG - 100% Vegano" at bounding box center [117, 71] width 65 height 11
click at [102, 159] on td "[PERSON_NAME]. Curl Love Moisture Milk 8oz [PERSON_NAME] The Right Source Group…" at bounding box center [115, 135] width 88 height 49
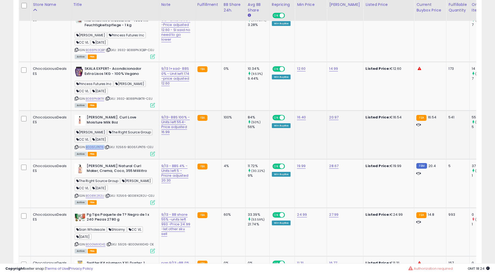
click at [102, 159] on td "[PERSON_NAME]. Curl Love Moisture Milk 8oz [PERSON_NAME] The Right Source Group…" at bounding box center [115, 135] width 88 height 49
drag, startPoint x: 102, startPoint y: 171, endPoint x: 103, endPoint y: 176, distance: 4.6
click at [102, 159] on td "[PERSON_NAME]. Curl Love Moisture Milk 8oz [PERSON_NAME] The Right Source Group…" at bounding box center [115, 135] width 88 height 49
click at [103, 126] on b "[PERSON_NAME]. Curl Love Moisture Milk 8oz" at bounding box center [119, 120] width 65 height 11
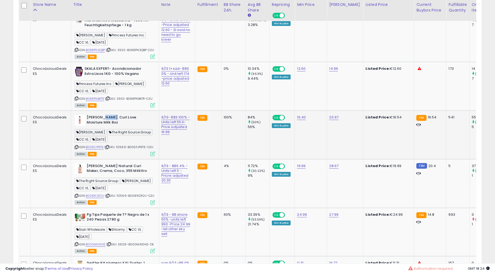
click at [103, 126] on b "[PERSON_NAME]. Curl Love Moisture Milk 8oz" at bounding box center [119, 120] width 65 height 11
click at [179, 135] on div "9/13- BBS 100% - Units left 554-Price adjusted 16.99" at bounding box center [176, 125] width 30 height 20
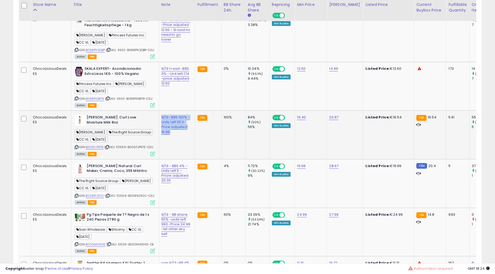
click at [179, 135] on div "9/13- BBS 100% - Units left 554-Price adjusted 16.99" at bounding box center [176, 125] width 30 height 20
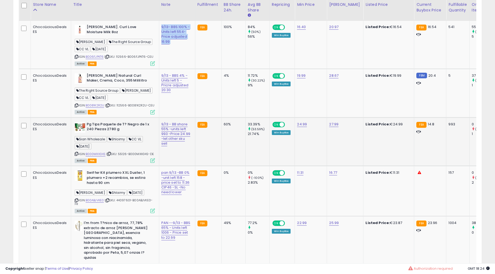
scroll to position [1435, 0]
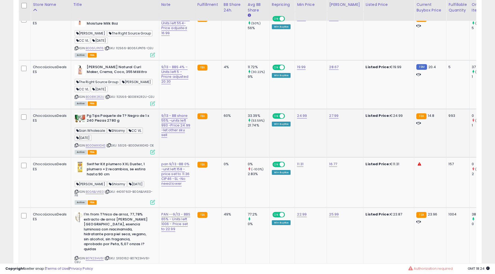
click at [122, 125] on b "Pg Tips Paquete de T? Negro de 1 x 240 Piezas 2780 g" at bounding box center [119, 118] width 65 height 11
click at [178, 158] on td "9/13 - BB share 55% -units left 993 -Price 24.99 -let other sku sell" at bounding box center [177, 133] width 36 height 49
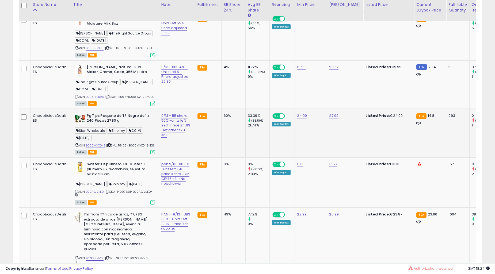
click at [178, 158] on td "9/13 - BB share 55% -units left 993 -Price 24.99 -let other sku sell" at bounding box center [177, 133] width 36 height 49
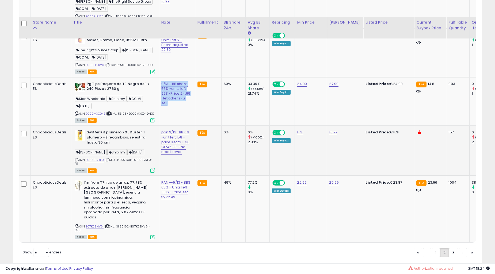
scroll to position [1485, 0]
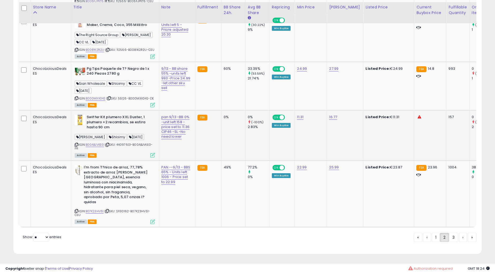
click at [111, 131] on b "Swiffer Kit plumero XXL Duster, 1 plumero +2 recambios, se estira hasta 90 cm" at bounding box center [119, 123] width 65 height 16
click at [116, 206] on b "I'm from T?nico de arroz, 77,78% extracto de arroz [PERSON_NAME][GEOGRAPHIC_DAT…" at bounding box center [116, 185] width 65 height 41
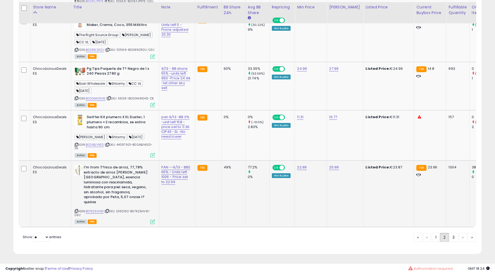
click at [116, 206] on b "I'm from T?nico de arroz, 77,78% extracto de arroz [PERSON_NAME][GEOGRAPHIC_DAT…" at bounding box center [116, 185] width 65 height 41
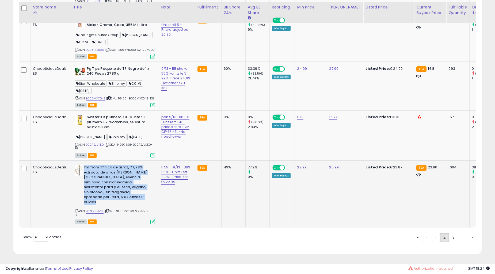
click at [116, 206] on b "I'm from T?nico de arroz, 77,78% extracto de arroz [PERSON_NAME][GEOGRAPHIC_DAT…" at bounding box center [116, 185] width 65 height 41
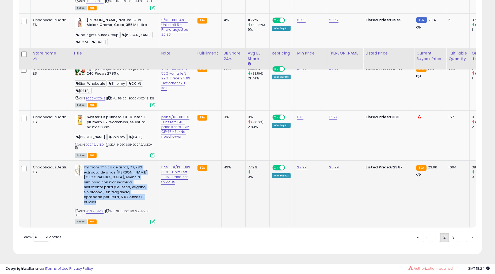
scroll to position [1539, 0]
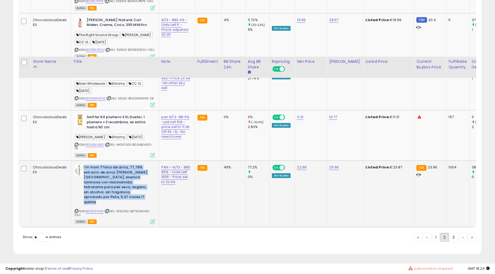
click at [175, 199] on td "PAN --9/13 - BBS 65% - Units left 1006 - Price set to 22.99" at bounding box center [177, 193] width 36 height 67
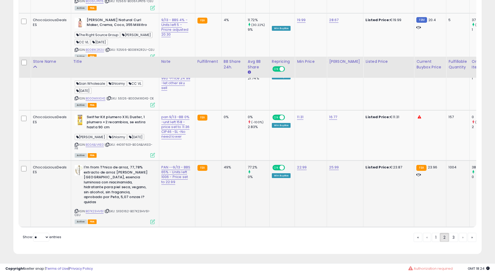
click at [175, 199] on td "PAN --9/13 - BBS 65% - Units left 1006 - Price set to 22.99" at bounding box center [177, 193] width 36 height 67
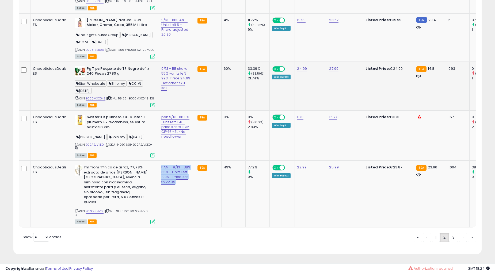
scroll to position [1440, 0]
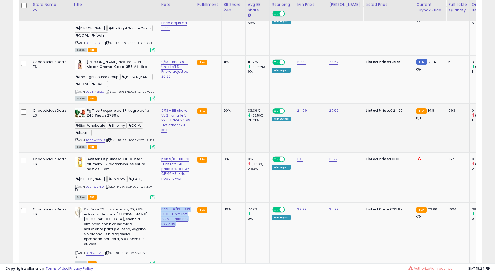
click at [129, 120] on b "Pg Tips Paquete de T? Negro de 1 x 240 Piezas 2780 g" at bounding box center [119, 113] width 65 height 11
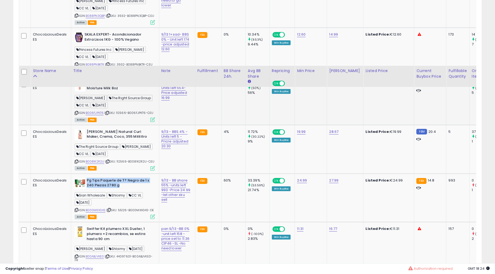
scroll to position [1341, 0]
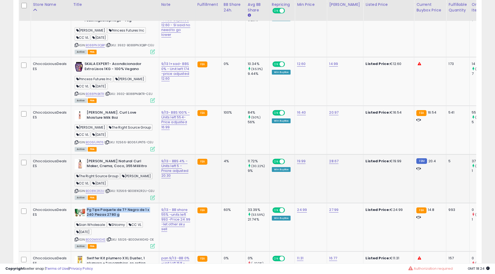
click at [120, 170] on b "[PERSON_NAME] Natural Curl Maker, Crema, Coco, 355 Mililitro" at bounding box center [119, 164] width 65 height 11
drag, startPoint x: 120, startPoint y: 220, endPoint x: 124, endPoint y: 167, distance: 52.9
click at [120, 170] on b "[PERSON_NAME] Natural Curl Maker, Crema, Coco, 355 Mililitro" at bounding box center [119, 164] width 65 height 11
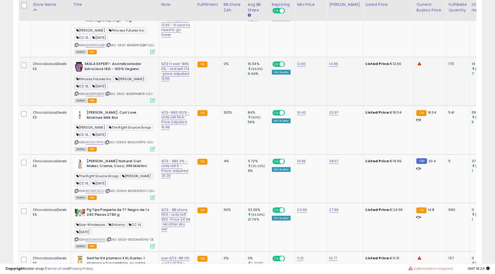
click at [111, 106] on td "[PERSON_NAME] EXPERT- Acondicionador Extra Lisos 1KG - 100% Vegano Princess Fut…" at bounding box center [115, 81] width 88 height 49
click at [111, 73] on b "SKALA EXPERT- Acondicionador Extra Lisos 1KG - 100% Vegano" at bounding box center [117, 67] width 65 height 11
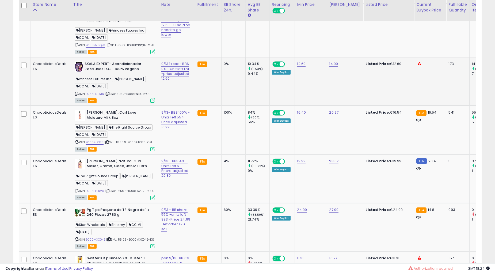
click at [111, 73] on b "SKALA EXPERT- Acondicionador Extra Lisos 1KG - 100% Vegano" at bounding box center [117, 67] width 65 height 11
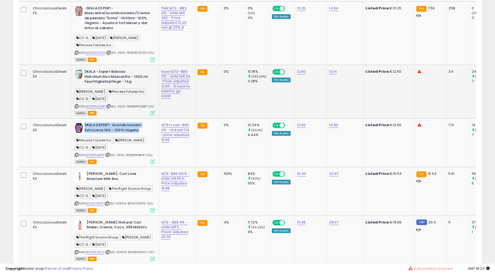
scroll to position [1242, 0]
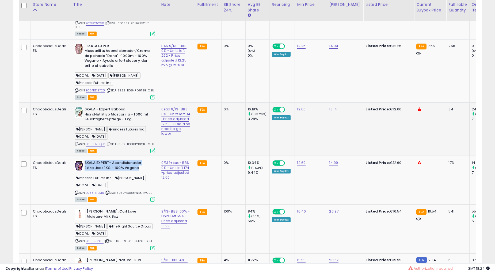
click at [121, 123] on b "SKALA - Expert Babosa HidroNutritivo Mascarilla - 1000 ml Feuchtigkeitspflege -…" at bounding box center [117, 115] width 65 height 16
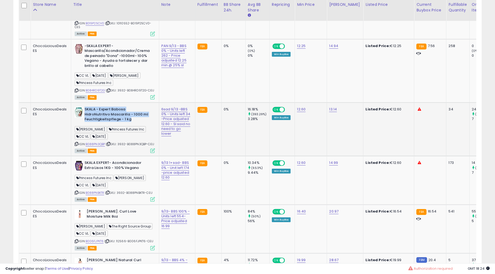
click at [121, 123] on b "SKALA - Expert Babosa HidroNutritivo Mascarilla - 1000 ml Feuchtigkeitspflege -…" at bounding box center [117, 115] width 65 height 16
click at [121, 70] on b "-SKALA EXPERT- Mascarilla/Acondicionador/Crema de peinado "Dona" -1000ml- 100% …" at bounding box center [117, 57] width 65 height 26
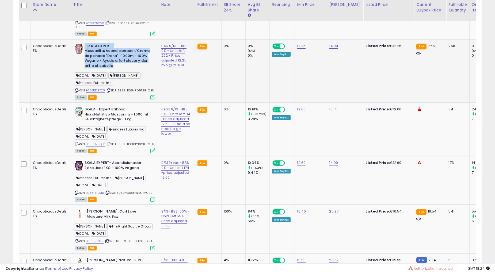
click at [121, 70] on b "-SKALA EXPERT- Mascarilla/Acondicionador/Crema de peinado "Dona" -1000ml- 100% …" at bounding box center [117, 57] width 65 height 26
click at [135, 19] on span "[DATE]" at bounding box center [143, 16] width 17 height 6
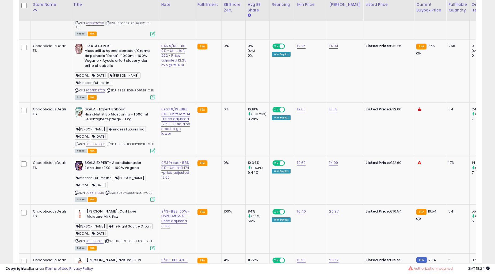
click at [135, 19] on span "[DATE]" at bounding box center [143, 16] width 17 height 6
click at [127, 70] on b "-SKALA EXPERT- Mascarilla/Acondicionador/Crema de peinado "Dona" -1000ml- 100% …" at bounding box center [117, 57] width 65 height 26
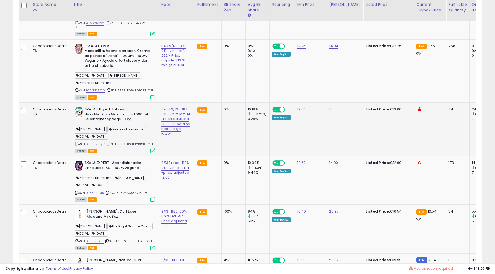
click at [104, 123] on b "SKALA - Expert Babosa HidroNutritivo Mascarilla - 1000 ml Feuchtigkeitspflege -…" at bounding box center [117, 115] width 65 height 16
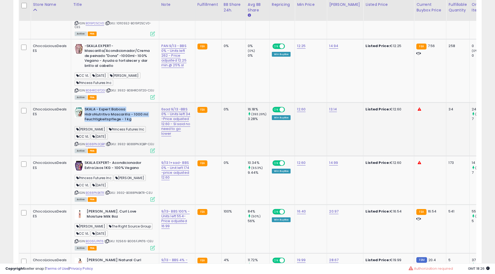
click at [104, 123] on b "SKALA - Expert Babosa HidroNutritivo Mascarilla - 1000 ml Feuchtigkeitspflege -…" at bounding box center [117, 115] width 65 height 16
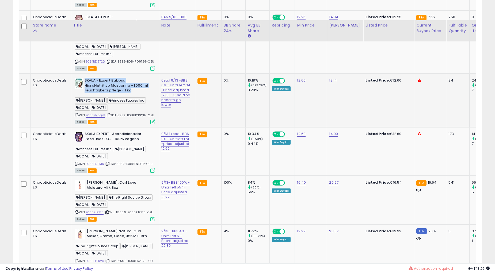
scroll to position [1292, 0]
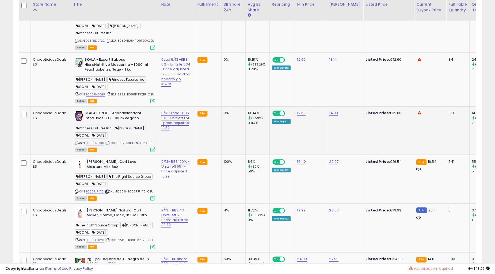
click at [99, 122] on b "SKALA EXPERT- Acondicionador Extra Lisos 1KG - 100% Vegano" at bounding box center [117, 116] width 65 height 11
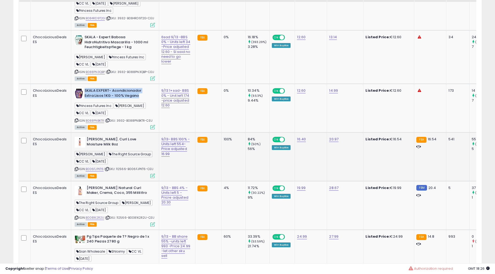
scroll to position [1341, 0]
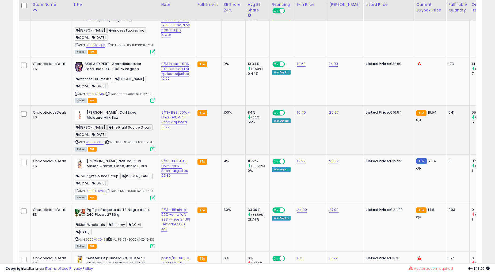
click at [106, 121] on b "[PERSON_NAME]. Curl Love Moisture Milk 8oz" at bounding box center [119, 115] width 65 height 11
click at [170, 81] on div "9/13 1+sad- BBS 0% - Unit left 174 -price adjusted 12.60" at bounding box center [176, 72] width 30 height 20
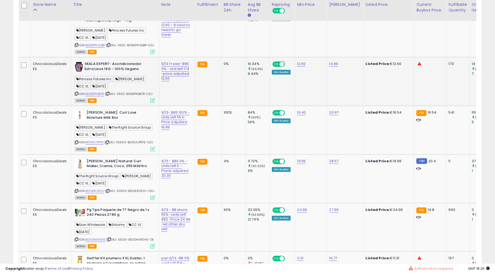
click at [170, 81] on div "9/13 1+sad- BBS 0% - Unit left 174 -price adjusted 12.60" at bounding box center [176, 72] width 30 height 20
click at [174, 155] on td "9/13- BBS 100% - Units left 554-Price adjusted 16.99" at bounding box center [177, 130] width 36 height 49
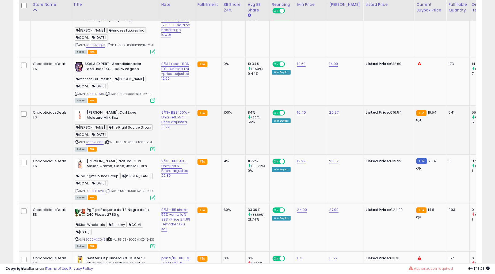
click at [174, 155] on td "9/13- BBS 100% - Units left 554-Price adjusted 16.99" at bounding box center [177, 130] width 36 height 49
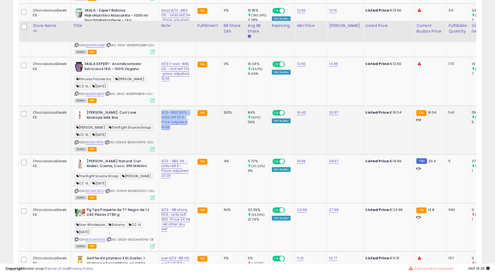
scroll to position [1391, 0]
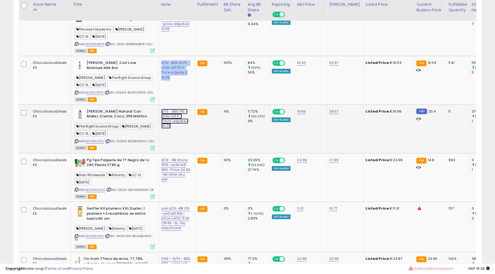
click at [174, 129] on link "9/13 - BBS 4% - Units left 5 - Pricre adjusted 20.30" at bounding box center [174, 119] width 27 height 20
type input "**********"
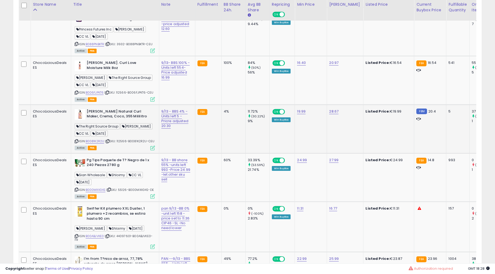
click at [174, 153] on td "9/13 - BBS 4% - Units left 5 - Pricre adjusted 20.30" at bounding box center [177, 129] width 36 height 49
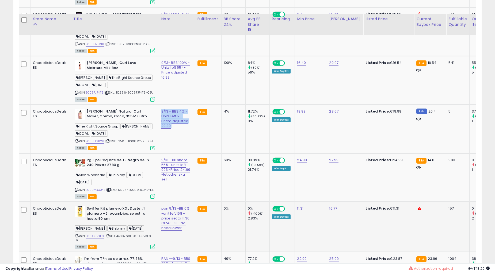
scroll to position [1490, 0]
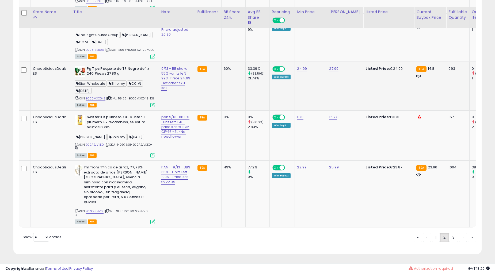
click at [177, 110] on td "9/13 - BB share 55% -units left 993 -Price 24.99 -let other sku sell" at bounding box center [177, 86] width 36 height 49
click at [176, 110] on td "9/13 - BB share 55% -units left 993 -Price 24.99 -let other sku sell" at bounding box center [177, 86] width 36 height 49
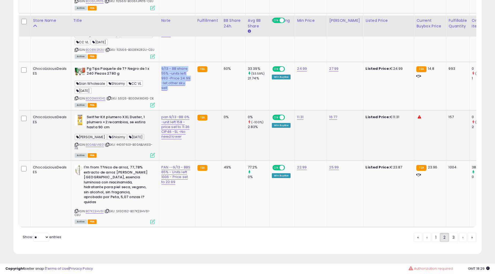
scroll to position [1539, 0]
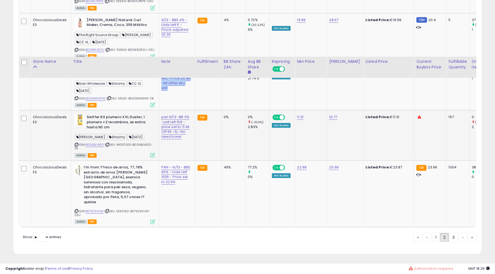
click at [177, 139] on div "pan 9/13 -BB 0% -unit left 158 -price set to 11.36 CIP46 -SL -No need lower" at bounding box center [176, 127] width 30 height 24
click at [176, 179] on link "PAN --9/13 - BBS 65% - Units left 1006 - Price set to 22.99" at bounding box center [175, 175] width 29 height 20
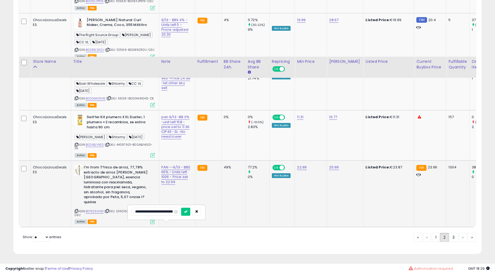
scroll to position [0, 57]
click at [177, 181] on div "**********" at bounding box center [176, 175] width 30 height 20
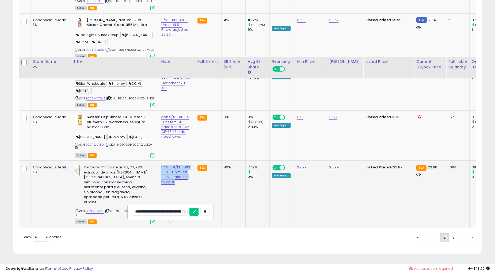
click at [177, 181] on div "**********" at bounding box center [176, 175] width 30 height 20
click at [203, 208] on button "button" at bounding box center [204, 212] width 9 height 8
click at [140, 115] on td "Swiffer Kit plumero XXL Duster, 1 plumero +2 recambios, se estira hasta 90 [PER…" at bounding box center [115, 135] width 88 height 50
drag, startPoint x: 140, startPoint y: 115, endPoint x: 137, endPoint y: 118, distance: 4.0
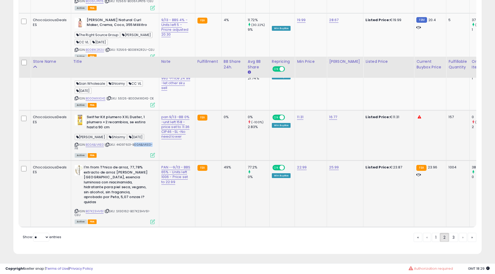
click at [139, 115] on td "Swiffer Kit plumero XXL Duster, 1 plumero +2 recambios, se estira hasta 90 [PER…" at bounding box center [115, 135] width 88 height 50
click at [137, 118] on b "Swiffer Kit plumero XXL Duster, 1 plumero +2 recambios, se estira hasta 90 cm" at bounding box center [119, 123] width 65 height 16
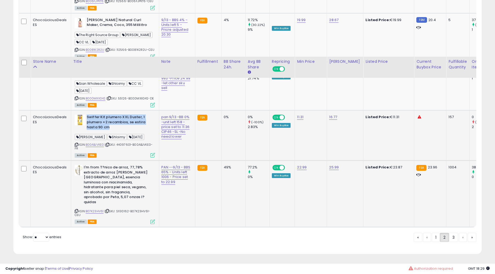
scroll to position [1391, 0]
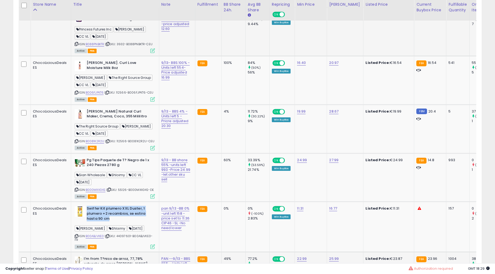
click at [122, 23] on b "SKALA EXPERT- Acondicionador Extra Lisos 1KG - 100% Vegano" at bounding box center [117, 17] width 65 height 11
click at [87, 101] on div "ASIN: B006FJPKT6 | SKU: 112566-B006FJPKT6-CEU Active FBA" at bounding box center [115, 80] width 80 height 41
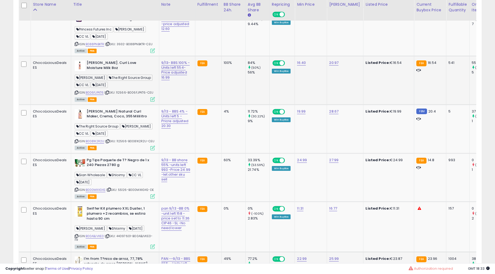
click at [87, 101] on div "ASIN: B006FJPKT6 | SKU: 112566-B006FJPKT6-CEU Active FBA" at bounding box center [115, 80] width 80 height 41
click at [98, 72] on b "[PERSON_NAME]. Curl Love Moisture Milk 8oz" at bounding box center [119, 65] width 65 height 11
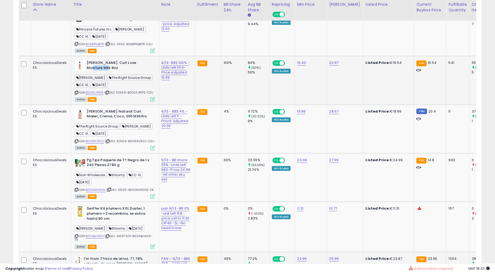
click at [98, 72] on b "[PERSON_NAME]. Curl Love Moisture Milk 8oz" at bounding box center [119, 65] width 65 height 11
click at [173, 105] on td "9/13- BBS 100% - Units left 554-Price adjusted 16.99" at bounding box center [177, 80] width 36 height 49
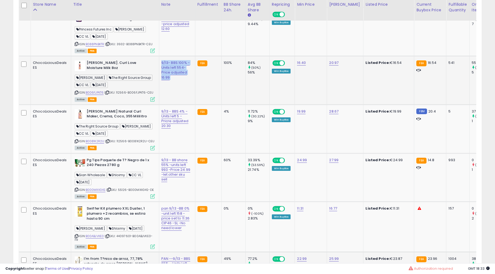
click at [173, 105] on td "9/13- BBS 100% - Units left 554-Price adjusted 16.99" at bounding box center [177, 80] width 36 height 49
click at [110, 72] on b "[PERSON_NAME]. Curl Love Moisture Milk 8oz" at bounding box center [119, 65] width 65 height 11
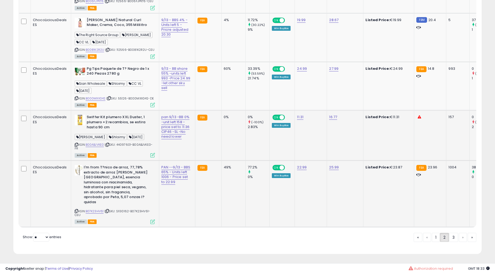
scroll to position [1539, 0]
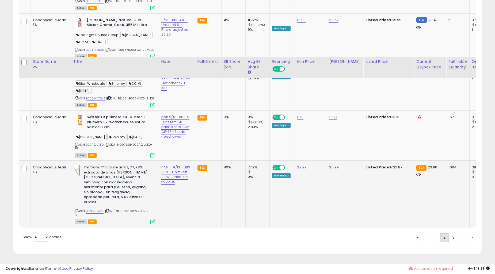
click at [108, 185] on b "I'm from T?nico de arroz, 77,78% extracto de arroz [PERSON_NAME][GEOGRAPHIC_DAT…" at bounding box center [116, 185] width 65 height 41
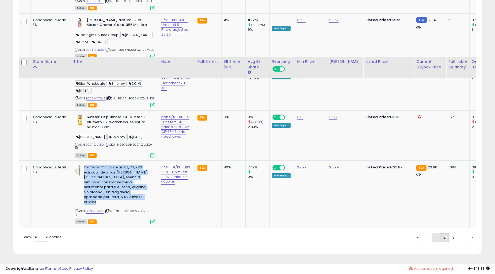
click at [437, 239] on link "1" at bounding box center [436, 237] width 8 height 9
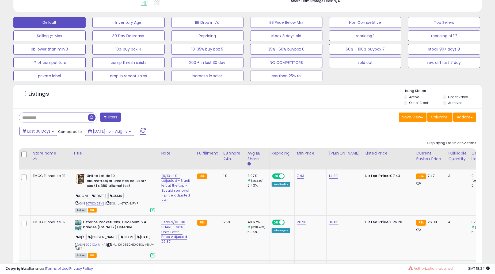
scroll to position [247, 0]
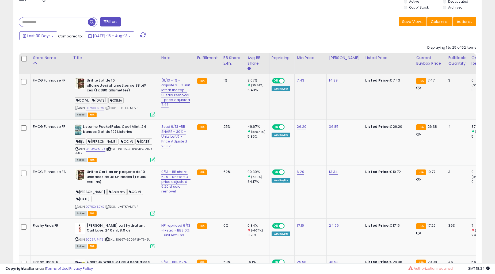
click at [108, 102] on span "[DATE]" at bounding box center [99, 100] width 17 height 6
click at [108, 88] on b "Unilite Lot de 10 allumettes/allumettes de 38 pi?ces (1 x 380 allumettes)" at bounding box center [119, 86] width 65 height 16
click at [108, 87] on b "Unilite Lot de 10 allumettes/allumettes de 38 pi?ces (1 x 380 allumettes)" at bounding box center [119, 86] width 65 height 16
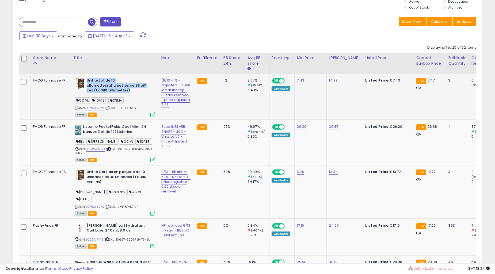
click at [174, 107] on div "(9/13 +1% - adjusted - 3 unit left at the top - SL said removal - price adjuste…" at bounding box center [175, 92] width 29 height 29
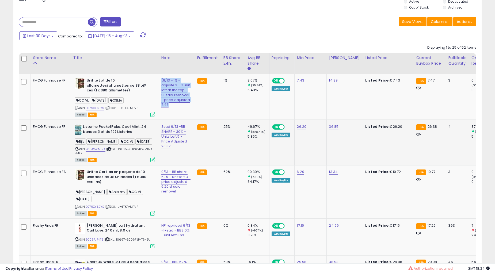
click at [113, 152] on div "ASIN: B004XWM1NA | SKU: 10110552-B004XWM1NA-FMFR Active FBA" at bounding box center [115, 142] width 80 height 37
click at [116, 136] on b "Listerine PocketPaks, Cool Mint, 24 bandes (lot de 12) Listerine" at bounding box center [115, 129] width 65 height 11
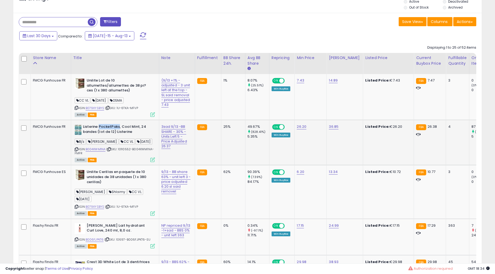
click at [116, 136] on b "Listerine PocketPaks, Cool Mint, 24 bandes (lot de 12) Listerine" at bounding box center [115, 129] width 65 height 11
click at [179, 165] on td "3sad 9/13 -BB SHARE - 30% -Units Left 5 -Price Adjusted 26.37" at bounding box center [177, 142] width 36 height 45
click at [179, 149] on div "3sad 9/13 -BB SHARE - 30% -Units Left 5 -Price Adjusted 26.37" at bounding box center [175, 136] width 29 height 24
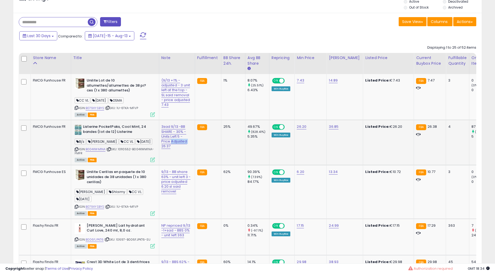
click at [179, 149] on div "3sad 9/13 -BB SHARE - 30% -Units Left 5 -Price Adjusted 26.37" at bounding box center [175, 136] width 29 height 24
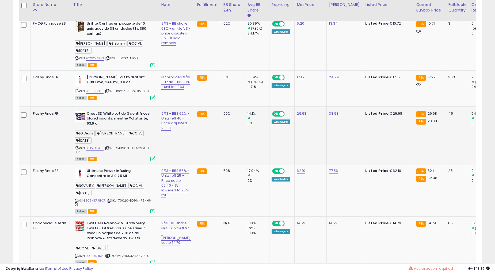
click at [118, 128] on b "Crest 3D White Lot de 3 dentifrices blanchissants, menthe ?clatante, 93,6 g" at bounding box center [119, 119] width 65 height 16
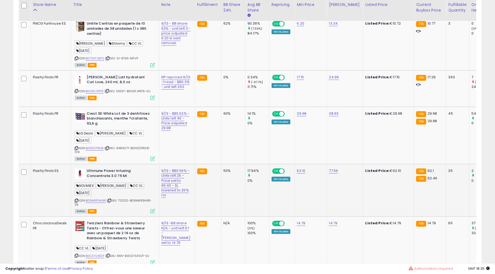
click at [127, 180] on b "Ultimune Power Infusing Concentrate 3.0 75 Ml" at bounding box center [119, 173] width 65 height 11
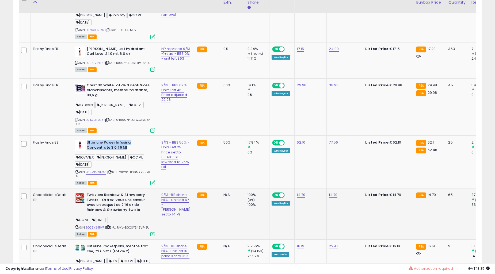
scroll to position [445, 0]
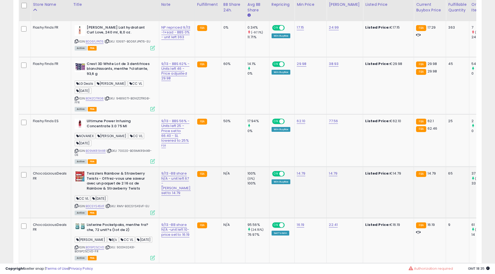
click at [111, 186] on b "Twizzlers Rainbow & Strawberry Twists - Offrez-vous une saveur avec un paquet d…" at bounding box center [119, 181] width 65 height 21
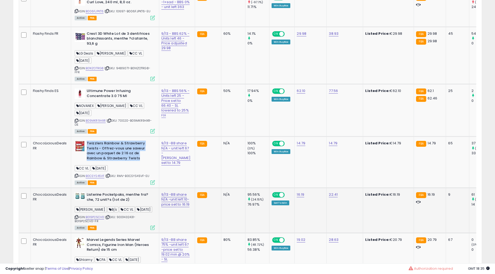
scroll to position [494, 0]
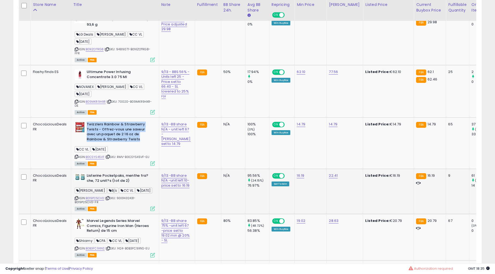
click at [115, 185] on b "Listerine Pocketpaks, menthe fra?che, 72 unit?s (lot de 2)" at bounding box center [119, 178] width 65 height 11
click at [114, 185] on b "Listerine Pocketpaks, menthe fra?che, 72 unit?s (lot de 2)" at bounding box center [119, 178] width 65 height 11
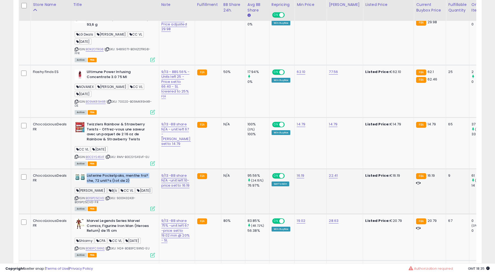
click at [114, 185] on b "Listerine Pocketpaks, menthe fra?che, 72 unit?s (lot de 2)" at bounding box center [119, 178] width 65 height 11
click at [171, 205] on td "9/13 -BB share N/A -unit left 10-price set to 16.19" at bounding box center [177, 191] width 36 height 45
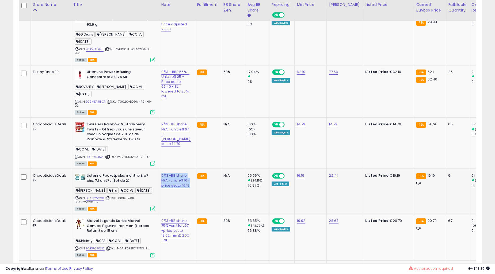
click at [171, 205] on td "9/13 -BB share N/A -unit left 10-price set to 16.19" at bounding box center [177, 191] width 36 height 45
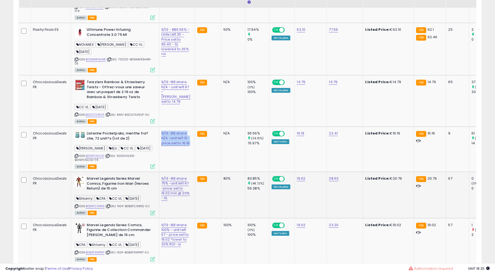
scroll to position [544, 0]
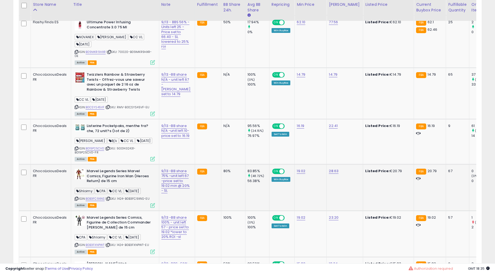
click at [122, 178] on b "Marvel Legends Series Marvel Comics, Figurine Iron Man (Heroes Return) de 15 cm" at bounding box center [119, 177] width 65 height 16
click at [180, 198] on td "9/13 -BB share 75% -unit left 67 -price set to 19.02 min @ 20% - SL" at bounding box center [177, 187] width 36 height 46
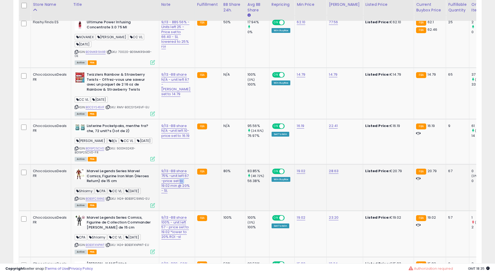
click at [180, 198] on td "9/13 -BB share 75% -unit left 67 -price set to 19.02 min @ 20% - SL" at bounding box center [177, 187] width 36 height 46
click at [125, 180] on b "Marvel Legends Series Marvel Comics, Figurine Iron Man (Heroes Return) de 15 cm" at bounding box center [119, 177] width 65 height 16
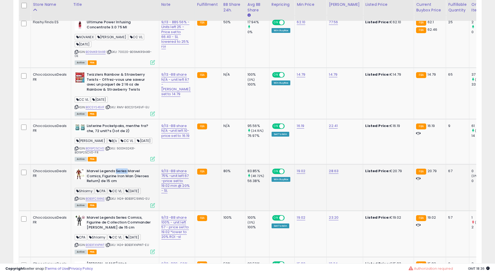
click at [125, 180] on b "Marvel Legends Series Marvel Comics, Figurine Iron Man (Heroes Return) de 15 cm" at bounding box center [119, 177] width 65 height 16
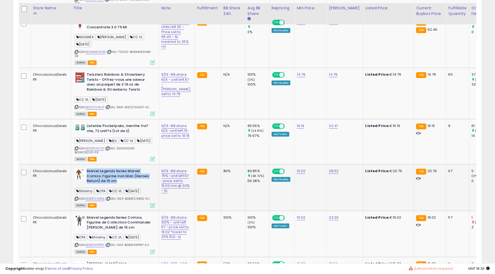
scroll to position [594, 0]
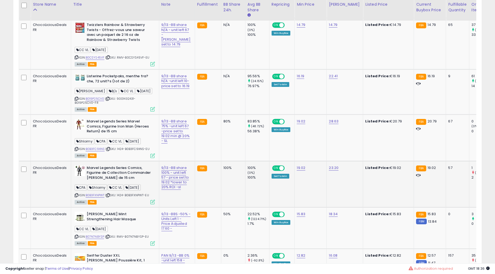
click at [105, 178] on b "Marvel Legends Series Comics, Figurine de Collection Commander [PERSON_NAME] de…" at bounding box center [119, 174] width 65 height 16
click at [178, 182] on div "9/13 -BB share 100% - unit left 57 - price set to 19.02 *lower to 20% ROI -sl" at bounding box center [175, 178] width 29 height 24
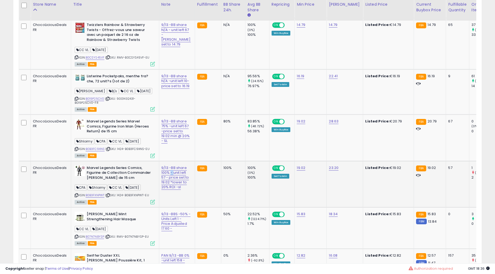
click at [178, 182] on div "9/13 -BB share 100% - unit left 57 - price set to 19.02 *lower to 20% ROI -sl" at bounding box center [175, 178] width 29 height 24
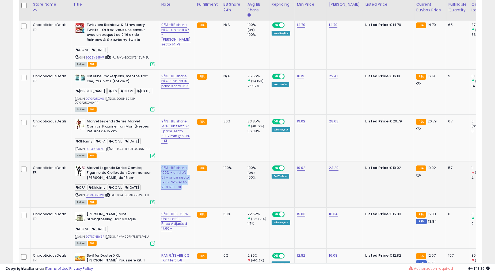
click at [178, 182] on div "9/13 -BB share 100% - unit left 57 - price set to 19.02 *lower to 20% ROI -sl" at bounding box center [175, 178] width 29 height 24
click at [119, 182] on b "Marvel Legends Series Comics, Figurine de Collection Commander [PERSON_NAME] de…" at bounding box center [119, 174] width 65 height 16
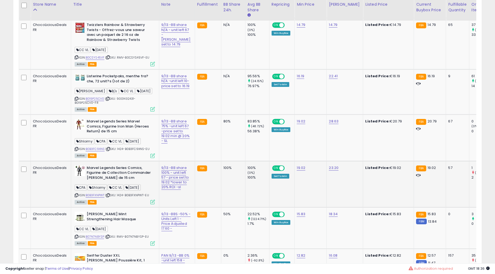
click at [119, 182] on b "Marvel Legends Series Comics, Figurine de Collection Commander [PERSON_NAME] de…" at bounding box center [119, 174] width 65 height 16
click at [119, 181] on b "Marvel Legends Series Comics, Figurine de Collection Commander [PERSON_NAME] de…" at bounding box center [119, 174] width 65 height 16
click at [109, 223] on b "[PERSON_NAME] Mint Strengthening Hair Masque" at bounding box center [119, 217] width 65 height 11
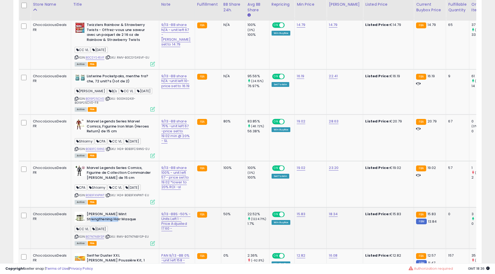
click at [109, 223] on b "[PERSON_NAME] Mint Strengthening Hair Masque" at bounding box center [119, 217] width 65 height 11
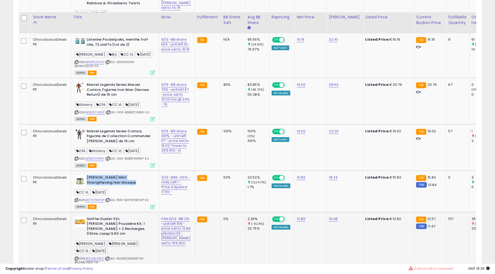
scroll to position [643, 0]
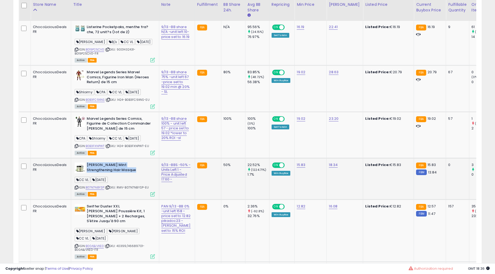
click at [175, 182] on div "9/13 -BBS -50% - Units Left 1 - Price Adjusted 17.60 -" at bounding box center [175, 173] width 29 height 20
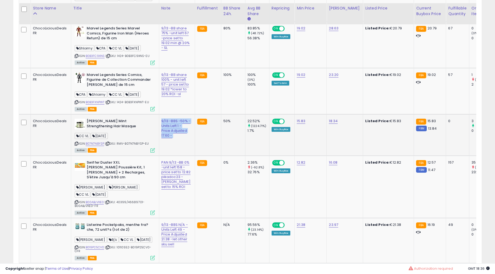
scroll to position [693, 0]
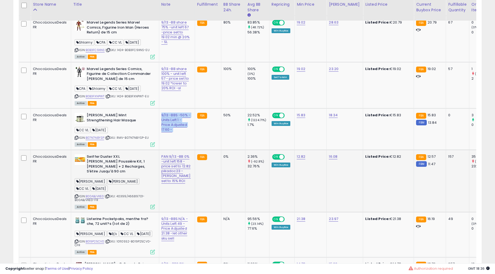
click at [136, 175] on b "Swiffer Duster XXL [PERSON_NAME] Poussière Kit, 1 [PERSON_NAME] + 2 Recharges, …" at bounding box center [119, 164] width 65 height 21
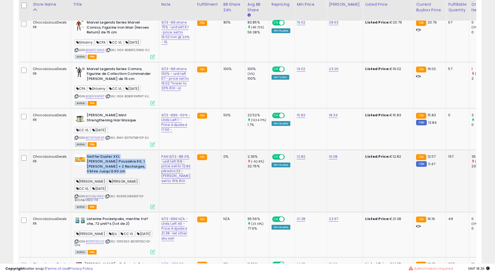
click at [136, 175] on b "Swiffer Duster XXL [PERSON_NAME] Poussière Kit, 1 [PERSON_NAME] + 2 Recharges, …" at bounding box center [119, 164] width 65 height 21
click at [180, 189] on td "PAN 9/13 -BB 0% -unit left 158 -price set to 12.82 pikadoc23 - [PERSON_NAME] se…" at bounding box center [177, 181] width 36 height 62
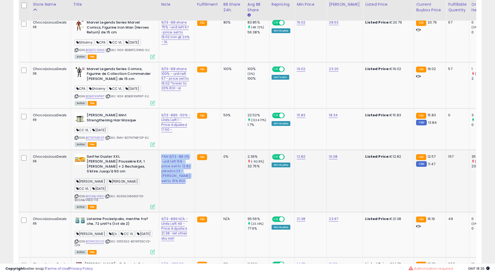
click at [180, 189] on td "PAN 9/13 -BB 0% -unit left 158 -price set to 12.82 pikadoc23 - [PERSON_NAME] se…" at bounding box center [177, 181] width 36 height 62
click at [174, 238] on div "9/13 -BBS N/A -Units Left 49 -Price Adjusted 21.38 -let other sku sell" at bounding box center [175, 229] width 29 height 24
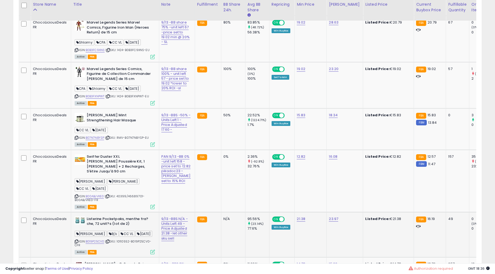
click at [174, 238] on div "9/13 -BBS N/A -Units Left 49 -Price Adjusted 21.38 -let other sku sell" at bounding box center [175, 229] width 29 height 24
click at [82, 164] on td "Swiffer Duster XXL [PERSON_NAME] Poussière Kit, 1 [PERSON_NAME] + 2 Recharges, …" at bounding box center [115, 181] width 88 height 62
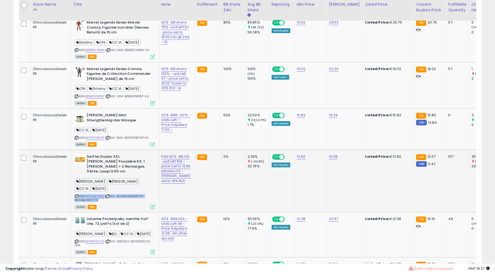
click at [82, 164] on td "Swiffer Duster XXL [PERSON_NAME] Poussière Kit, 1 [PERSON_NAME] + 2 Recharges, …" at bounding box center [115, 181] width 88 height 62
click at [103, 173] on b "Swiffer Duster XXL [PERSON_NAME] Poussière Kit, 1 [PERSON_NAME] + 2 Recharges, …" at bounding box center [119, 164] width 65 height 21
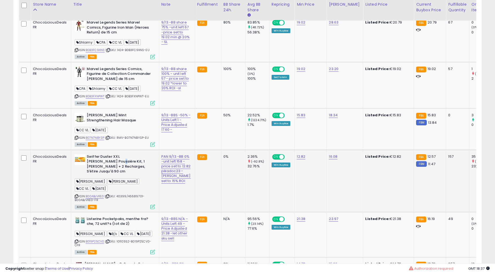
click at [103, 173] on b "Swiffer Duster XXL [PERSON_NAME] Poussière Kit, 1 [PERSON_NAME] + 2 Recharges, …" at bounding box center [119, 164] width 65 height 21
click at [114, 228] on b "Listerine Pocketpaks, menthe fra?che, 72 unit?s (lot de 2)" at bounding box center [119, 222] width 65 height 11
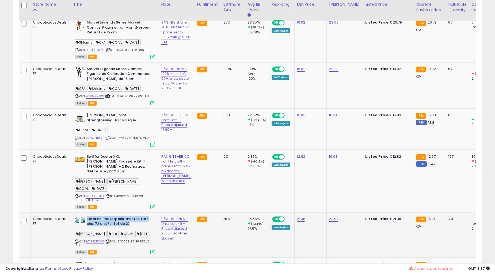
click at [114, 228] on b "Listerine Pocketpaks, menthe fra?che, 72 unit?s (lot de 2)" at bounding box center [119, 222] width 65 height 11
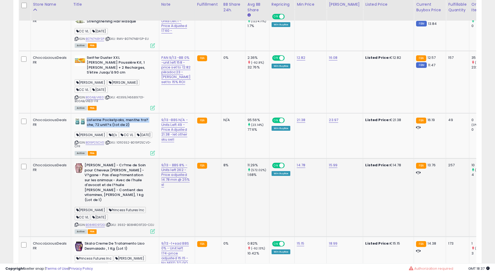
click at [183, 188] on td "9/13 - BBS 8% - Units left 262 - Price adjusted 14.78 min @ 25% sl" at bounding box center [177, 197] width 36 height 78
click at [182, 188] on td "9/13 - BBS 8% - Units left 262 - Price adjusted 14.78 min @ 25% sl" at bounding box center [177, 197] width 36 height 78
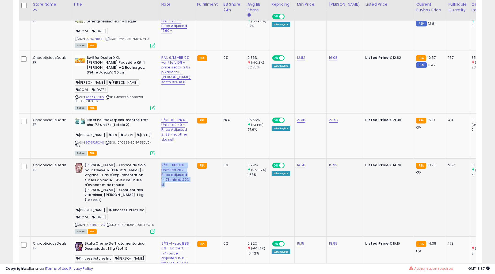
click at [182, 188] on td "9/13 - BBS 8% - Units left 262 - Price adjusted 14.78 min @ 25% sl" at bounding box center [177, 197] width 36 height 78
click at [128, 187] on b "[PERSON_NAME] - Cr?me de Soin pour Cheveux [PERSON_NAME] - V?gane - Pas d'exp?r…" at bounding box center [117, 183] width 65 height 41
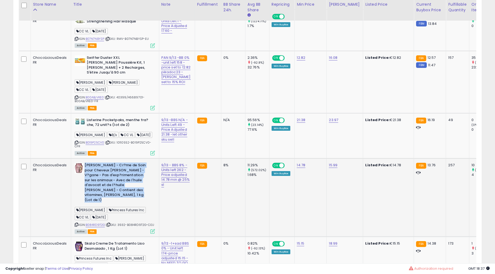
click at [128, 187] on b "[PERSON_NAME] - Cr?me de Soin pour Cheveux [PERSON_NAME] - V?gane - Pas d'exp?r…" at bounding box center [117, 183] width 65 height 41
click at [177, 184] on div "9/13 - BBS 8% - Units left 262 - Price adjusted 14.78 min @ 25% sl" at bounding box center [175, 175] width 29 height 24
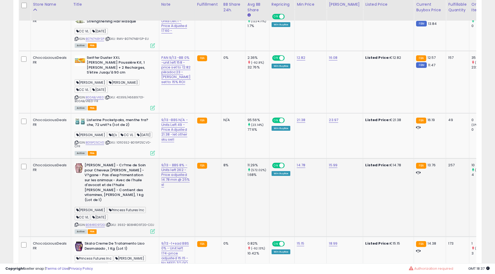
click at [177, 184] on div "9/13 - BBS 8% - Units left 262 - Price adjusted 14.78 min @ 25% sl" at bounding box center [175, 175] width 29 height 24
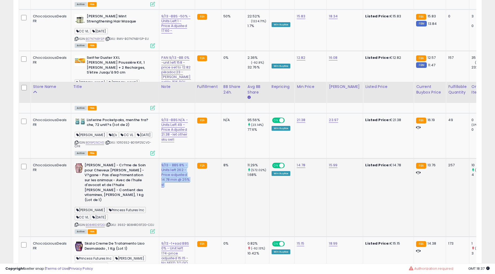
scroll to position [891, 0]
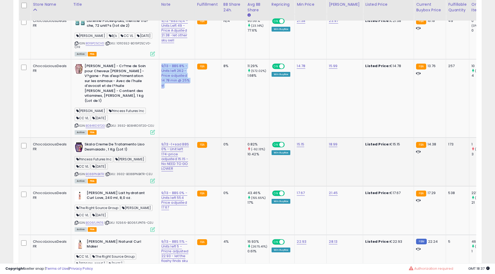
click at [114, 142] on b "Skala Creme De Tratamento Liso Desmaiado , 1 Kg (Lot 1)" at bounding box center [117, 147] width 65 height 11
click at [177, 155] on div "9/13 -1+sad BBS 0% - Unit left 174-price adjusted 15.15 - No NEED TO GO LOWER" at bounding box center [175, 156] width 29 height 29
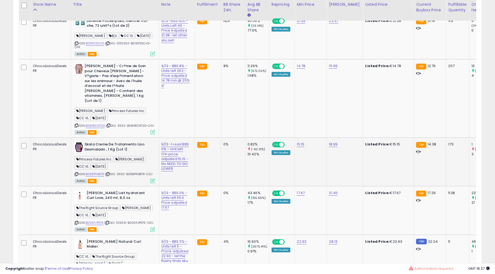
click at [177, 155] on div "9/13 -1+sad BBS 0% - Unit left 174-price adjusted 15.15 - No NEED TO GO LOWER" at bounding box center [175, 156] width 29 height 29
click at [177, 154] on div "9/13 -1+sad BBS 0% - Unit left 174-price adjusted 15.15 - No NEED TO GO LOWER" at bounding box center [175, 156] width 29 height 29
click at [114, 194] on b "[PERSON_NAME] Lait hydratant Curl Love, 240 ml, 8,0 oz." at bounding box center [119, 196] width 65 height 11
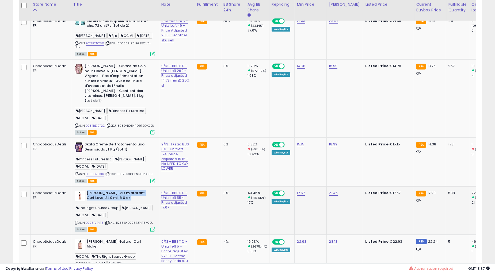
click at [114, 194] on b "[PERSON_NAME] Lait hydratant Curl Love, 240 ml, 8,0 oz." at bounding box center [119, 196] width 65 height 11
click at [178, 221] on td "9/13 - BBS 0% - Units left 554 Price adjusted 17.67" at bounding box center [177, 210] width 36 height 49
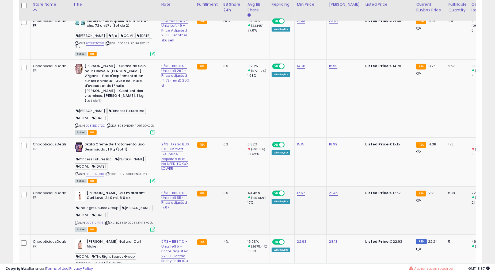
click at [178, 221] on td "9/13 - BBS 0% - Units left 554 Price adjusted 17.67" at bounding box center [177, 210] width 36 height 49
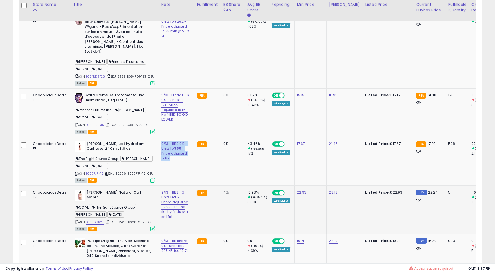
click at [119, 196] on div "[PERSON_NAME] Natural Curl Maker" at bounding box center [115, 195] width 80 height 11
click at [118, 195] on div "[PERSON_NAME] Natural Curl Maker" at bounding box center [115, 195] width 80 height 11
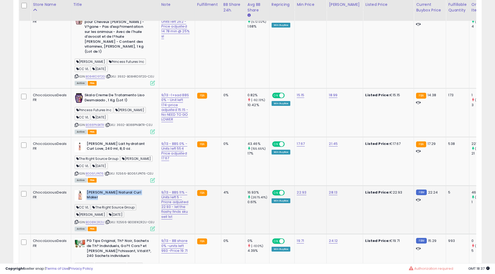
click at [177, 202] on div "9/13 - BBS 11% - Units left 5 - Pricre adjusted 22.93 - let the flashy finds sk…" at bounding box center [175, 204] width 29 height 29
click at [133, 244] on b "PG Tips Original, Th? Noir, Sachets de Th? Individuels, Go?t Cors? et [PERSON_N…" at bounding box center [119, 249] width 65 height 21
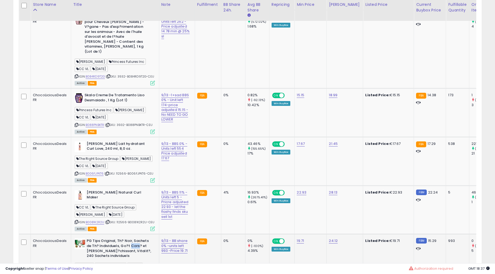
click at [133, 244] on b "PG Tips Original, Th? Noir, Sachets de Th? Individuels, Go?t Cors? et [PERSON_N…" at bounding box center [119, 249] width 65 height 21
click at [178, 245] on div "9/13 - BB share 0% -units left 993 -Price 19.71" at bounding box center [175, 246] width 29 height 15
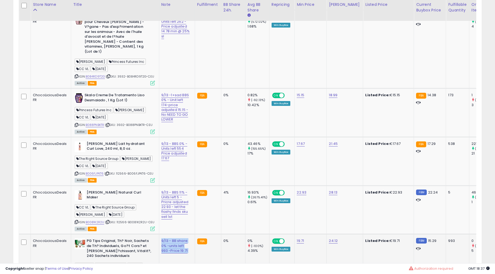
click at [178, 245] on div "9/13 - BB share 0% -units left 993 -Price 19.71" at bounding box center [175, 246] width 29 height 15
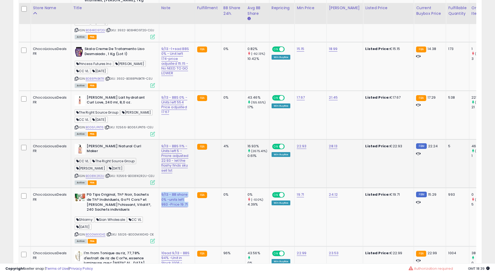
scroll to position [990, 0]
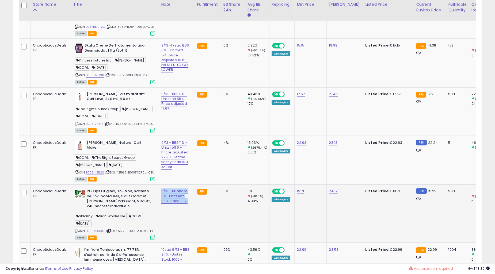
drag, startPoint x: 95, startPoint y: 183, endPoint x: 105, endPoint y: 197, distance: 17.6
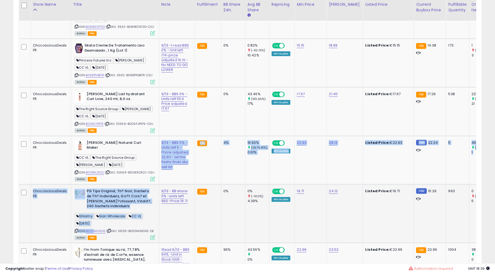
click at [106, 197] on b "PG Tips Original, Th? Noir, Sachets de Th? Individuels, Go?t Cors? et [PERSON_N…" at bounding box center [119, 199] width 65 height 21
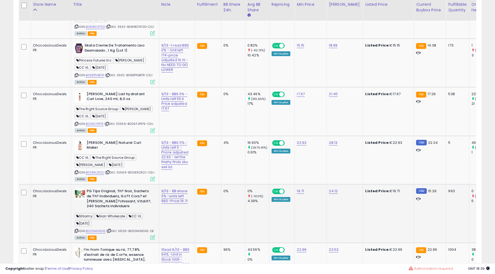
click at [106, 197] on b "PG Tips Original, Th? Noir, Sachets de Th? Individuels, Go?t Cors? et [PERSON_N…" at bounding box center [119, 199] width 65 height 21
click at [115, 133] on td "[PERSON_NAME] Lait hydratant Curl Love, 240 ml, 8,0 oz. The Right Source Group …" at bounding box center [115, 111] width 88 height 49
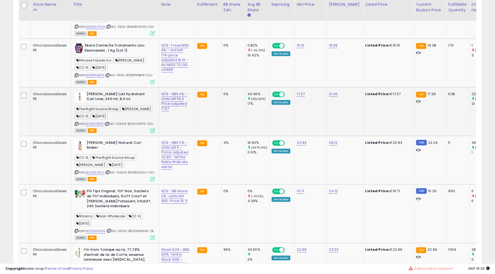
click at [115, 133] on td "[PERSON_NAME] Lait hydratant Curl Love, 240 ml, 8,0 oz. The Right Source Group …" at bounding box center [115, 111] width 88 height 49
click at [100, 96] on b "[PERSON_NAME] Lait hydratant Curl Love, 240 ml, 8,0 oz." at bounding box center [119, 97] width 65 height 11
click at [97, 94] on b "[PERSON_NAME] Lait hydratant Curl Love, 240 ml, 8,0 oz." at bounding box center [119, 97] width 65 height 11
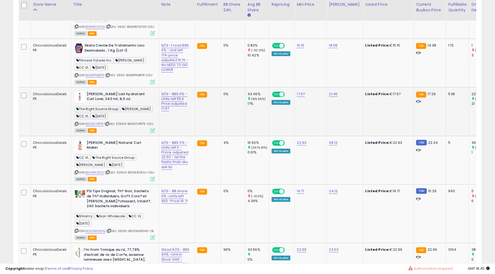
click at [97, 94] on b "[PERSON_NAME] Lait hydratant Curl Love, 240 ml, 8,0 oz." at bounding box center [119, 97] width 65 height 11
click at [124, 143] on b "[PERSON_NAME] Natural Curl Maker" at bounding box center [119, 145] width 65 height 11
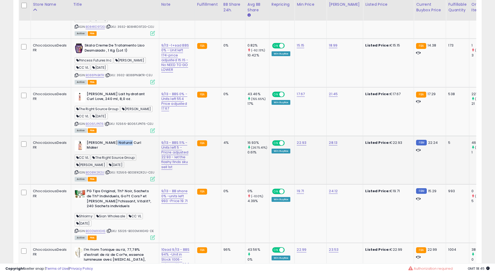
click at [124, 143] on b "[PERSON_NAME] Natural Curl Maker" at bounding box center [119, 145] width 65 height 11
click at [178, 155] on div "9/13 - BBS 11% - Units left 5 - Pricre adjusted 22.93 - let the flashy finds sk…" at bounding box center [175, 154] width 29 height 29
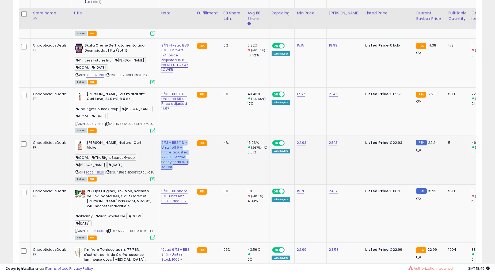
scroll to position [1039, 0]
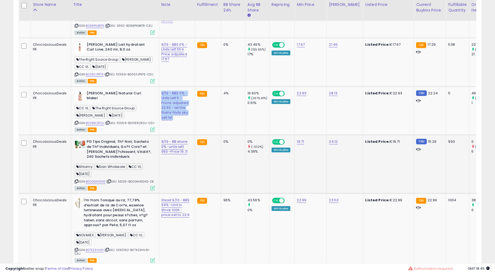
click at [134, 149] on b "PG Tips Original, Th? Noir, Sachets de Th? Individuels, Go?t Cors? et [PERSON_N…" at bounding box center [119, 149] width 65 height 21
click at [169, 177] on td "9/13 - BB share 0% -units left 993 -Price 19.71" at bounding box center [177, 164] width 36 height 59
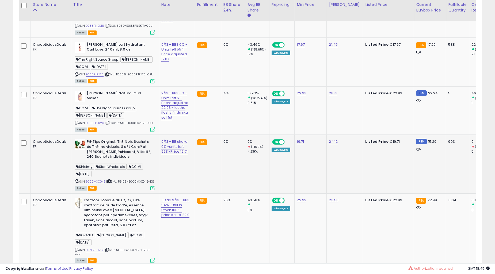
click at [169, 177] on td "9/13 - BB share 0% -units left 993 -Price 19.71" at bounding box center [177, 164] width 36 height 59
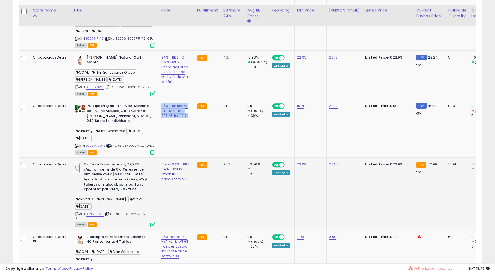
scroll to position [1089, 0]
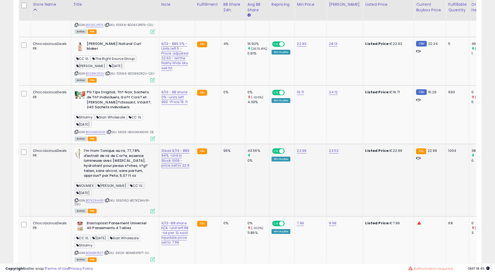
click at [130, 154] on b "I'm from Tonique au riz, 77,78% d'extrait de riz de Cor?e, essence lumineuse av…" at bounding box center [116, 163] width 65 height 31
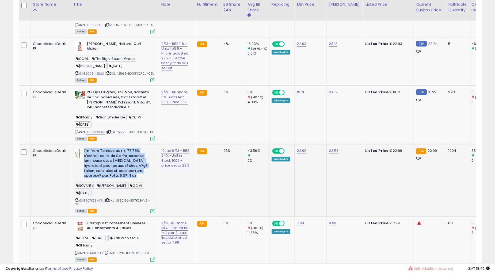
click at [130, 154] on b "I'm from Tonique au riz, 77,78% d'extrait de riz de Cor?e, essence lumineuse av…" at bounding box center [116, 163] width 65 height 31
click at [177, 166] on div "10sad 9/13 - BBS 94% -Unit in Stock 1006 -price set to 22.9" at bounding box center [175, 158] width 29 height 20
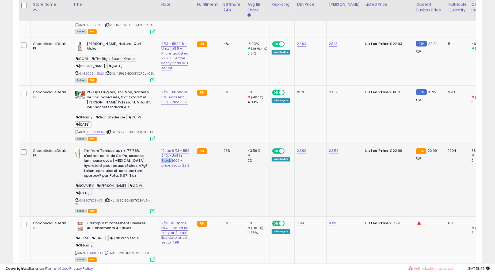
click at [177, 166] on div "10sad 9/13 - BBS 94% -Unit in Stock 1006 -price set to 22.9" at bounding box center [175, 158] width 29 height 20
click at [113, 165] on b "I'm from Tonique au riz, 77,78% d'extrait de riz de Cor?e, essence lumineuse av…" at bounding box center [116, 163] width 65 height 31
click at [113, 164] on b "I'm from Tonique au riz, 77,78% d'extrait de riz de Cor?e, essence lumineuse av…" at bounding box center [116, 163] width 65 height 31
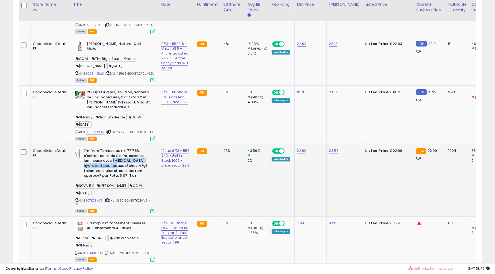
click at [115, 158] on b "I'm from Tonique au riz, 77,78% d'extrait de riz de Cor?e, essence lumineuse av…" at bounding box center [116, 163] width 65 height 31
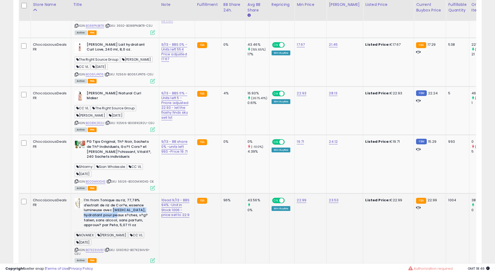
scroll to position [990, 0]
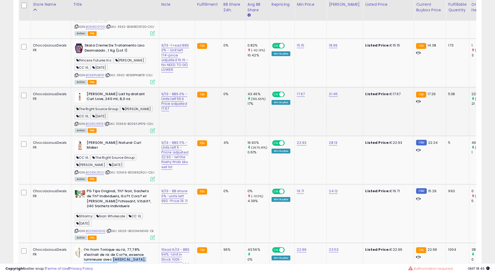
click at [100, 89] on td "[PERSON_NAME] Lait hydratant Curl Love, 240 ml, 8,0 oz. The Right Source Group …" at bounding box center [115, 111] width 88 height 49
click at [110, 140] on b "[PERSON_NAME] Natural Curl Maker" at bounding box center [119, 145] width 65 height 11
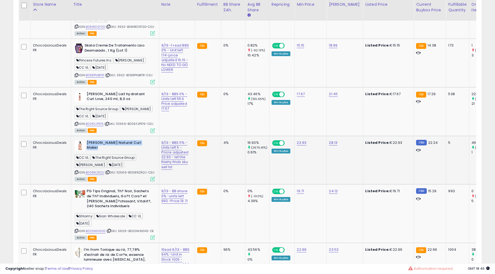
click at [110, 140] on b "[PERSON_NAME] Natural Curl Maker" at bounding box center [119, 145] width 65 height 11
click at [110, 199] on b "PG Tips Original, Th? Noir, Sachets de Th? Individuels, Go?t Cors? et [PERSON_N…" at bounding box center [119, 199] width 65 height 21
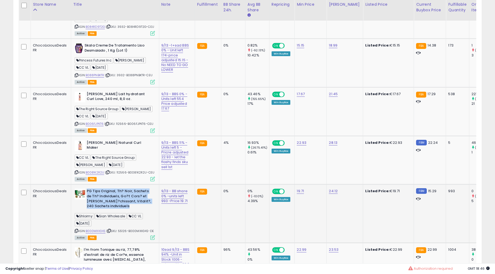
click at [110, 199] on b "PG Tips Original, Th? Noir, Sachets de Th? Individuels, Go?t Cors? et [PERSON_N…" at bounding box center [119, 199] width 65 height 21
click at [115, 193] on b "PG Tips Original, Th? Noir, Sachets de Th? Individuels, Go?t Cors? et [PERSON_N…" at bounding box center [119, 199] width 65 height 21
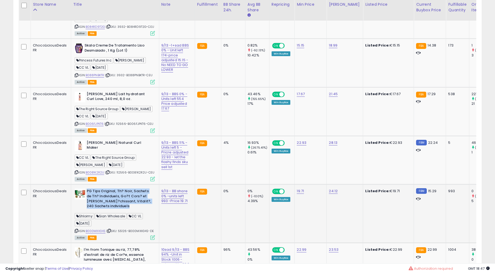
click at [115, 193] on b "PG Tips Original, Th? Noir, Sachets de Th? Individuels, Go?t Cors? et [PERSON_N…" at bounding box center [119, 199] width 65 height 21
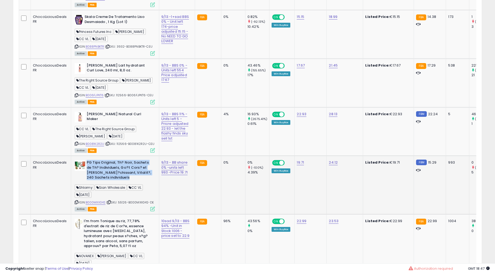
scroll to position [1039, 0]
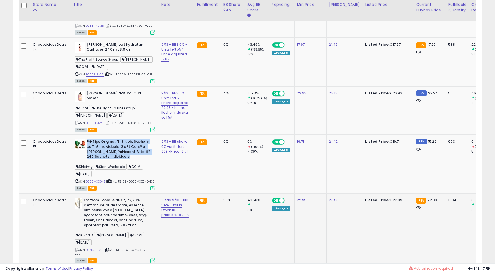
click at [118, 198] on b "I'm from Tonique au riz, 77,78% d'extrait de riz de Cor?e, essence lumineuse av…" at bounding box center [116, 213] width 65 height 31
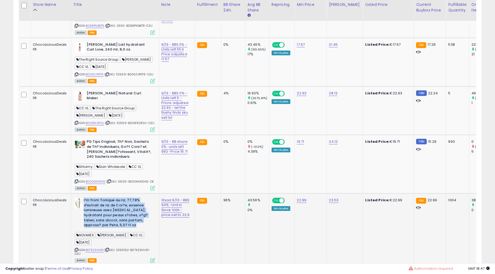
click at [118, 198] on b "I'm from Tonique au riz, 77,78% d'extrait de riz de Cor?e, essence lumineuse av…" at bounding box center [116, 213] width 65 height 31
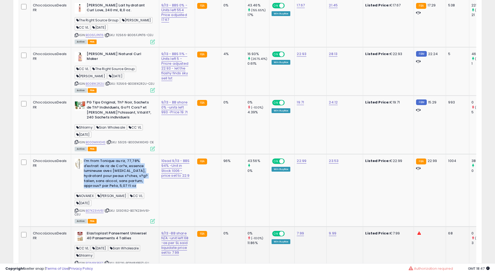
scroll to position [1138, 0]
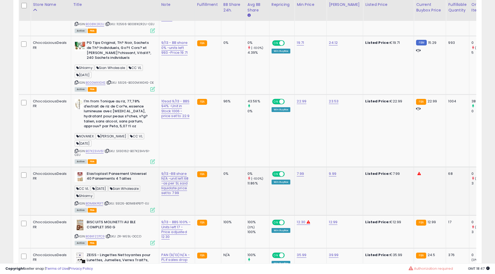
click at [111, 175] on b "Elastoplast Pansement Universel 40 Pansements 4 Tailles" at bounding box center [119, 176] width 65 height 11
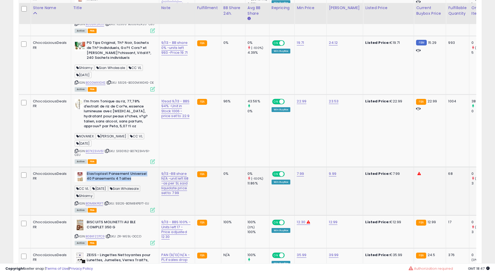
scroll to position [1188, 0]
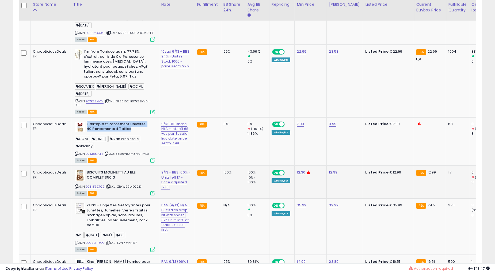
click at [114, 180] on b "BISCUITS MOLINETTI AU BLE COMPLET 350 G" at bounding box center [119, 175] width 65 height 11
click at [114, 177] on b "BISCUITS MOLINETTI AU BLE COMPLET 350 G" at bounding box center [119, 175] width 65 height 11
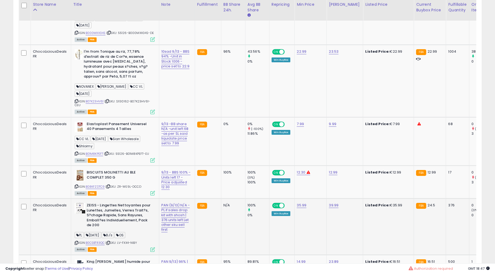
click at [134, 217] on b "ZEISS - Lingettes Nettoyantes pour Lunettes, Jumelles, Verres Trait?s, S?chage …" at bounding box center [119, 216] width 65 height 26
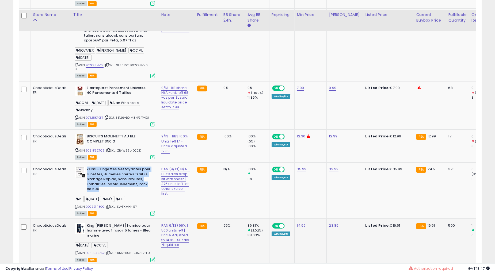
scroll to position [1237, 0]
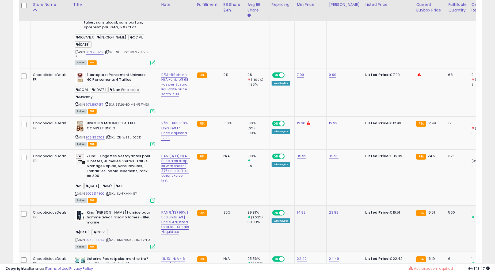
click at [120, 224] on b "King [PERSON_NAME] humide pour homme avec 1 rasoir 5 lames - Bleu marine" at bounding box center [119, 218] width 65 height 16
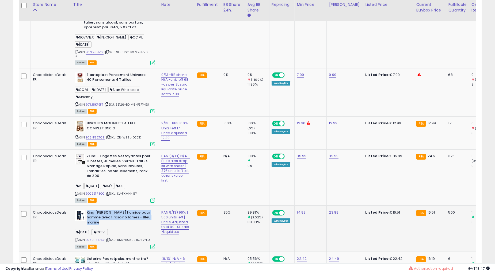
click at [120, 224] on b "King [PERSON_NAME] humide pour homme avec 1 rasoir 5 lames - Bleu marine" at bounding box center [119, 218] width 65 height 16
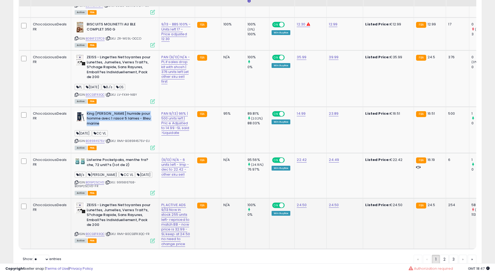
scroll to position [1336, 0]
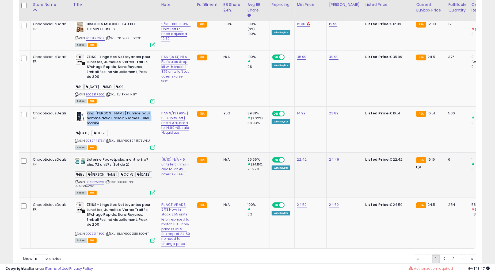
click at [119, 177] on span "CC VL" at bounding box center [127, 174] width 16 height 6
click at [116, 165] on b "Listerine Pocketpaks, menthe fra?che, 72 unit?s (lot de 2)" at bounding box center [119, 162] width 65 height 11
click at [116, 164] on b "Listerine Pocketpaks, menthe fra?che, 72 unit?s (lot de 2)" at bounding box center [119, 162] width 65 height 11
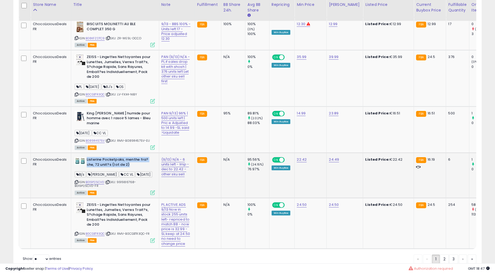
click at [116, 164] on b "Listerine Pocketpaks, menthe fra?che, 72 unit?s (lot de 2)" at bounding box center [119, 162] width 65 height 11
click at [172, 196] on td "(9/13) N/A - 6 units left - Imp - dec to 22.42 -other sku sell" at bounding box center [177, 175] width 36 height 45
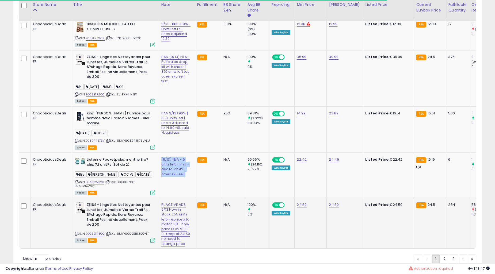
click at [126, 217] on b "ZEISS - Lingettes Nettoyantes pour Lunettes, Jumelles, Verres Trait?s, S?chage …" at bounding box center [119, 215] width 65 height 26
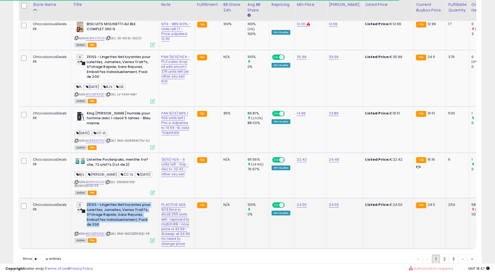
click at [126, 217] on b "ZEISS - Lingettes Nettoyantes pour Lunettes, Jumelles, Verres Trait?s, S?chage …" at bounding box center [119, 215] width 65 height 26
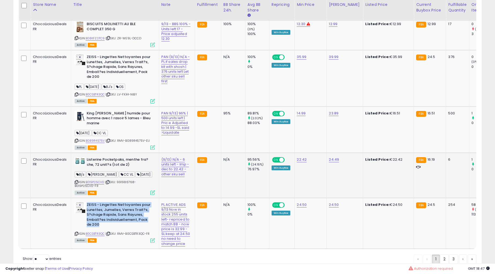
click at [168, 195] on td "(9/13) N/A - 6 units left - Imp - dec to 22.42 -other sku sell" at bounding box center [177, 175] width 36 height 45
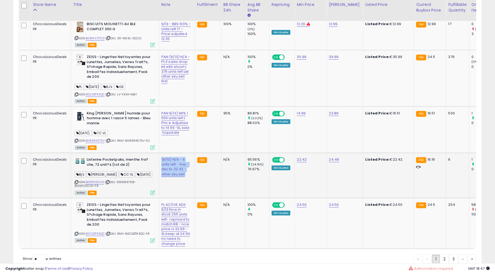
click at [168, 195] on td "(9/13) N/A - 6 units left - Imp - dec to 22.42 -other sku sell" at bounding box center [177, 175] width 36 height 45
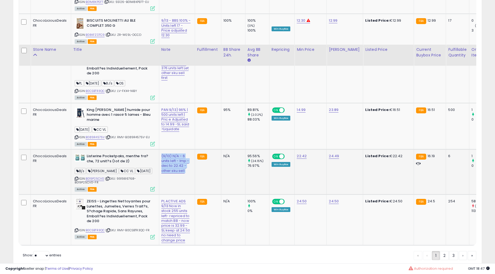
scroll to position [1386, 0]
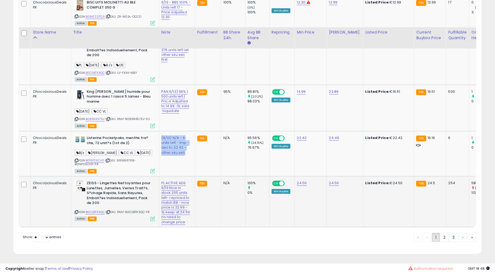
click at [195, 191] on td "FBA" at bounding box center [208, 201] width 26 height 51
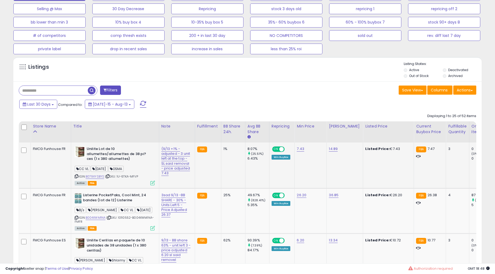
scroll to position [197, 0]
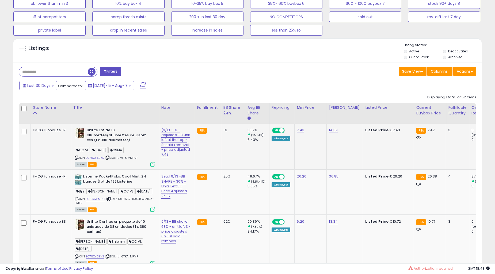
click at [103, 134] on b "Unilite Lot de 10 allumettes/allumettes de 38 pi?ces (1 x 380 allumettes)" at bounding box center [119, 136] width 65 height 16
click at [195, 148] on td "FBA" at bounding box center [208, 147] width 26 height 46
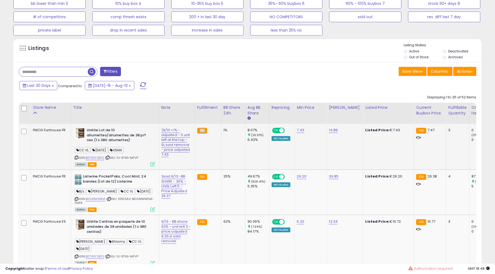
click at [195, 148] on td "FBA" at bounding box center [208, 147] width 26 height 46
click at [181, 148] on td "(9/13 +1% - adjusted - 3 unit left at the top - SL said removal - price adjuste…" at bounding box center [177, 147] width 36 height 46
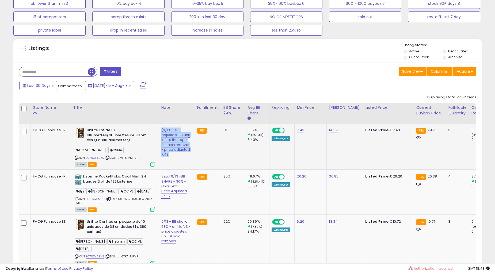
click at [181, 148] on td "(9/13 +1% - adjusted - 3 unit left at the top - SL said removal - price adjuste…" at bounding box center [177, 147] width 36 height 46
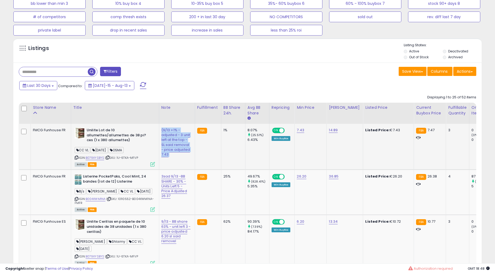
click at [181, 147] on td "(9/13 +1% - adjusted - 3 unit left at the top - SL said removal - price adjuste…" at bounding box center [177, 147] width 36 height 46
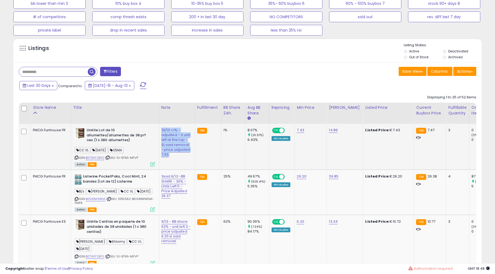
click at [181, 147] on td "(9/13 +1% - adjusted - 3 unit left at the top - SL said removal - price adjuste…" at bounding box center [177, 147] width 36 height 46
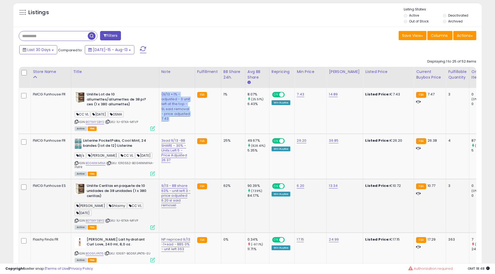
scroll to position [247, 0]
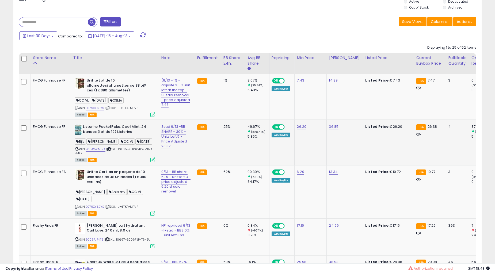
click at [115, 136] on b "Listerine PocketPaks, Cool Mint, 24 bandes (lot de 12) Listerine" at bounding box center [115, 129] width 65 height 11
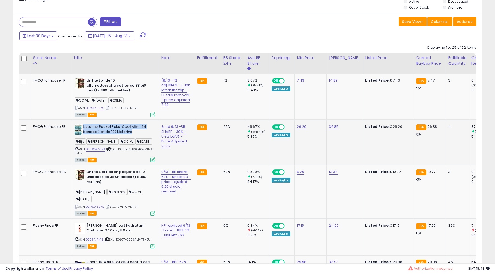
click at [115, 136] on b "Listerine PocketPaks, Cool Mint, 24 bandes (lot de 12) Listerine" at bounding box center [115, 129] width 65 height 11
click at [175, 165] on td "3sad 9/13 -BB SHARE - 30% -Units Left 5 -Price Adjusted 26.37" at bounding box center [177, 142] width 36 height 45
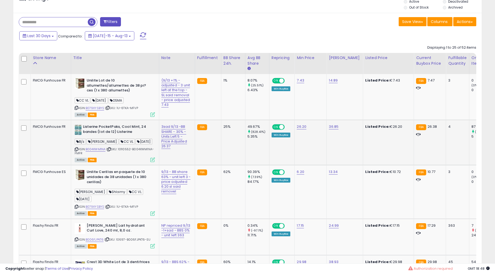
click at [175, 165] on td "3sad 9/13 -BB SHARE - 30% -Units Left 5 -Price Adjusted 26.37" at bounding box center [177, 142] width 36 height 45
click at [114, 186] on b "Unilite Cerillas en paquete de 10 unidades de 38 unidades (1 x 380 cerillas)" at bounding box center [119, 178] width 65 height 16
click at [116, 186] on b "Unilite Cerillas en paquete de 10 unidades de 38 unidades (1 x 380 cerillas)" at bounding box center [119, 178] width 65 height 16
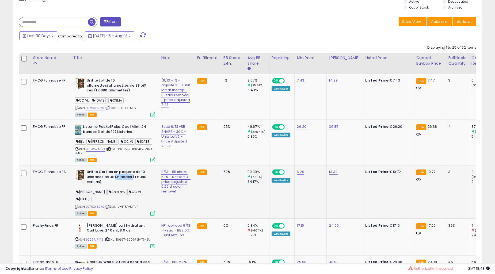
click at [116, 186] on b "Unilite Cerillas en paquete de 10 unidades de 38 unidades (1 x 380 cerillas)" at bounding box center [119, 178] width 65 height 16
click at [195, 210] on td "FBA" at bounding box center [208, 191] width 26 height 53
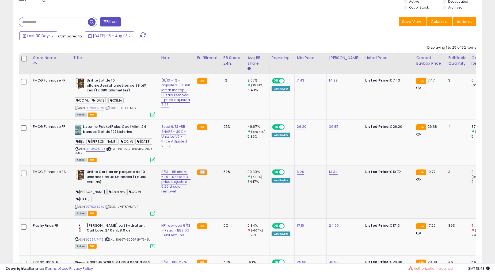
click at [195, 210] on td "FBA" at bounding box center [208, 191] width 26 height 53
click at [175, 194] on link "9/13 - BB share 63% - unit left 3 -price adjusted 6.20 sl said removel" at bounding box center [175, 181] width 29 height 25
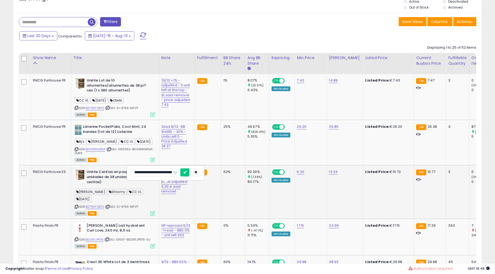
scroll to position [0, 0]
click at [181, 210] on td "**********" at bounding box center [177, 191] width 36 height 53
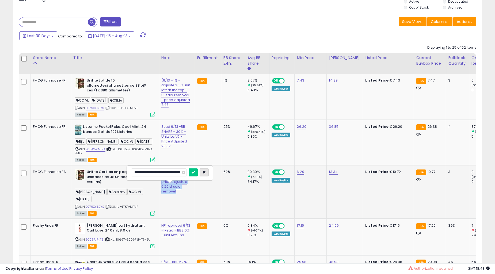
click at [201, 175] on button "button" at bounding box center [203, 172] width 9 height 8
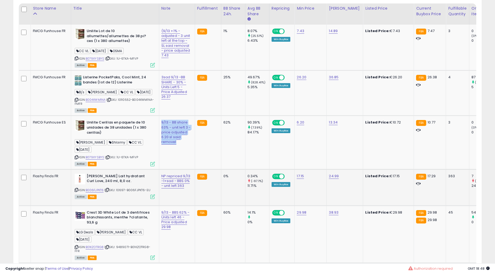
click at [123, 185] on b "[PERSON_NAME] Lait hydratant Curl Love, 240 ml, 8,0 oz." at bounding box center [119, 179] width 65 height 11
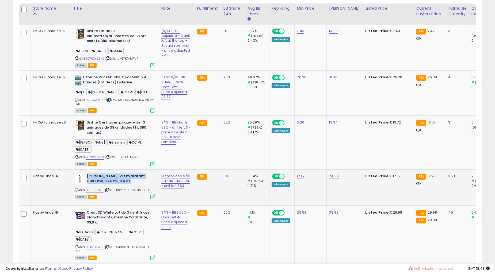
click at [123, 185] on b "[PERSON_NAME] Lait hydratant Curl Love, 240 ml, 8,0 oz." at bounding box center [119, 179] width 65 height 11
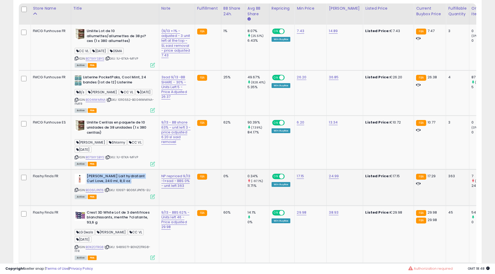
click at [123, 185] on b "[PERSON_NAME] Lait hydratant Curl Love, 240 ml, 8,0 oz." at bounding box center [119, 179] width 65 height 11
click at [182, 206] on td "NP repriced 9/13 -1+sad - BBS 0% - unit left 363" at bounding box center [177, 187] width 36 height 36
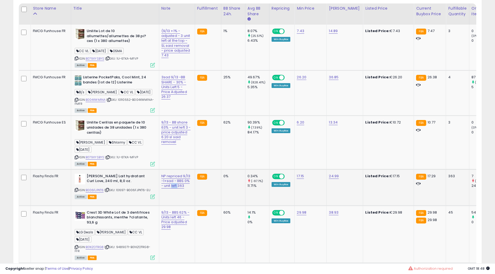
click at [182, 206] on td "NP repriced 9/13 -1+sad - BBS 0% - unit left 363" at bounding box center [177, 187] width 36 height 36
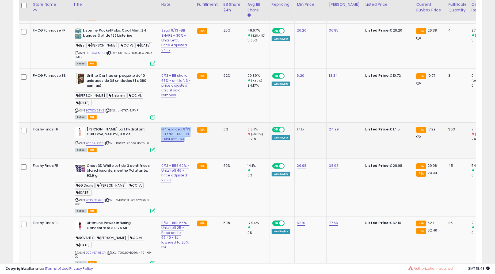
scroll to position [346, 0]
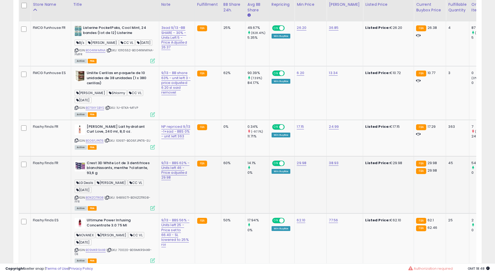
click at [130, 177] on b "Crest 3D White Lot de 3 dentifrices blanchissants, menthe ?clatante, 93,6 g" at bounding box center [119, 169] width 65 height 16
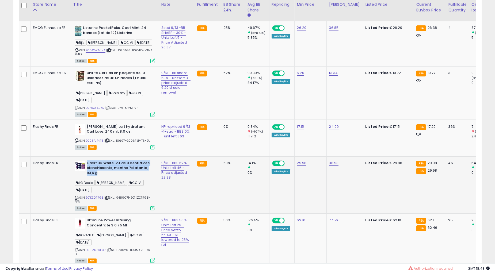
click at [179, 180] on div "9/13 - BBS 62% - Units left 46 - Price adjusted 29.98" at bounding box center [175, 171] width 29 height 20
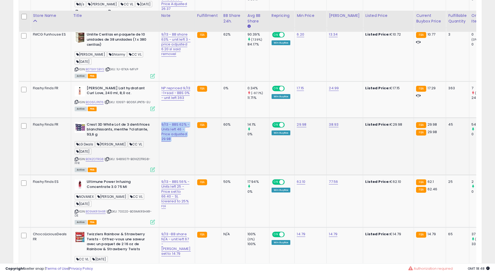
scroll to position [395, 0]
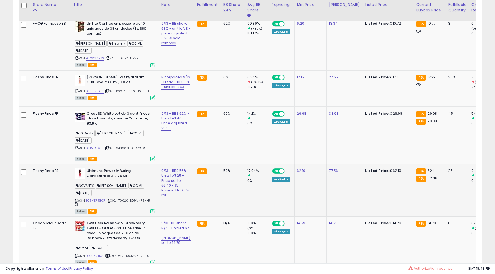
click at [102, 180] on b "Ultimune Power Infusing Concentrate 3.0 75 Ml" at bounding box center [119, 173] width 65 height 11
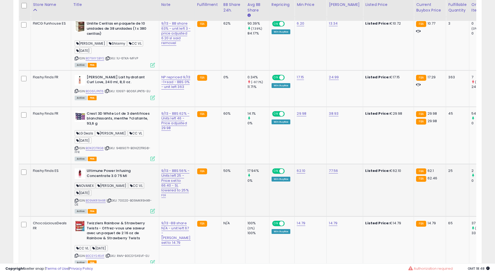
click at [178, 191] on div "9/13 - BBS 56% - Units left 25 -Price set to 66.40 - SL lowered to 25% roi" at bounding box center [175, 182] width 29 height 29
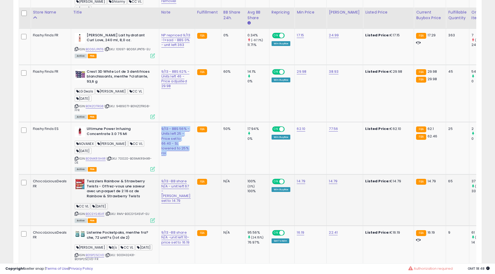
scroll to position [445, 0]
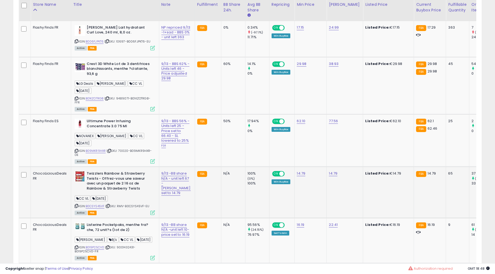
click at [125, 191] on b "Twizzlers Rainbow & Strawberry Twists - Offrez-vous une saveur avec un paquet d…" at bounding box center [119, 181] width 65 height 21
click at [176, 213] on td "9/13 -BB share N/A - unit left 67 -[PERSON_NAME] set to 14.79" at bounding box center [177, 192] width 36 height 51
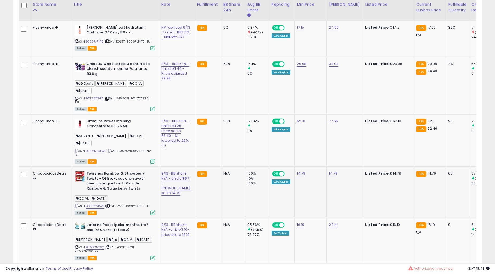
click at [176, 213] on td "9/13 -BB share N/A - unit left 67 -[PERSON_NAME] set to 14.79" at bounding box center [177, 192] width 36 height 51
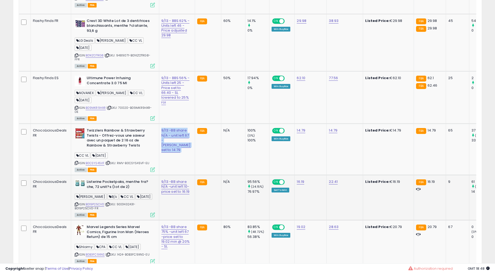
scroll to position [494, 0]
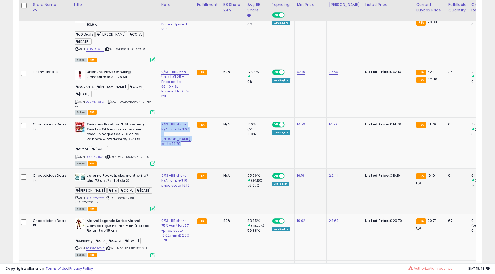
click at [127, 185] on b "Listerine Pocketpaks, menthe fra?che, 72 unit?s (lot de 2)" at bounding box center [119, 178] width 65 height 11
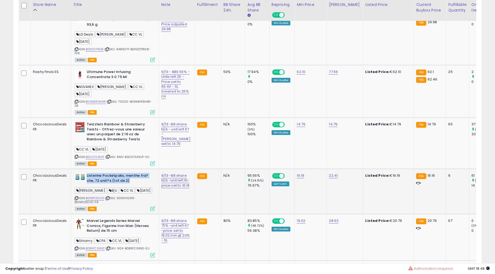
click at [127, 185] on b "Listerine Pocketpaks, menthe fra?che, 72 unit?s (lot de 2)" at bounding box center [119, 178] width 65 height 11
click at [178, 210] on td "9/13 -BB share N/A -unit left 10-price set to 16.19" at bounding box center [177, 191] width 36 height 45
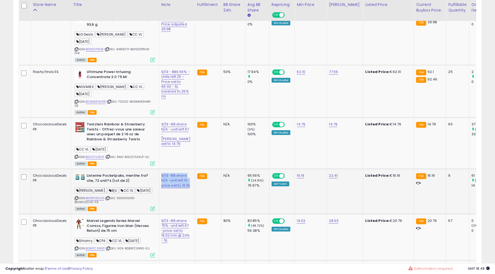
click at [178, 210] on td "9/13 -BB share N/A -unit left 10-price set to 16.19" at bounding box center [177, 191] width 36 height 45
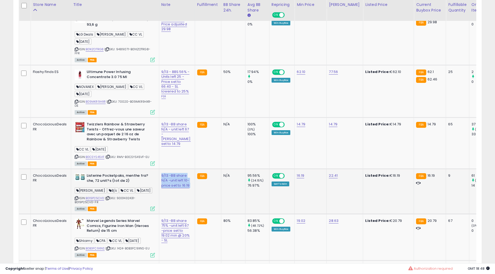
click at [178, 210] on td "9/13 -BB share N/A -unit left 10-price set to 16.19" at bounding box center [177, 191] width 36 height 45
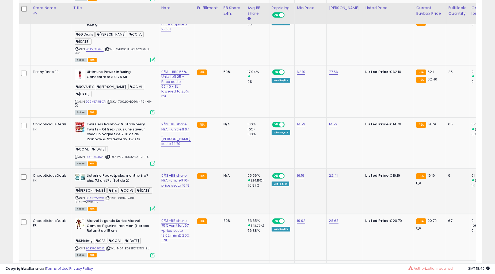
scroll to position [544, 0]
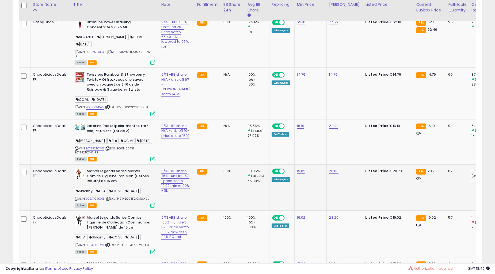
click at [126, 180] on b "Marvel Legends Series Marvel Comics, Figurine Iron Man (Heroes Return) de 15 cm" at bounding box center [119, 177] width 65 height 16
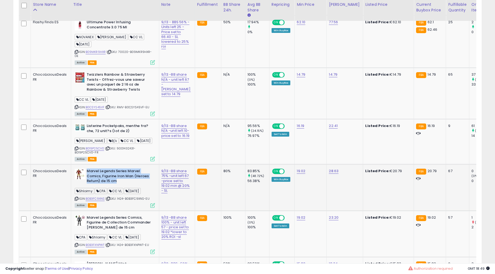
click at [126, 180] on b "Marvel Legends Series Marvel Comics, Figurine Iron Man (Heroes Return) de 15 cm" at bounding box center [119, 177] width 65 height 16
click at [176, 193] on link "9/13 -BB share 75% -unit left 67 -price set to 19.02 min @ 20% - SL" at bounding box center [175, 180] width 28 height 25
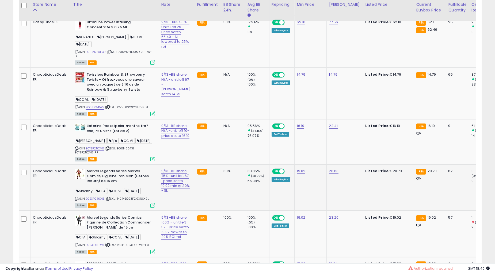
click at [177, 193] on div "9/13 -BB share 75% -unit left 67 -price set to 19.02 min @ 20% - SL" at bounding box center [175, 181] width 29 height 24
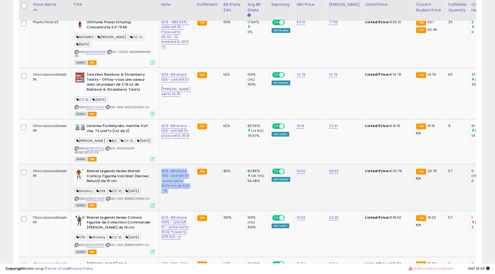
click at [177, 193] on div "9/13 -BB share 75% -unit left 67 -price set to 19.02 min @ 20% - SL" at bounding box center [175, 181] width 29 height 24
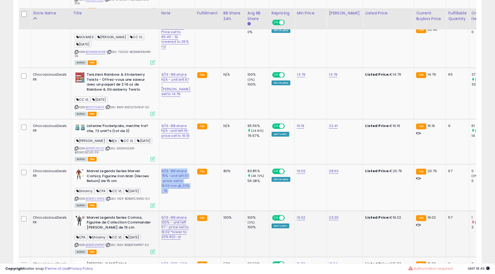
scroll to position [594, 0]
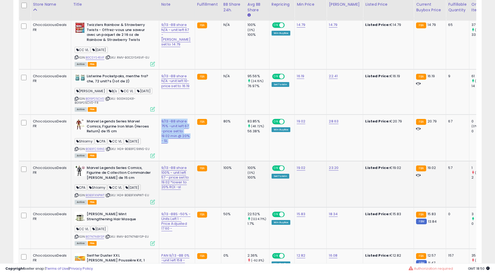
click at [195, 200] on td "FBA" at bounding box center [208, 184] width 26 height 46
click at [176, 190] on div "9/13 -BB share 100% - unit left 57 - price set to 19.02 *lower to 20% ROI -sl" at bounding box center [175, 178] width 29 height 24
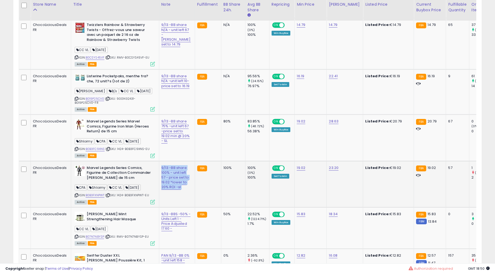
click at [176, 190] on div "9/13 -BB share 100% - unit left 57 - price set to 19.02 *lower to 20% ROI -sl" at bounding box center [175, 178] width 29 height 24
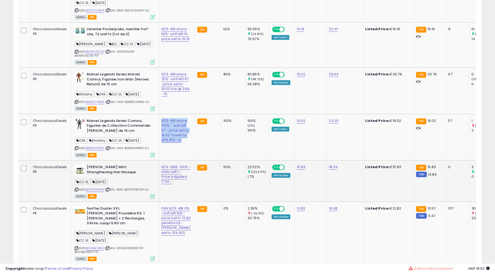
scroll to position [643, 0]
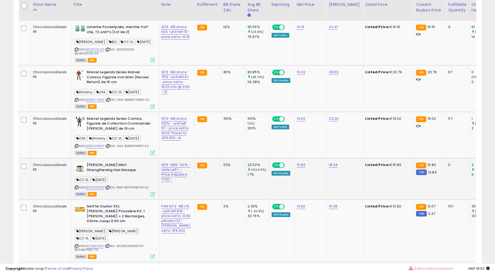
click at [183, 189] on td "9/13 -BBS -50% - Units Left 1 - Price Adjusted 17.60 -" at bounding box center [177, 178] width 36 height 41
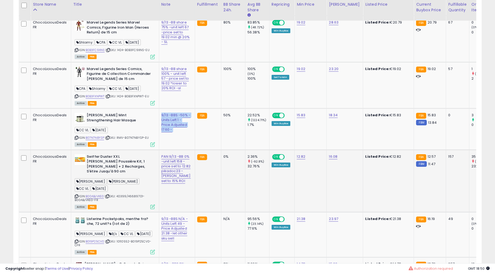
click at [195, 187] on td "FBA" at bounding box center [208, 181] width 26 height 62
click at [182, 186] on td "PAN 9/13 -BB 0% -unit left 158 -price set to 12.82 pikadoc23 - [PERSON_NAME] se…" at bounding box center [177, 181] width 36 height 62
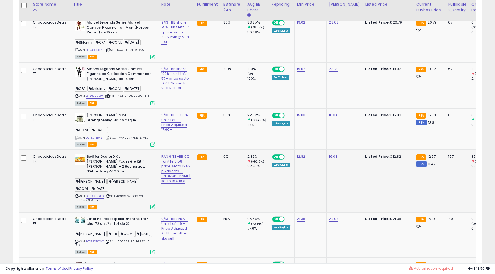
click at [182, 186] on td "PAN 9/13 -BB 0% -unit left 158 -price set to 12.82 pikadoc23 - [PERSON_NAME] se…" at bounding box center [177, 181] width 36 height 62
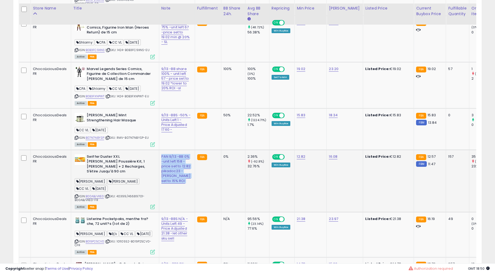
scroll to position [742, 0]
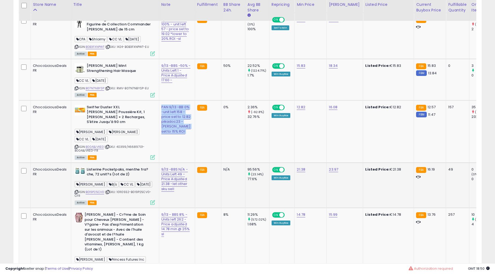
click at [181, 196] on td "9/13 -BBS N/A -Units Left 49 -Price Adjusted 21.38 -let other sku sell" at bounding box center [177, 185] width 36 height 45
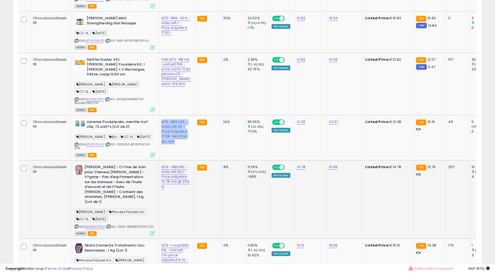
scroll to position [792, 0]
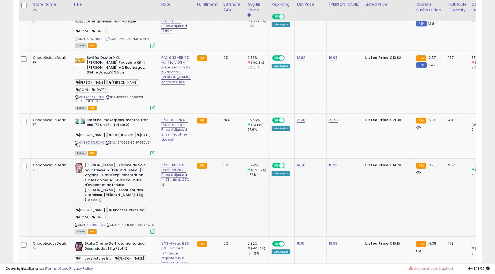
click at [179, 187] on div "9/13 - BBS 8% - Units left 262 - Price adjusted 14.78 min @ 25% sl" at bounding box center [175, 175] width 29 height 24
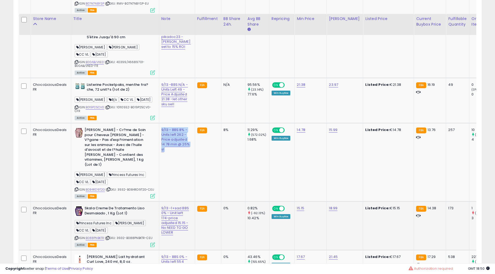
scroll to position [841, 0]
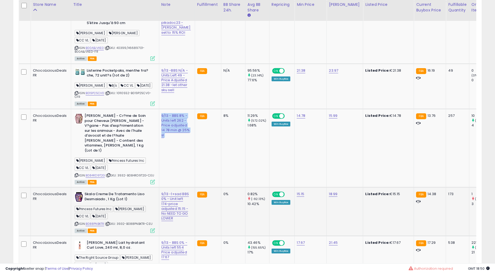
click at [195, 209] on td "FBA" at bounding box center [208, 211] width 26 height 49
click at [180, 205] on td "9/13 -1+sad BBS 0% - Unit left 174-price adjusted 15.15 - No NEED TO GO LOWER" at bounding box center [177, 211] width 36 height 49
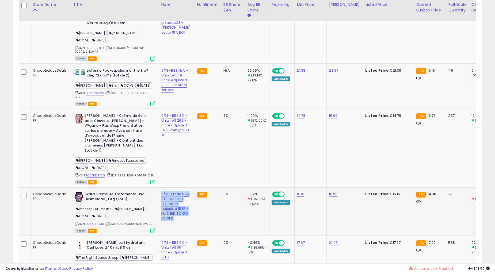
click at [180, 205] on td "9/13 -1+sad BBS 0% - Unit left 174-price adjusted 15.15 - No NEED TO GO LOWER" at bounding box center [177, 211] width 36 height 49
click at [180, 204] on td "9/13 -1+sad BBS 0% - Unit left 174-price adjusted 15.15 - No NEED TO GO LOWER" at bounding box center [177, 211] width 36 height 49
click at [141, 187] on td "[PERSON_NAME] Creme De Tratamento Liso Desmaiado , 1 Kg (Lot 1) Princess Future…" at bounding box center [115, 211] width 88 height 49
click at [140, 192] on b "Skala Creme De Tratamento Liso Desmaiado , 1 Kg (Lot 1)" at bounding box center [117, 197] width 65 height 11
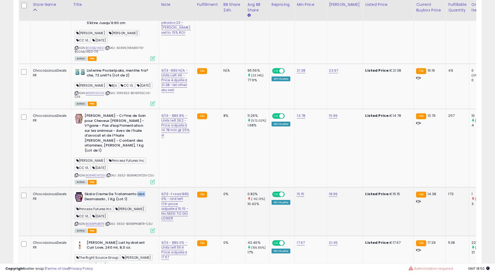
click at [140, 192] on b "Skala Creme De Tratamento Liso Desmaiado , 1 Kg (Lot 1)" at bounding box center [117, 197] width 65 height 11
click at [137, 109] on td "Listerine Pocketpaks, menthe fra?che, 72 unit?s (lot de 2) [PERSON_NAME] Bj's C…" at bounding box center [115, 86] width 88 height 45
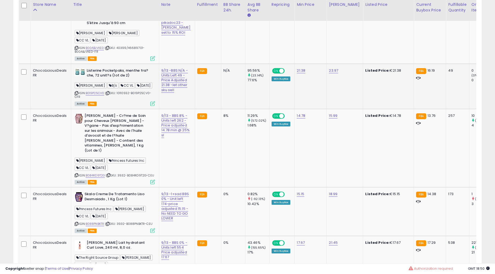
click at [137, 109] on td "Listerine Pocketpaks, menthe fra?che, 72 unit?s (lot de 2) [PERSON_NAME] Bj's C…" at bounding box center [115, 86] width 88 height 45
click at [127, 127] on b "[PERSON_NAME] - Cr?me de Soin pour Cheveux [PERSON_NAME] - V?gane - Pas d'exp?r…" at bounding box center [117, 133] width 65 height 41
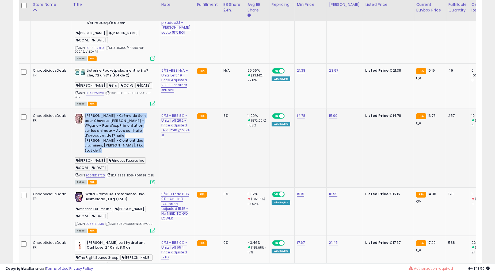
click at [127, 127] on b "[PERSON_NAME] - Cr?me de Soin pour Cheveux [PERSON_NAME] - V?gane - Pas d'exp?r…" at bounding box center [117, 133] width 65 height 41
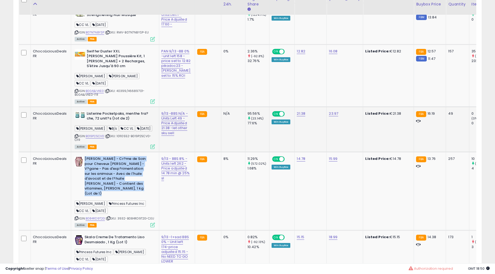
scroll to position [792, 0]
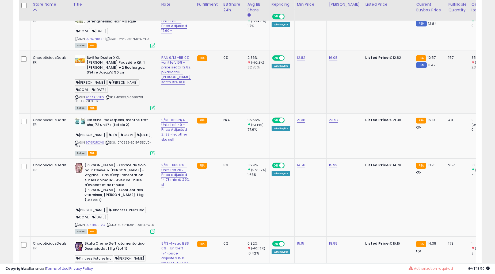
click at [122, 69] on b "Swiffer Duster XXL [PERSON_NAME] Poussière Kit, 1 [PERSON_NAME] + 2 Recharges, …" at bounding box center [119, 65] width 65 height 21
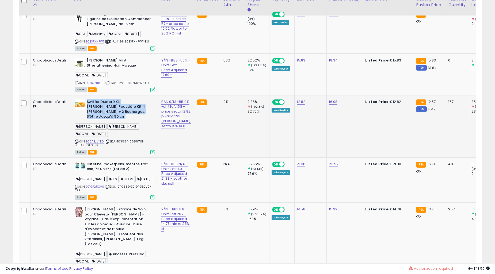
scroll to position [742, 0]
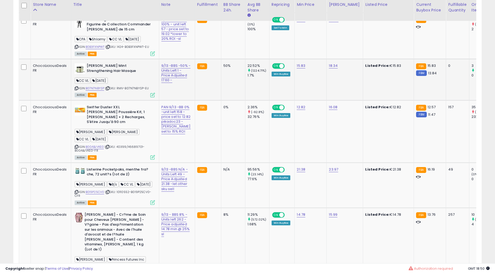
click at [114, 75] on b "[PERSON_NAME] Mint Strengthening Hair Masque" at bounding box center [119, 68] width 65 height 11
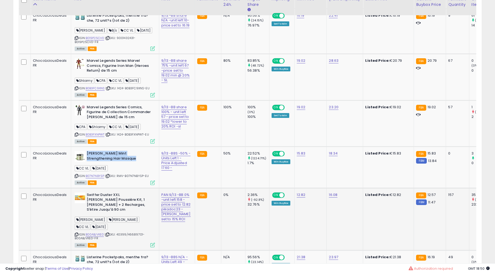
scroll to position [643, 0]
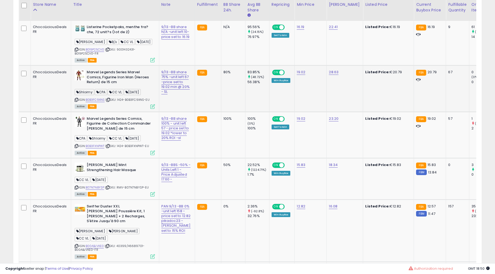
click at [124, 85] on b "Marvel Legends Series Marvel Comics, Figurine Iron Man (Heroes Return) de 15 cm" at bounding box center [119, 78] width 65 height 16
click at [124, 84] on b "Marvel Legends Series Marvel Comics, Figurine Iron Man (Heroes Return) de 15 cm" at bounding box center [119, 78] width 65 height 16
click at [177, 94] on div "9/13 -BB share 75% -unit left 67 -price set to 19.02 min @ 20% - SL" at bounding box center [175, 82] width 29 height 24
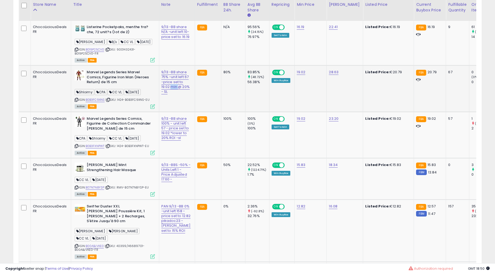
click at [177, 94] on div "9/13 -BB share 75% -unit left 67 -price set to 19.02 min @ 20% - SL" at bounding box center [175, 82] width 29 height 24
click at [178, 62] on td "9/13 -BB share N/A -unit left 10-price set to 16.19" at bounding box center [177, 42] width 36 height 45
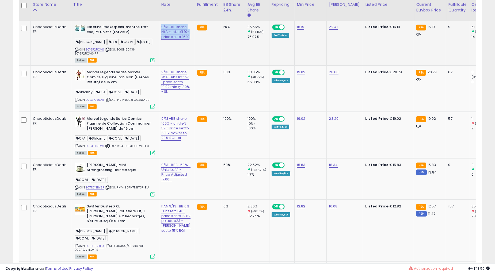
click at [178, 62] on td "9/13 -BB share N/A -unit left 10-price set to 16.19" at bounding box center [177, 42] width 36 height 45
click at [178, 60] on td "9/13 -BB share N/A -unit left 10-price set to 16.19" at bounding box center [177, 42] width 36 height 45
click at [178, 59] on td "9/13 -BB share N/A -unit left 10-price set to 16.19" at bounding box center [177, 42] width 36 height 45
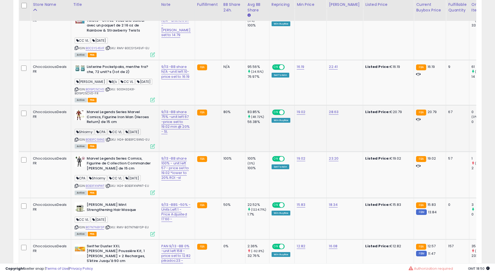
scroll to position [544, 0]
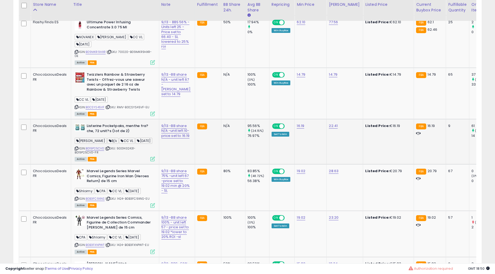
click at [114, 135] on b "Listerine Pocketpaks, menthe fra?che, 72 unit?s (lot de 2)" at bounding box center [119, 129] width 65 height 11
click at [123, 90] on b "Twizzlers Rainbow & Strawberry Twists - Offrez-vous une saveur avec un paquet d…" at bounding box center [119, 82] width 65 height 21
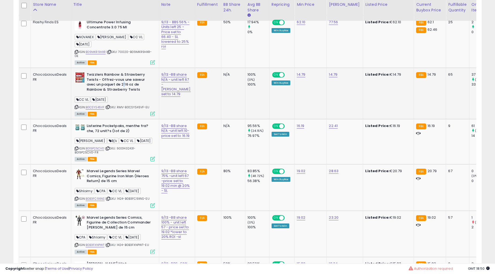
click at [123, 90] on b "Twizzlers Rainbow & Strawberry Twists - Offrez-vous une saveur avec un paquet d…" at bounding box center [119, 82] width 65 height 21
click at [174, 111] on td "9/13 -BB share N/A - unit left 67 -[PERSON_NAME] set to 14.79" at bounding box center [177, 93] width 36 height 51
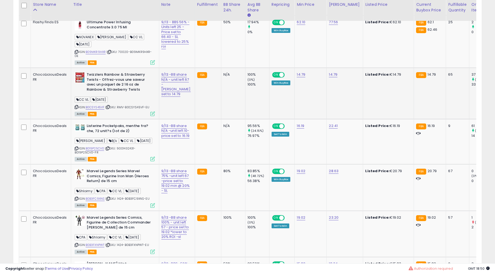
click at [174, 111] on td "9/13 -BB share N/A - unit left 67 -[PERSON_NAME] set to 14.79" at bounding box center [177, 93] width 36 height 51
click at [180, 68] on td "9/13 - BBS 56% - Units left 25 -Price set to 66.40 - SL lowered to 25% roi" at bounding box center [177, 42] width 36 height 52
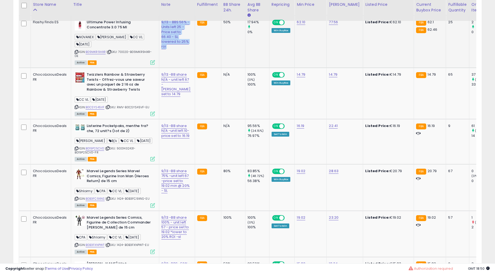
click at [180, 68] on td "9/13 - BBS 56% - Units left 25 -Price set to 66.40 - SL lowered to 25% roi" at bounding box center [177, 42] width 36 height 52
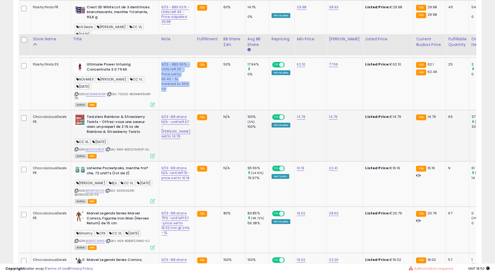
scroll to position [494, 0]
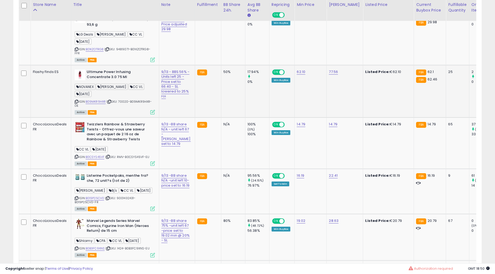
click at [123, 78] on td "Ultimune Power Infusing Concentrate 3.0 75 Ml NOVANEX [PERSON_NAME] CC VL [DATE…" at bounding box center [115, 91] width 88 height 52
click at [119, 81] on b "Ultimune Power Infusing Concentrate 3.0 75 Ml" at bounding box center [119, 75] width 65 height 11
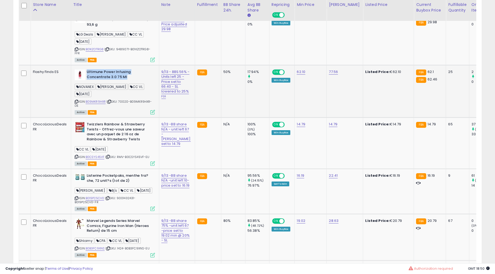
click at [119, 81] on b "Ultimune Power Infusing Concentrate 3.0 75 Ml" at bounding box center [119, 75] width 65 height 11
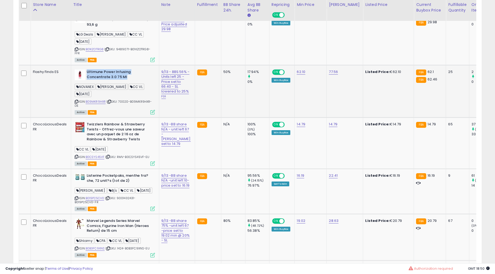
click at [119, 81] on b "Ultimune Power Infusing Concentrate 3.0 75 Ml" at bounding box center [119, 75] width 65 height 11
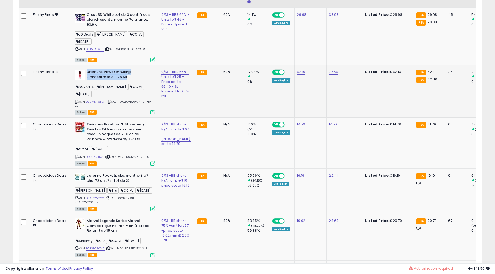
scroll to position [445, 0]
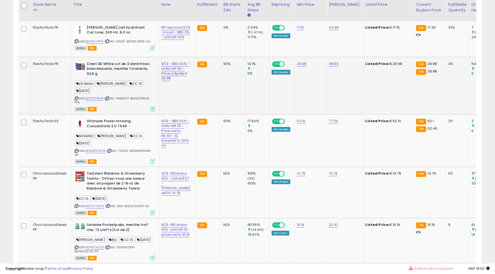
click at [117, 78] on b "Crest 3D White Lot de 3 dentifrices blanchissants, menthe ?clatante, 93,6 g" at bounding box center [119, 70] width 65 height 16
click at [175, 112] on td "9/13 - BBS 62% - Units left 46 - Price adjusted 29.98" at bounding box center [177, 85] width 36 height 57
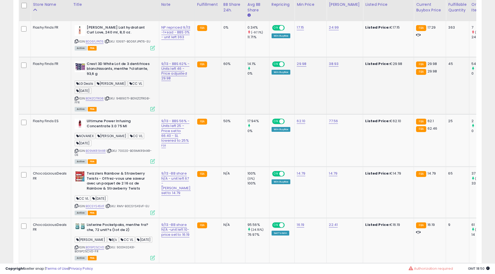
click at [175, 112] on td "9/13 - BBS 62% - Units left 46 - Price adjusted 29.98" at bounding box center [177, 85] width 36 height 57
click at [176, 112] on td "9/13 - BBS 62% - Units left 46 - Price adjusted 29.98" at bounding box center [177, 85] width 36 height 57
click at [176, 111] on td "9/13 - BBS 62% - Units left 46 - Price adjusted 29.98" at bounding box center [177, 85] width 36 height 57
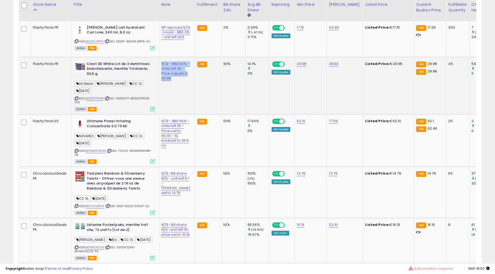
click at [176, 111] on td "9/13 - BBS 62% - Units left 46 - Price adjusted 29.98" at bounding box center [177, 85] width 36 height 57
click at [175, 110] on td "9/13 - BBS 62% - Units left 46 - Price adjusted 29.98" at bounding box center [177, 85] width 36 height 57
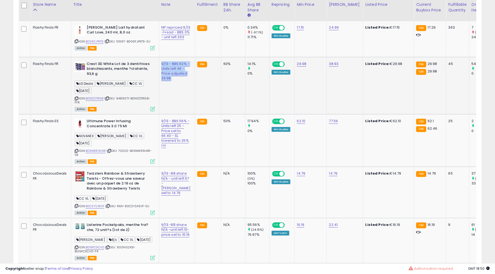
click at [175, 110] on td "9/13 - BBS 62% - Units left 46 - Price adjusted 29.98" at bounding box center [177, 85] width 36 height 57
click at [180, 147] on td "9/13 - BBS 56% - Units left 25 -Price set to 66.40 - SL lowered to 25% roi" at bounding box center [177, 140] width 36 height 52
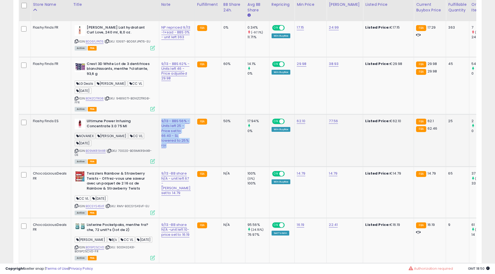
click at [180, 147] on td "9/13 - BBS 56% - Units left 25 -Price set to 66.40 - SL lowered to 25% roi" at bounding box center [177, 140] width 36 height 52
click at [180, 146] on td "9/13 - BBS 56% - Units left 25 -Price set to 66.40 - SL lowered to 25% roi" at bounding box center [177, 140] width 36 height 52
click at [180, 145] on td "9/13 - BBS 56% - Units left 25 -Price set to 66.40 - SL lowered to 25% roi" at bounding box center [177, 140] width 36 height 52
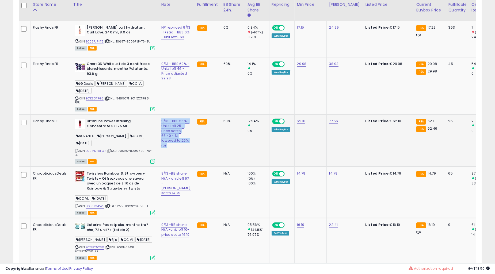
click at [180, 145] on td "9/13 - BBS 56% - Units left 25 -Price set to 66.40 - SL lowered to 25% roi" at bounding box center [177, 140] width 36 height 52
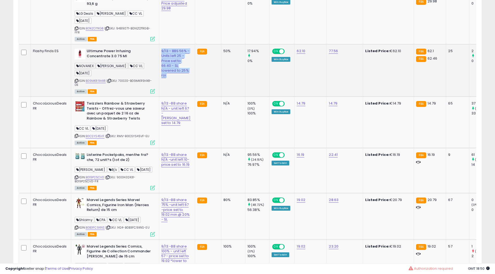
scroll to position [544, 0]
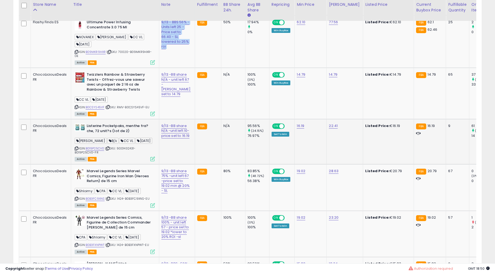
click at [195, 149] on td "FBA" at bounding box center [208, 141] width 26 height 45
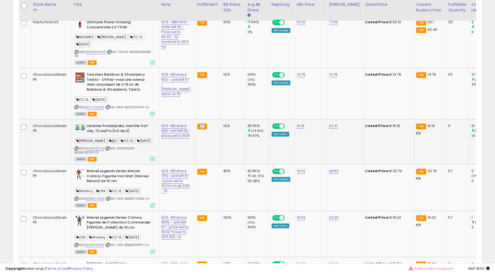
click at [195, 149] on td "FBA" at bounding box center [208, 141] width 26 height 45
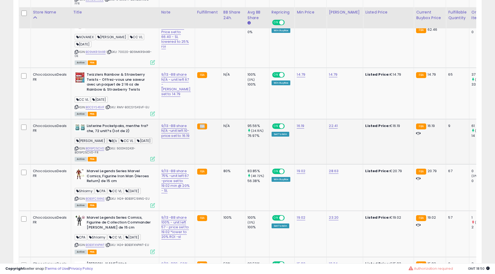
scroll to position [594, 0]
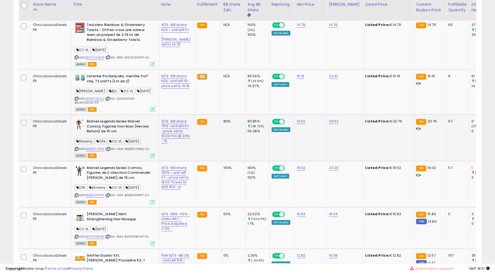
click at [180, 149] on td "9/13 -BB share 75% -unit left 67 -price set to 19.02 min @ 20% - SL" at bounding box center [177, 138] width 36 height 46
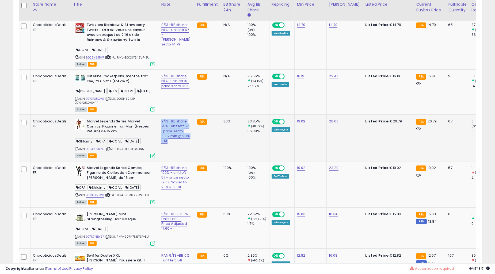
click at [180, 149] on td "9/13 -BB share 75% -unit left 67 -price set to 19.02 min @ 20% - SL" at bounding box center [177, 138] width 36 height 46
click at [180, 148] on td "9/13 -BB share 75% -unit left 67 -price set to 19.02 min @ 20% - SL" at bounding box center [177, 138] width 36 height 46
click at [102, 124] on td "Marvel Legends Series Marvel Comics, Figurine Iron Man (Heroes Return) de 15 cm…" at bounding box center [115, 138] width 88 height 46
click at [103, 124] on td "Marvel Legends Series Marvel Comics, Figurine Iron Man (Heroes Return) de 15 cm…" at bounding box center [115, 138] width 88 height 46
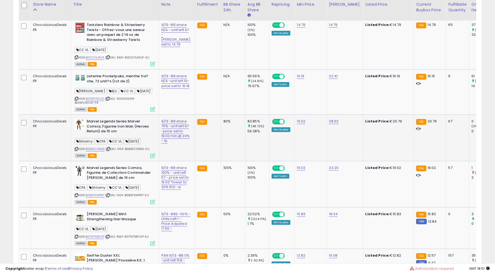
click at [108, 128] on b "Marvel Legends Series Marvel Comics, Figurine Iron Man (Heroes Return) de 15 cm" at bounding box center [119, 127] width 65 height 16
click at [108, 129] on b "Marvel Legends Series Marvel Comics, Figurine Iron Man (Heroes Return) de 15 cm" at bounding box center [119, 127] width 65 height 16
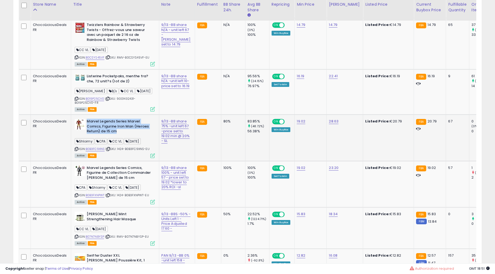
click at [108, 129] on b "Marvel Legends Series Marvel Comics, Figurine Iron Man (Heroes Return) de 15 cm" at bounding box center [119, 127] width 65 height 16
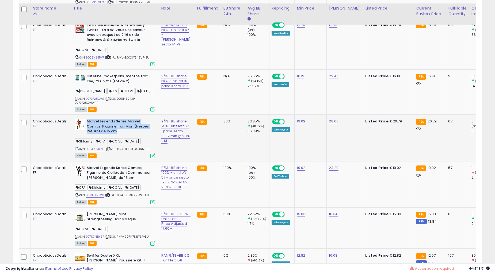
scroll to position [643, 0]
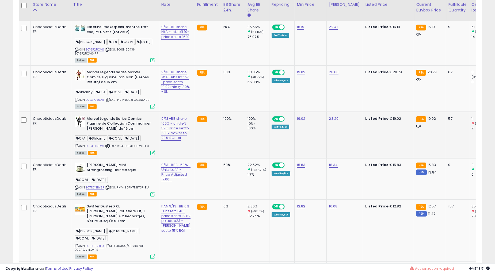
click at [112, 133] on b "Marvel Legends Series Comics, Figurine de Collection Commander [PERSON_NAME] de…" at bounding box center [119, 124] width 65 height 16
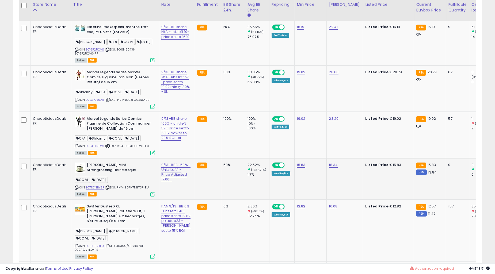
click at [117, 174] on b "[PERSON_NAME] Mint Strengthening Hair Masque" at bounding box center [119, 168] width 65 height 11
click at [181, 189] on td "9/13 -BBS -50% - Units Left 1 - Price Adjusted 17.60 -" at bounding box center [177, 178] width 36 height 41
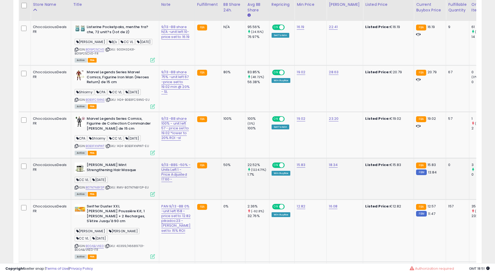
click at [181, 189] on td "9/13 -BBS -50% - Units Left 1 - Price Adjusted 17.60 -" at bounding box center [177, 178] width 36 height 41
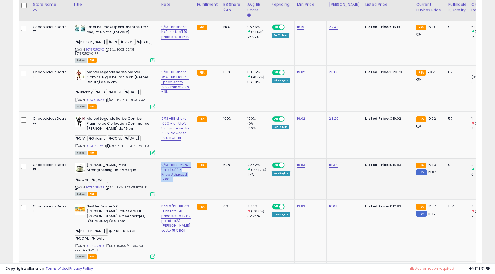
click at [181, 189] on td "9/13 -BBS -50% - Units Left 1 - Price Adjusted 17.60 -" at bounding box center [177, 178] width 36 height 41
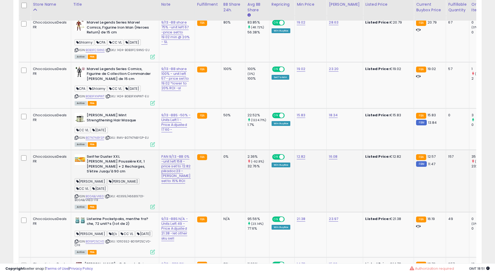
click at [179, 190] on td "PAN 9/13 -BB 0% -unit left 158 -price set to 12.82 pikadoc23 - [PERSON_NAME] se…" at bounding box center [177, 181] width 36 height 62
click at [138, 175] on b "Swiffer Duster XXL [PERSON_NAME] Poussière Kit, 1 [PERSON_NAME] + 2 Recharges, …" at bounding box center [119, 164] width 65 height 21
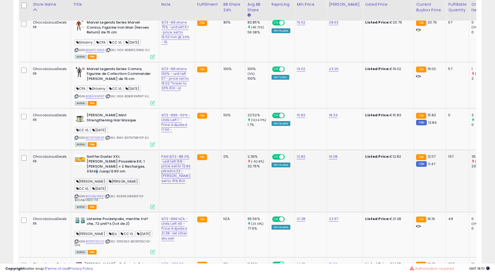
click at [138, 175] on b "Swiffer Duster XXL [PERSON_NAME] Poussière Kit, 1 [PERSON_NAME] + 2 Recharges, …" at bounding box center [119, 164] width 65 height 21
click at [137, 175] on b "Swiffer Duster XXL [PERSON_NAME] Poussière Kit, 1 [PERSON_NAME] + 2 Recharges, …" at bounding box center [119, 164] width 65 height 21
click at [182, 188] on td "PAN 9/13 -BB 0% -unit left 158 -price set to 12.82 pikadoc23 - [PERSON_NAME] se…" at bounding box center [177, 181] width 36 height 62
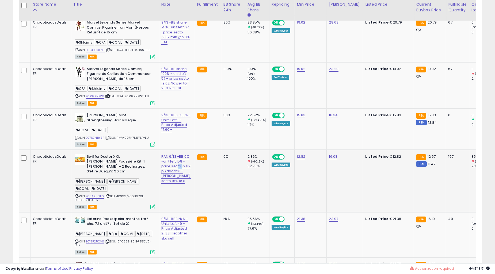
click at [182, 188] on td "PAN 9/13 -BB 0% -unit left 158 -price set to 12.82 pikadoc23 - [PERSON_NAME] se…" at bounding box center [177, 181] width 36 height 62
click at [182, 187] on td "PAN 9/13 -BB 0% -unit left 158 -price set to 12.82 pikadoc23 - [PERSON_NAME] se…" at bounding box center [177, 181] width 36 height 62
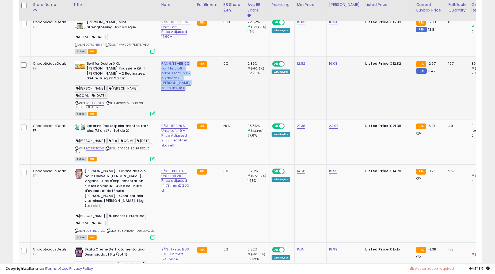
scroll to position [792, 0]
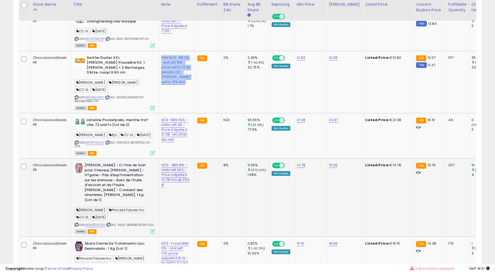
click at [179, 166] on td "9/13 - BBS 8% - Units left 262 - Price adjusted 14.78 min @ 25% sl" at bounding box center [177, 197] width 36 height 78
click at [178, 165] on td "9/13 - BBS 8% - Units left 262 - Price adjusted 14.78 min @ 25% sl" at bounding box center [177, 197] width 36 height 78
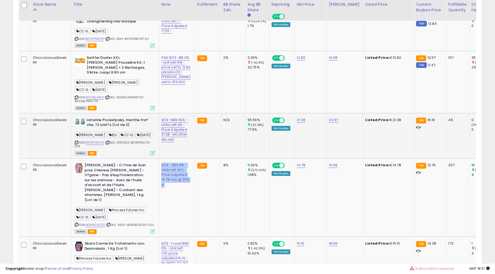
click at [177, 158] on td "9/13 -BBS N/A -Units Left 49 -Price Adjusted 21.38 -let other sku sell" at bounding box center [177, 135] width 36 height 45
click
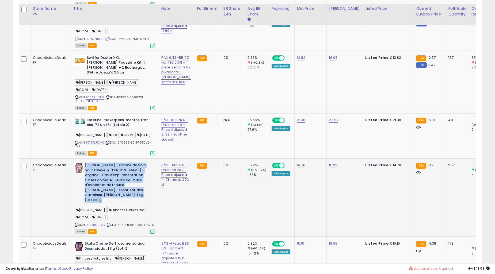
scroll to position [990, 0]
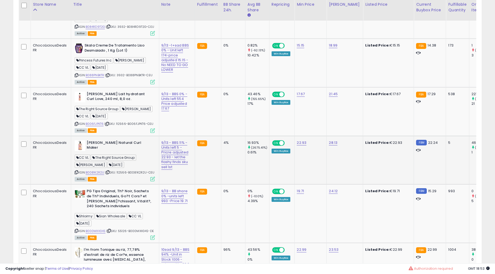
click at [109, 136] on td "[PERSON_NAME] Natural Curl Maker CC VL The Right Source Group [PERSON_NAME] [DA…" at bounding box center [115, 160] width 88 height 49
click at [113, 142] on b "[PERSON_NAME] Natural Curl Maker" at bounding box center [119, 145] width 65 height 11
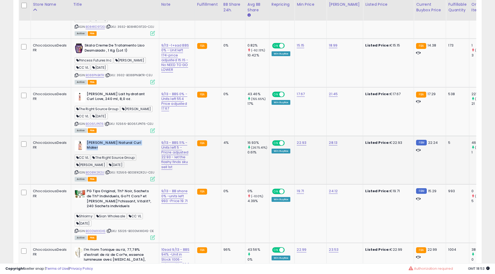
click at [113, 142] on b "[PERSON_NAME] Natural Curl Maker" at bounding box center [119, 145] width 65 height 11
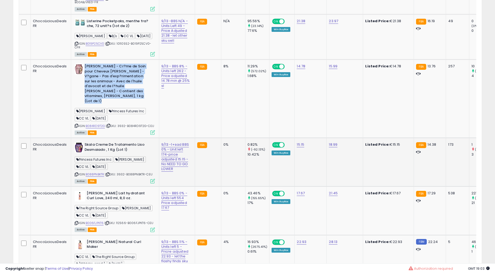
scroll to position [891, 0]
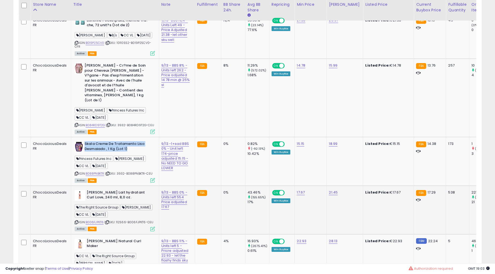
drag, startPoint x: 106, startPoint y: 220, endPoint x: 108, endPoint y: 213, distance: 8.0
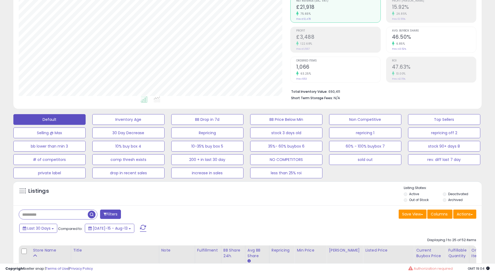
scroll to position [198, 0]
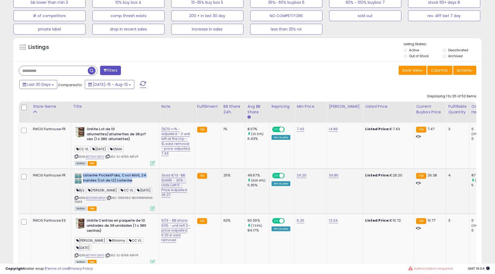
drag, startPoint x: 128, startPoint y: 195, endPoint x: 153, endPoint y: 195, distance: 25.7
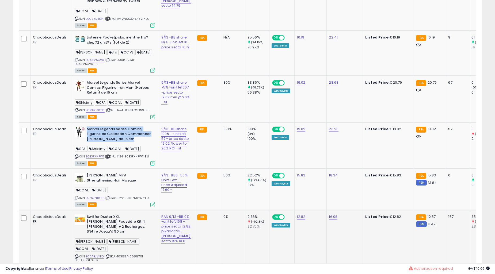
scroll to position [644, 0]
